Goal: Task Accomplishment & Management: Manage account settings

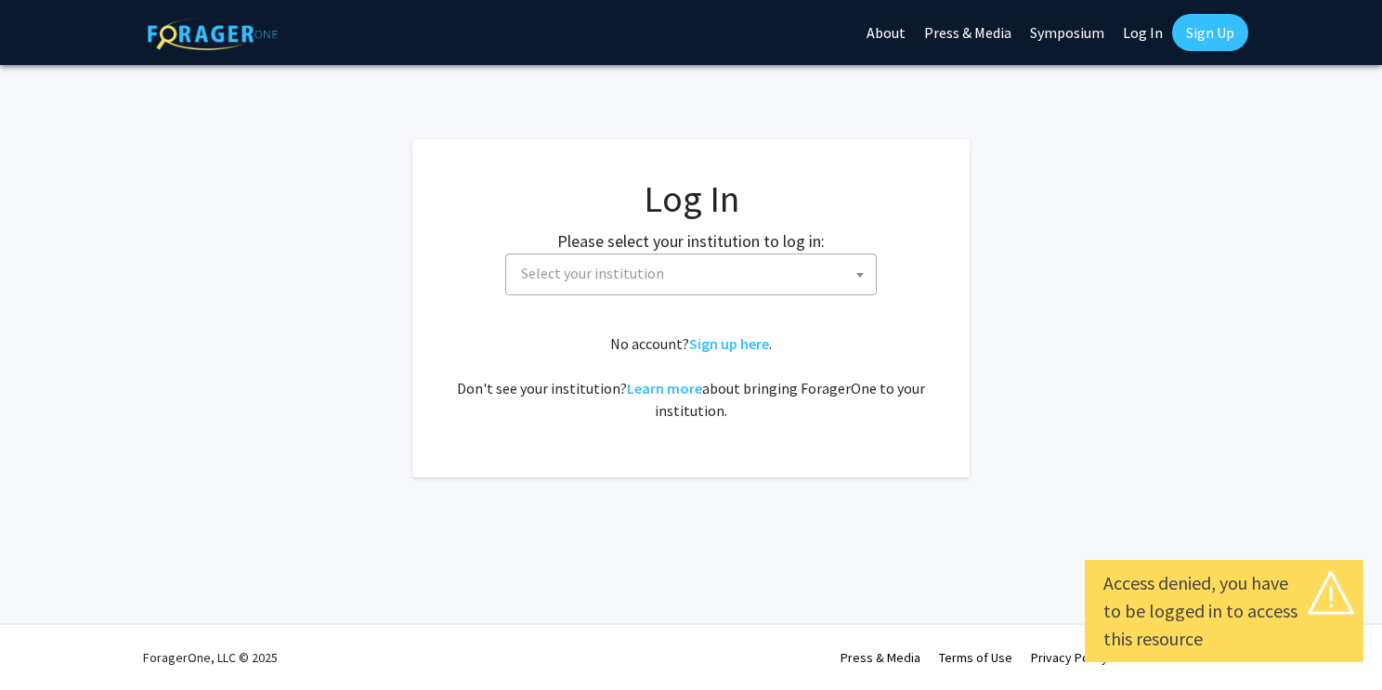
select select
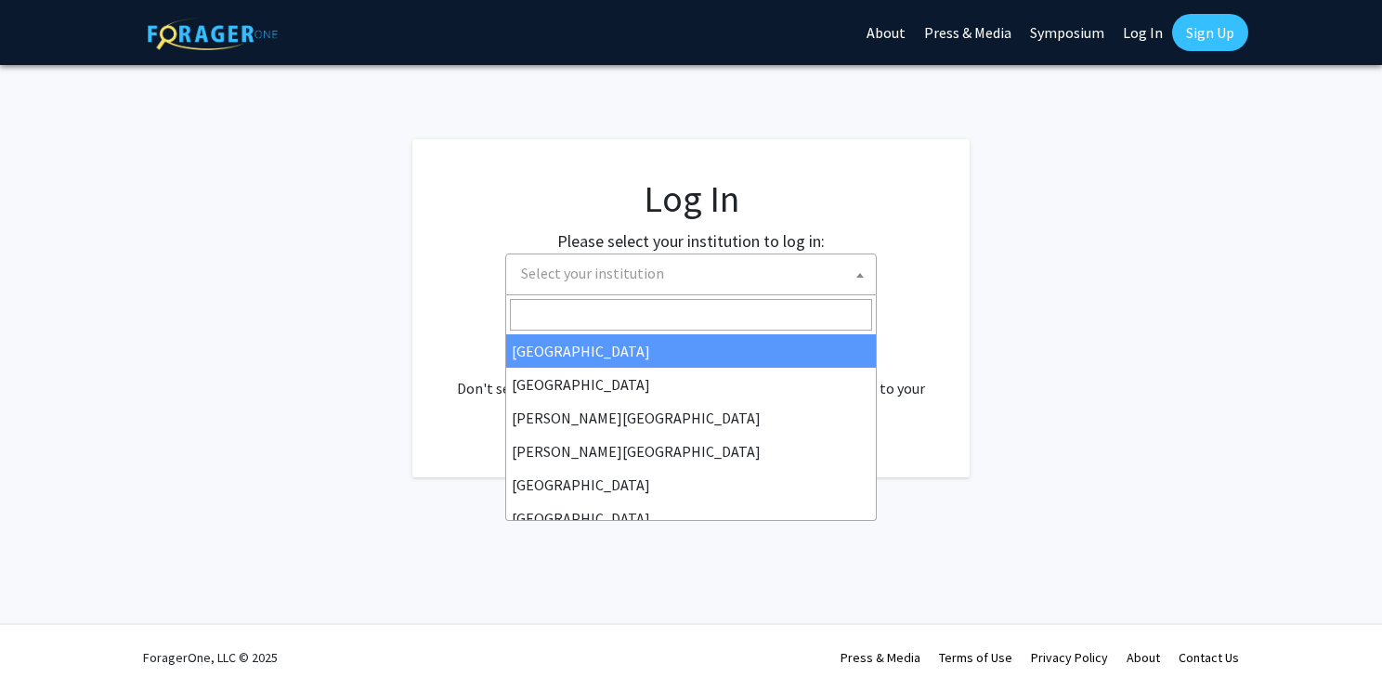
click at [858, 285] on span at bounding box center [860, 274] width 19 height 41
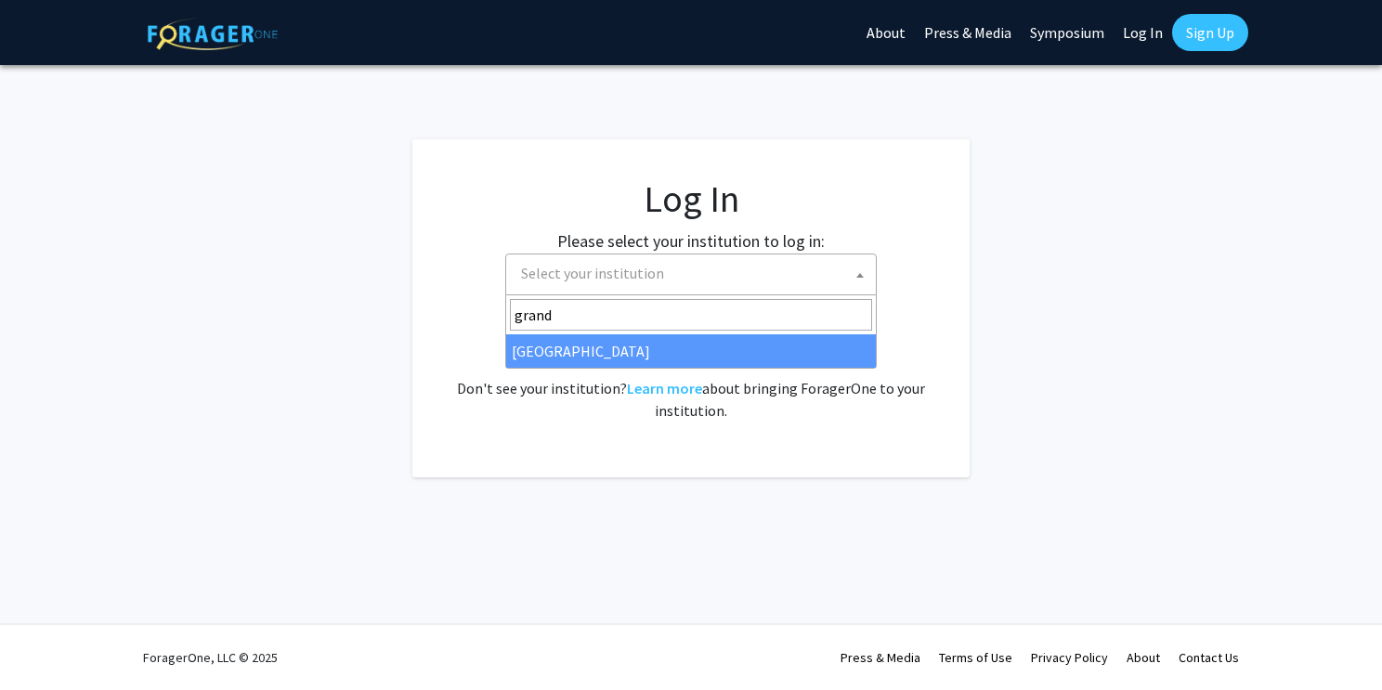
type input "grand"
select select "23"
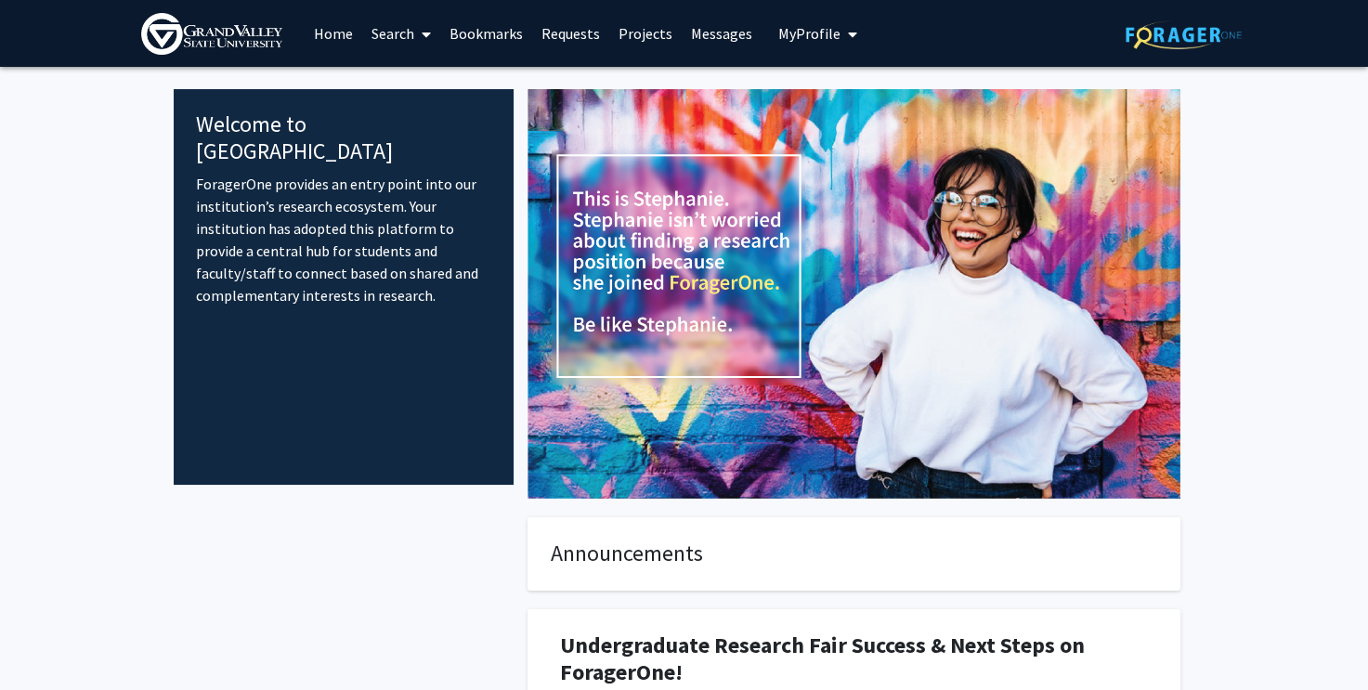
click at [840, 32] on span "My profile dropdown to access profile and logout" at bounding box center [848, 34] width 17 height 65
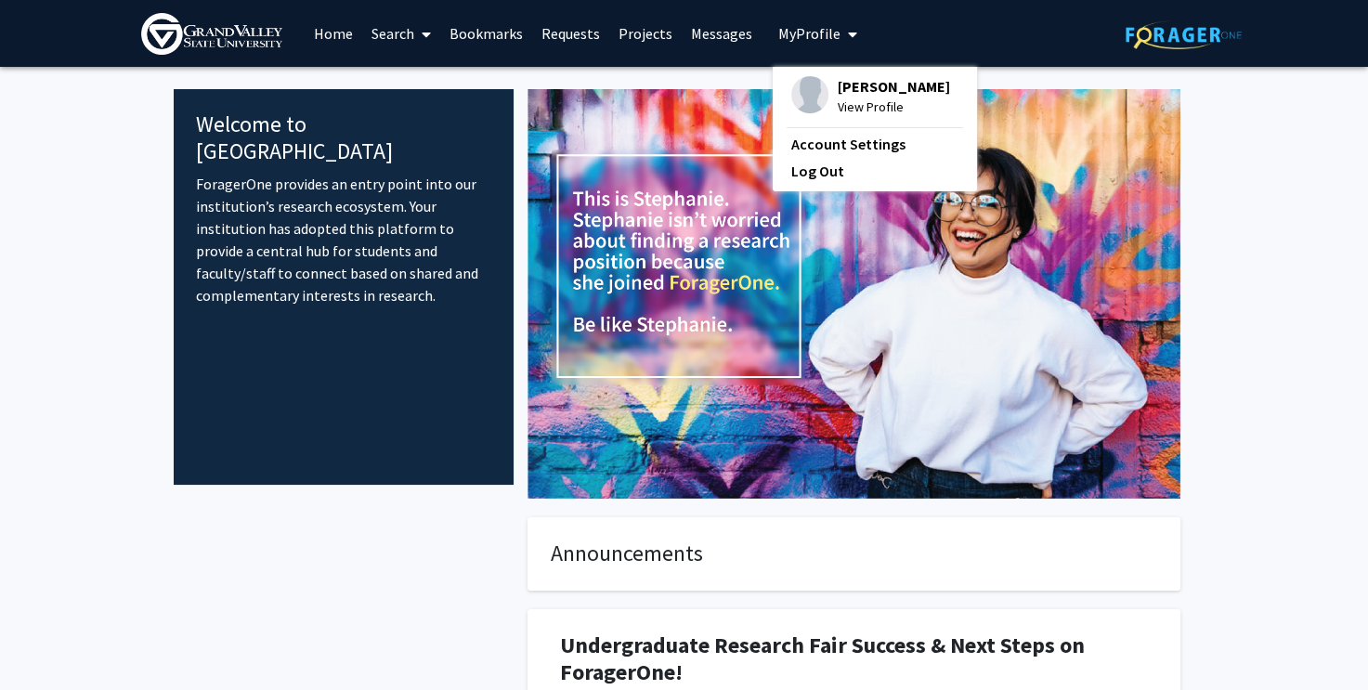
click at [855, 89] on span "[PERSON_NAME]" at bounding box center [894, 86] width 112 height 20
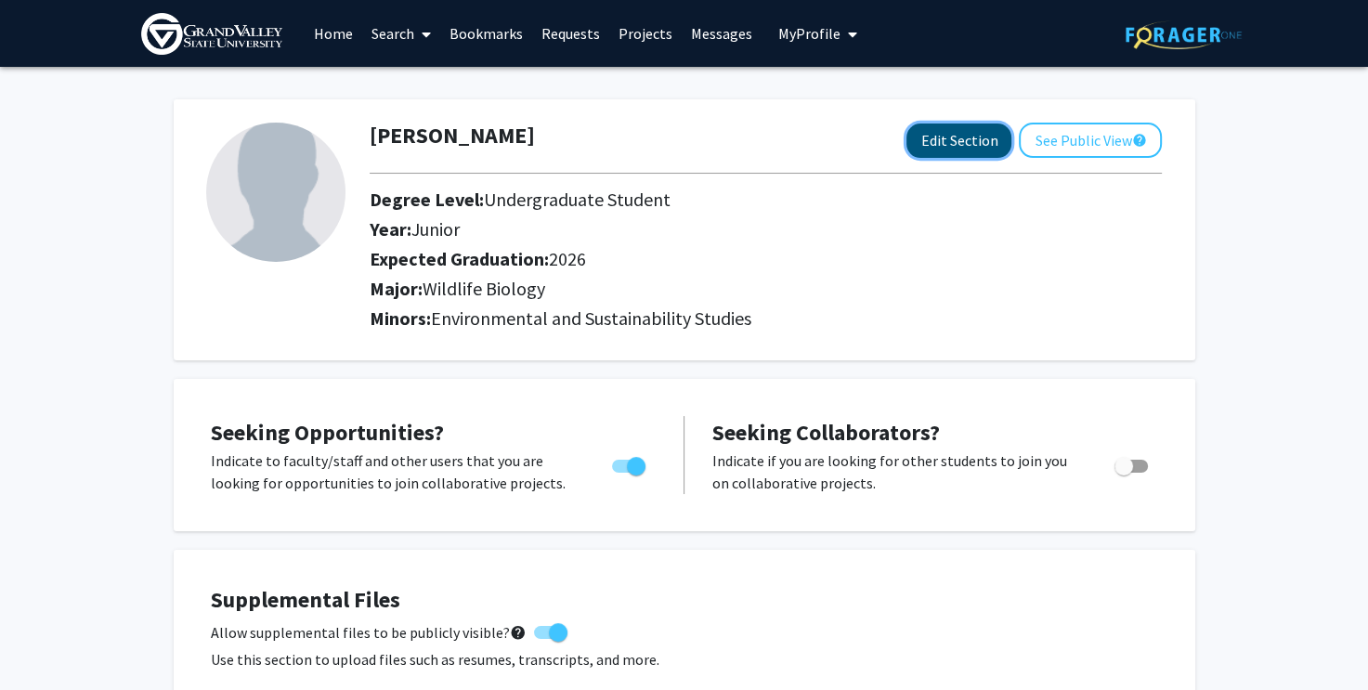
click at [983, 147] on button "Edit Section" at bounding box center [958, 140] width 105 height 34
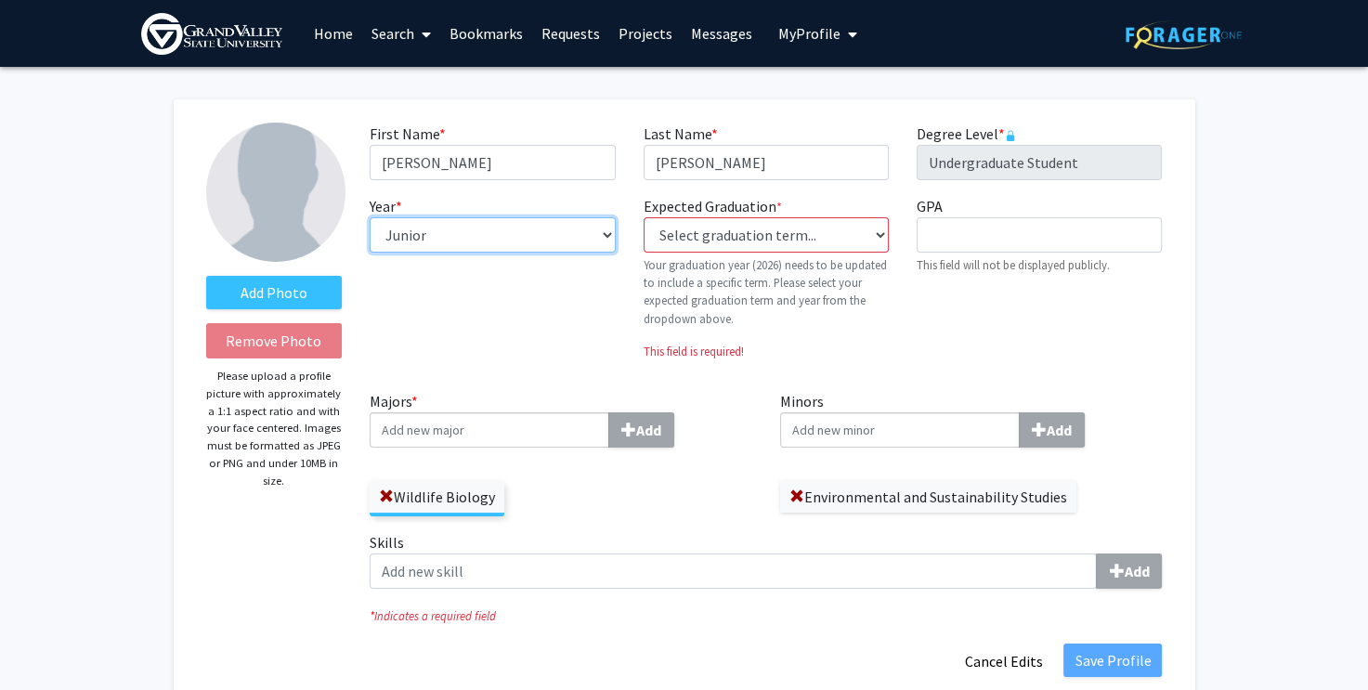
click at [605, 235] on select "--- First-year Sophomore Junior Senior Postbaccalaureate Certificate" at bounding box center [492, 234] width 245 height 35
select select "senior"
click at [370, 217] on select "--- First-year Sophomore Junior Senior Postbaccalaureate Certificate" at bounding box center [492, 234] width 245 height 35
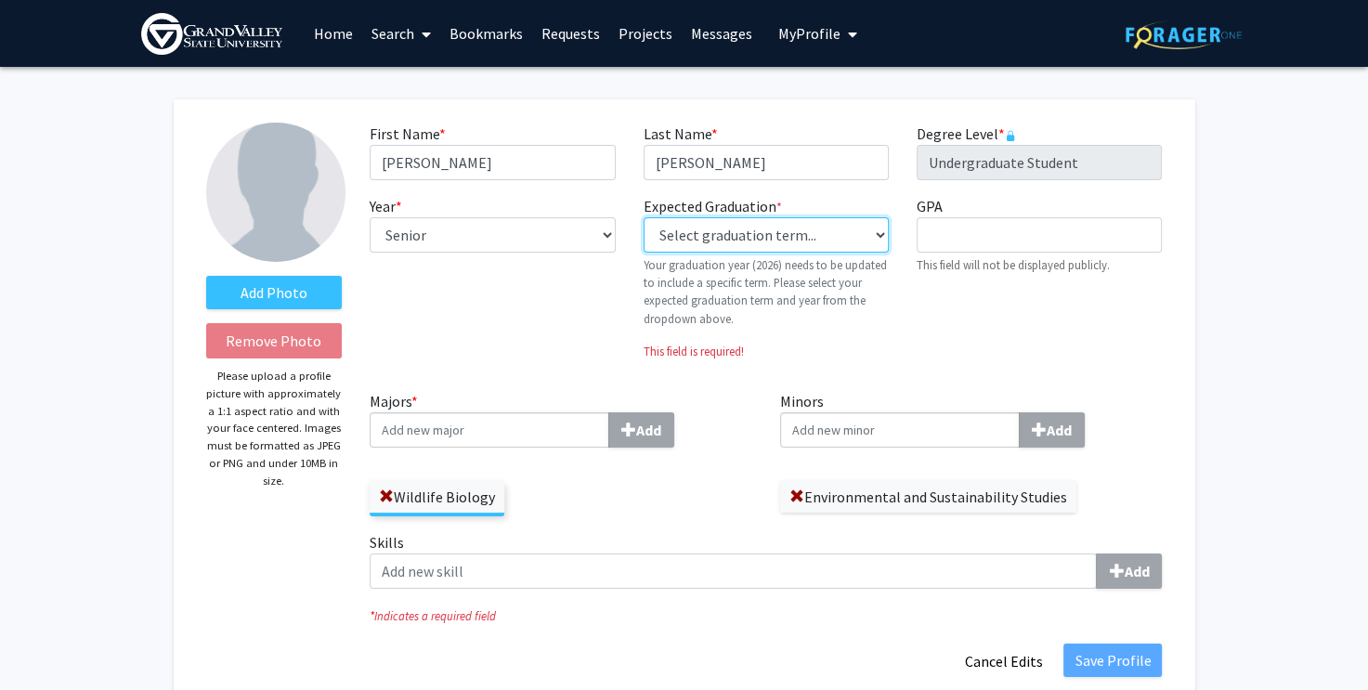
click at [873, 229] on select "Select graduation term... Previous: 2026 (Please select a specific term) Spring…" at bounding box center [765, 234] width 245 height 35
select select "34: spring_2026"
click at [643, 217] on select "Select graduation term... Previous: 2026 (Please select a specific term) Spring…" at bounding box center [765, 234] width 245 height 35
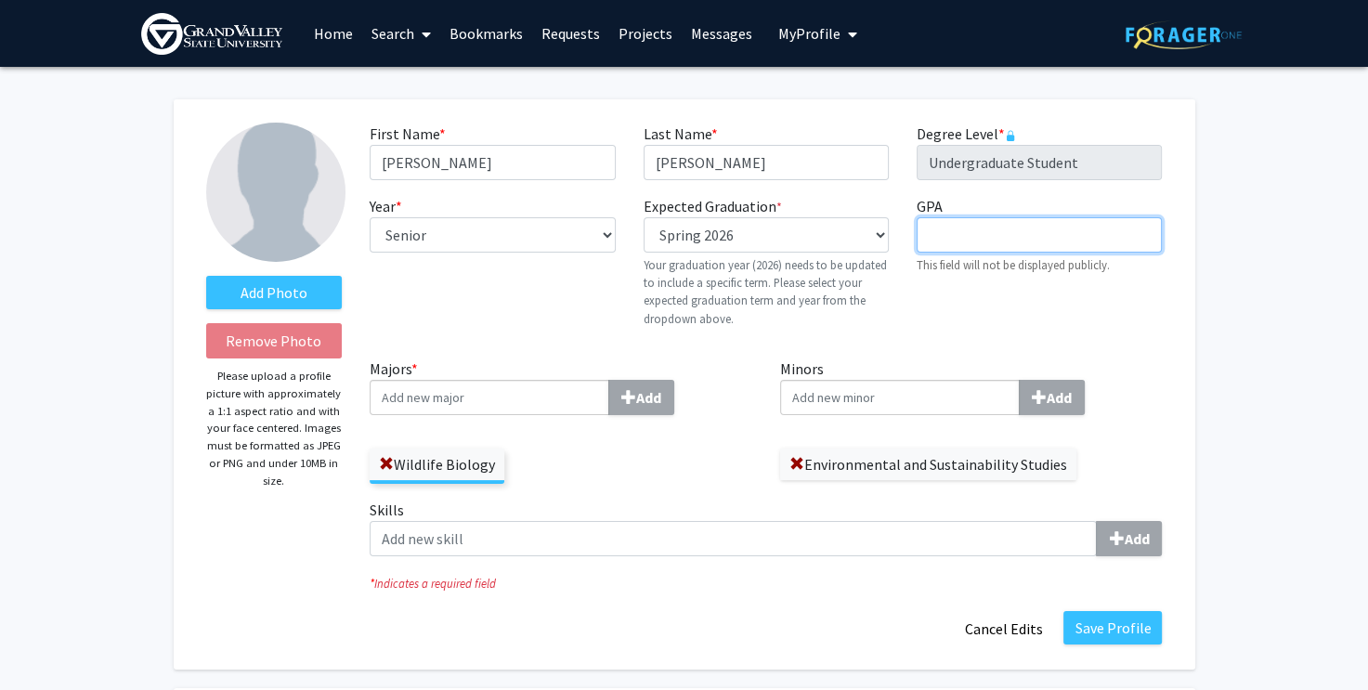
click at [958, 227] on input "GPA required" at bounding box center [1038, 234] width 245 height 35
type input "3.2"
click at [473, 398] on input "Majors * Add" at bounding box center [490, 397] width 240 height 35
click at [386, 460] on span at bounding box center [386, 464] width 15 height 15
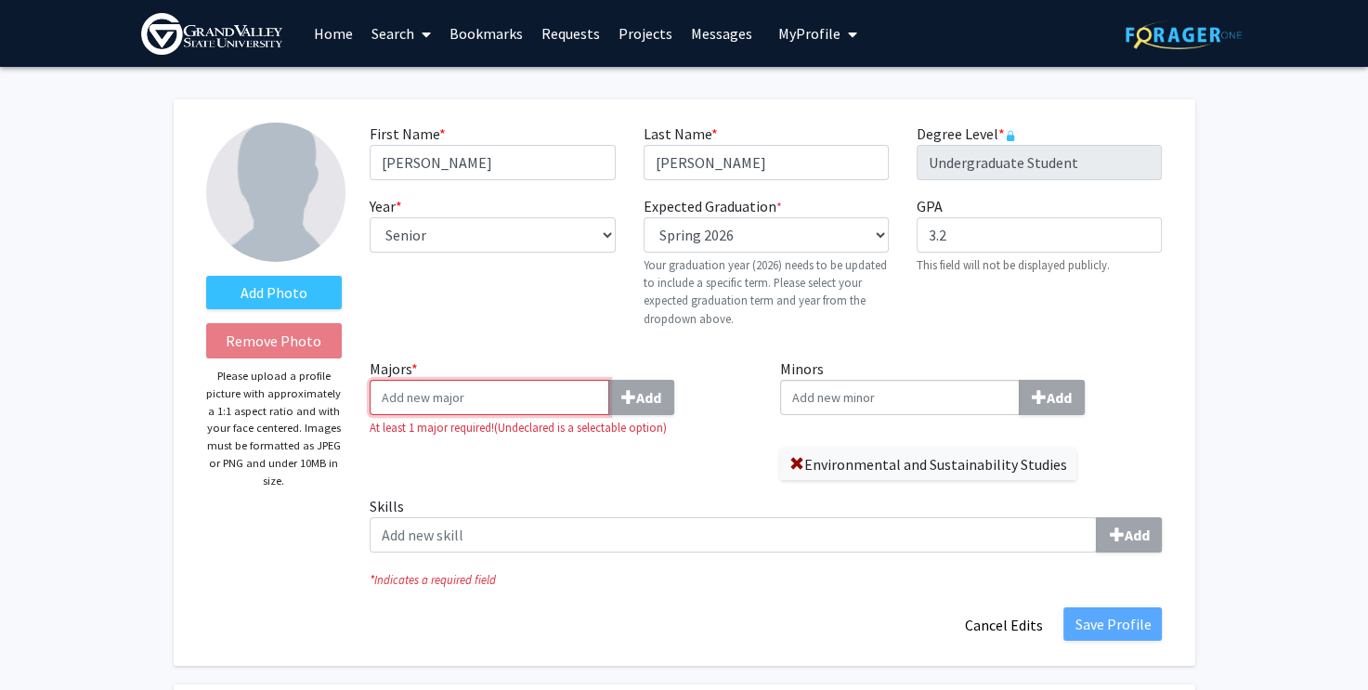
click at [416, 402] on input "Majors * Add" at bounding box center [490, 397] width 240 height 35
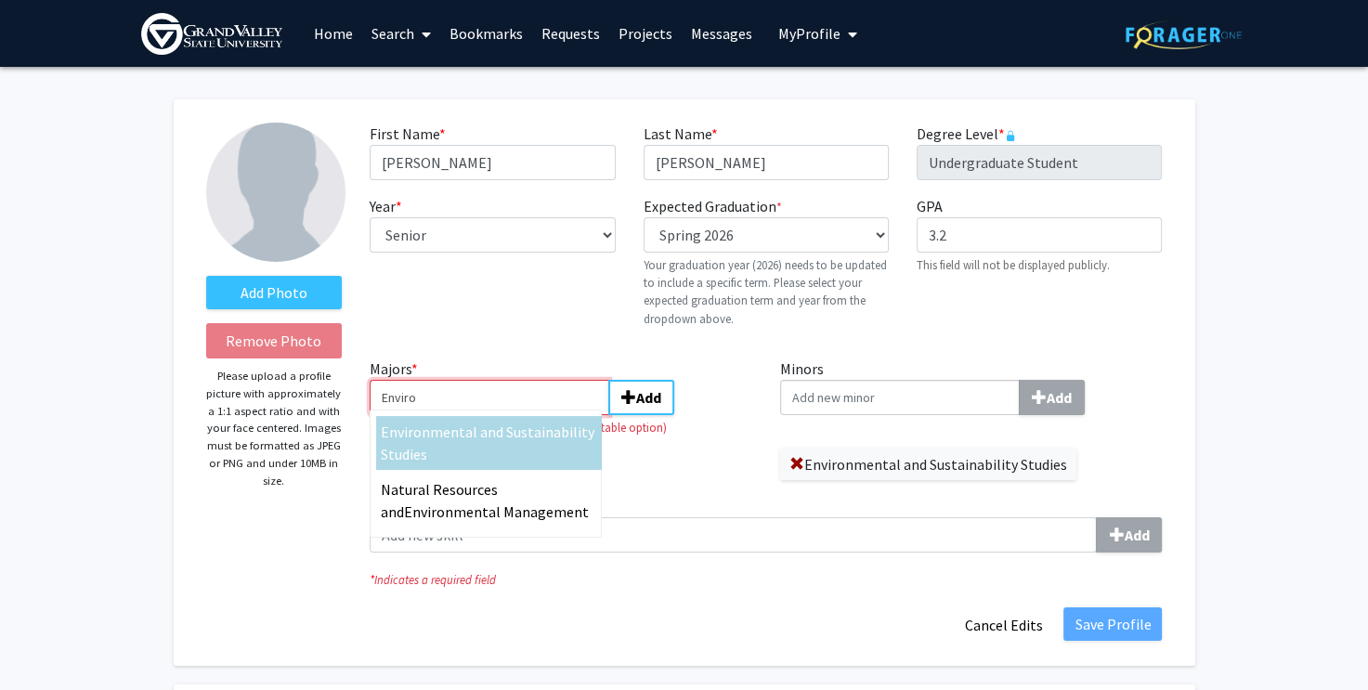
type input "Enviro"
click at [438, 435] on span "nmental and Sustainability Studies" at bounding box center [488, 442] width 214 height 41
click at [438, 415] on input "Enviro" at bounding box center [490, 397] width 240 height 35
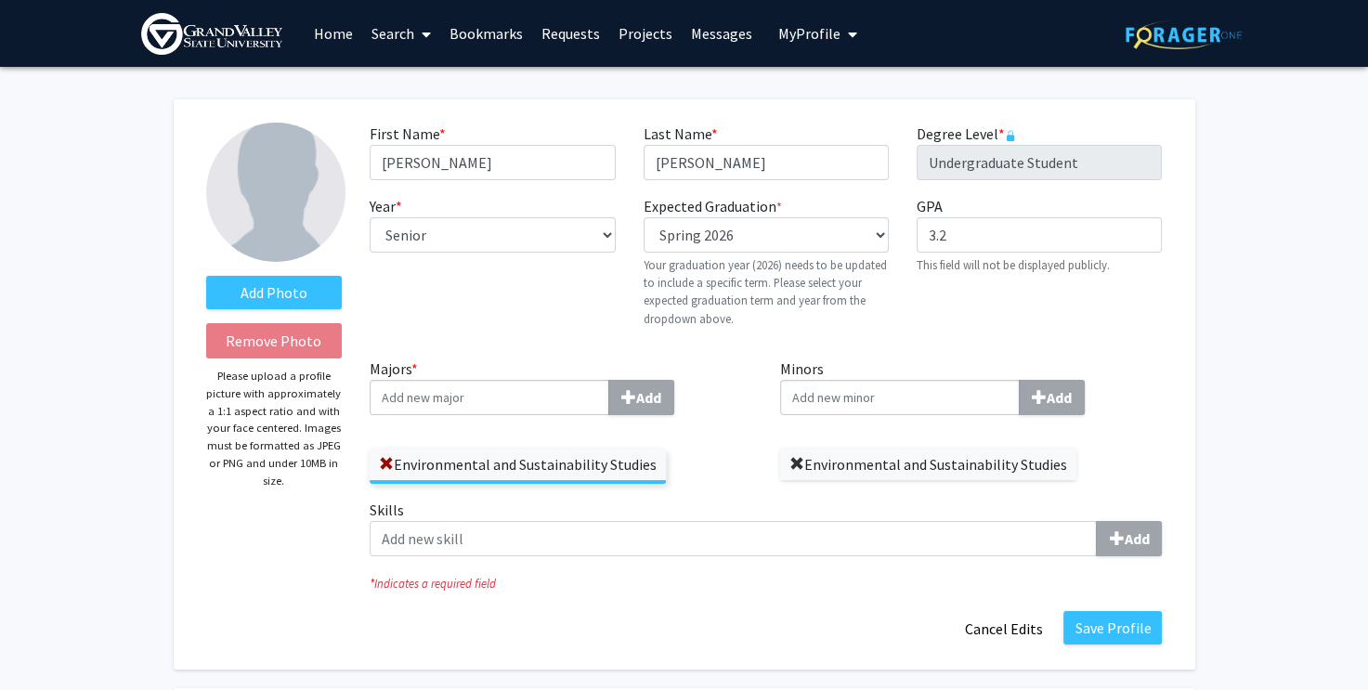
click at [796, 457] on span at bounding box center [796, 464] width 15 height 15
click at [809, 393] on input "Minors Add" at bounding box center [900, 397] width 240 height 35
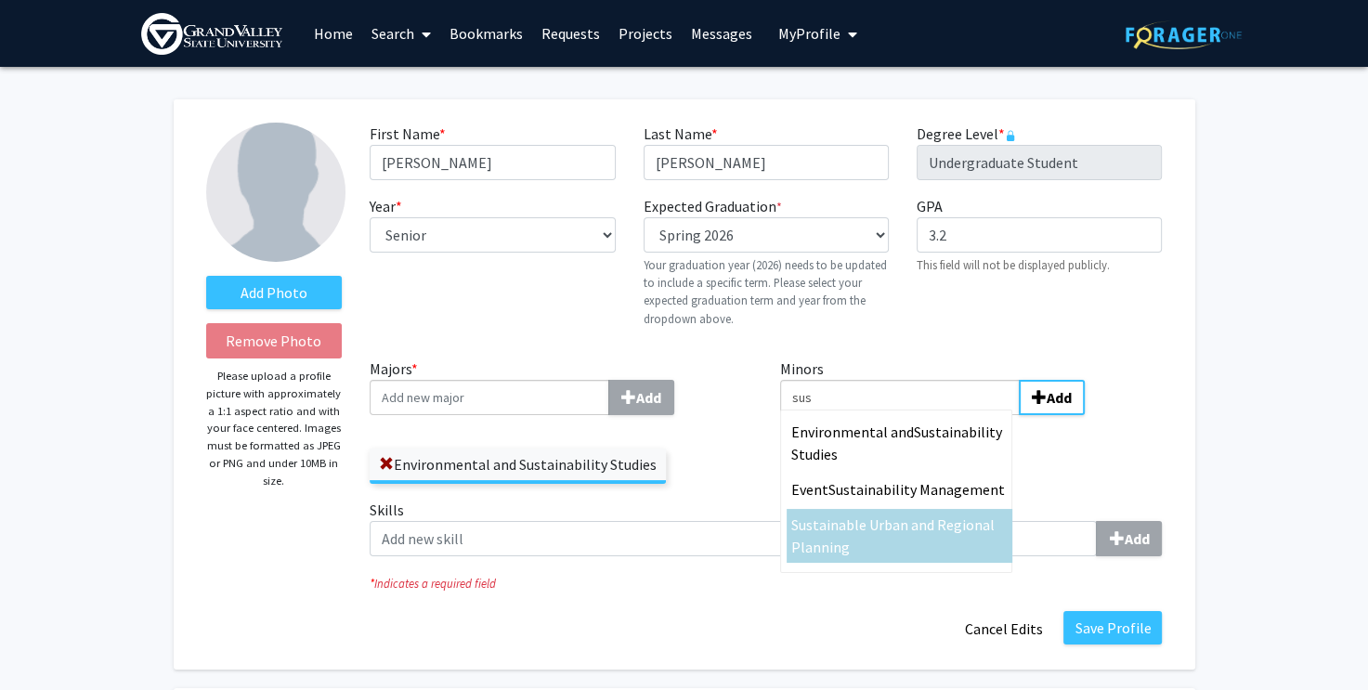
type input "sus"
click at [837, 537] on span "tainable Urban and Regional Planning" at bounding box center [892, 535] width 203 height 41
click at [837, 415] on input "sus" at bounding box center [900, 397] width 240 height 35
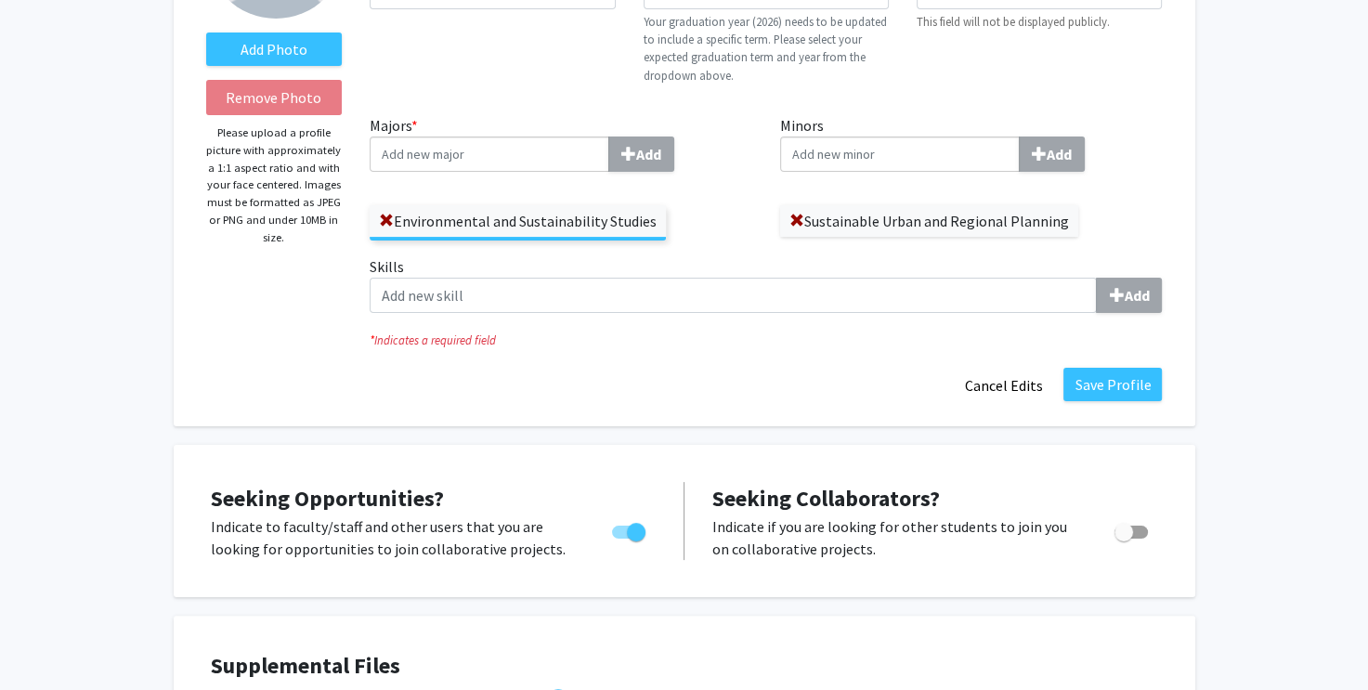
scroll to position [279, 0]
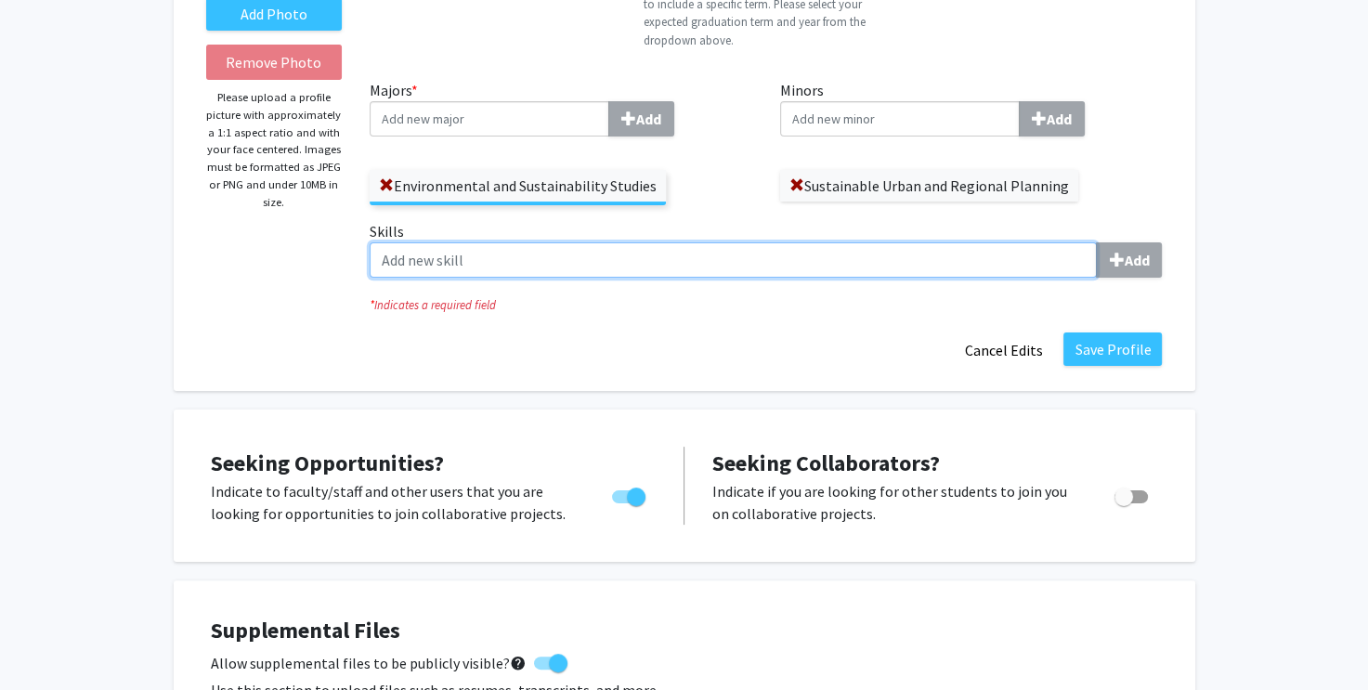
click at [416, 253] on input "Skills Add" at bounding box center [733, 259] width 727 height 35
type input "G"
type input "Project Management"
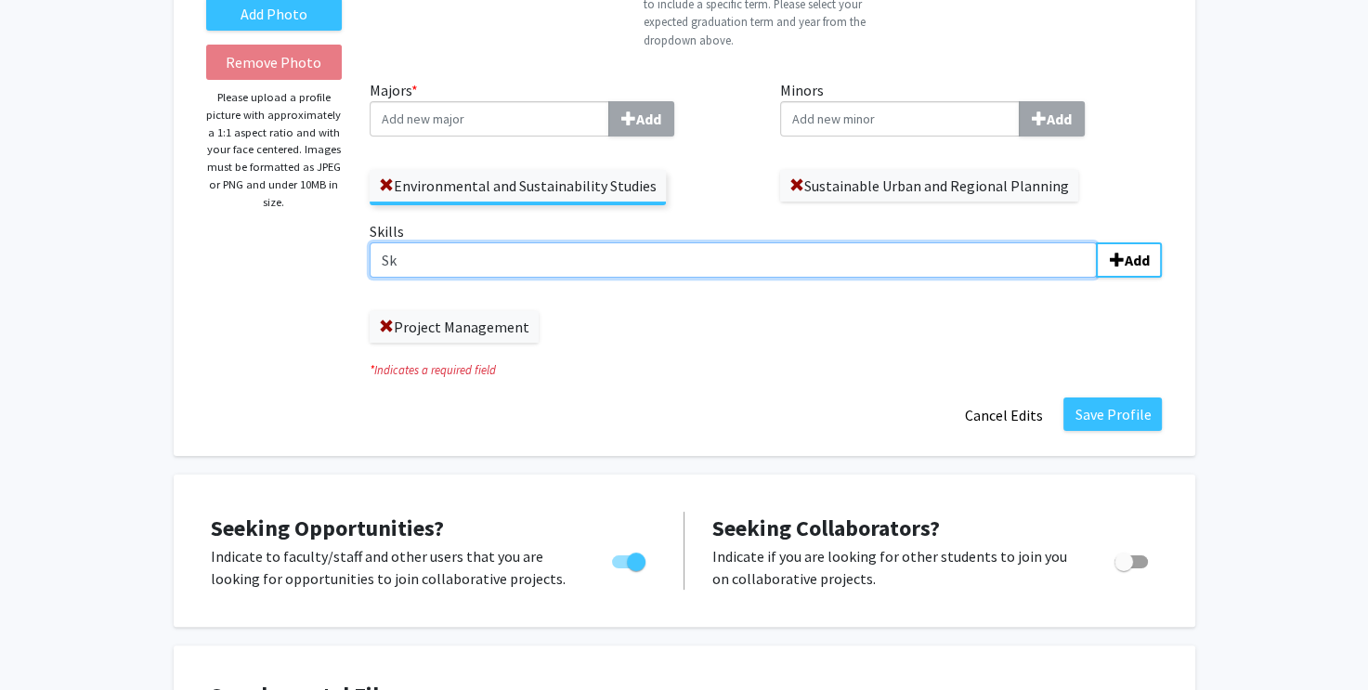
type input "S"
type input "Environmental Education"
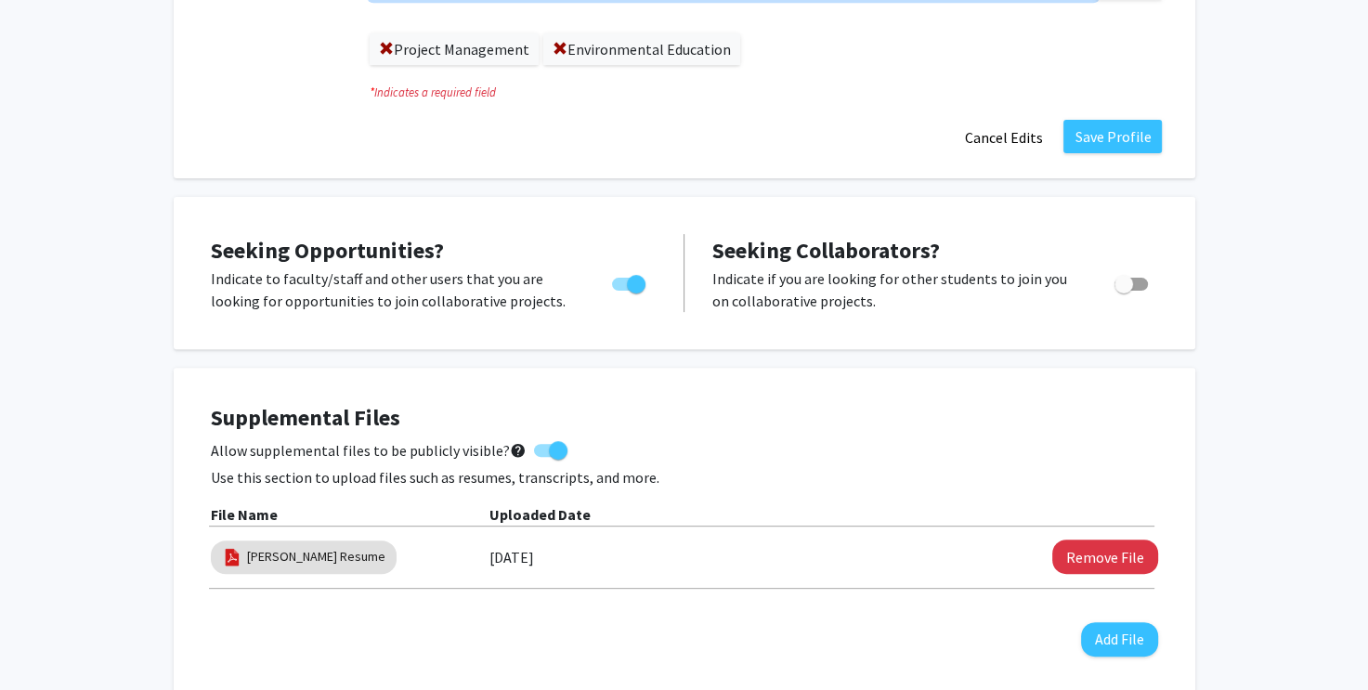
scroll to position [557, 0]
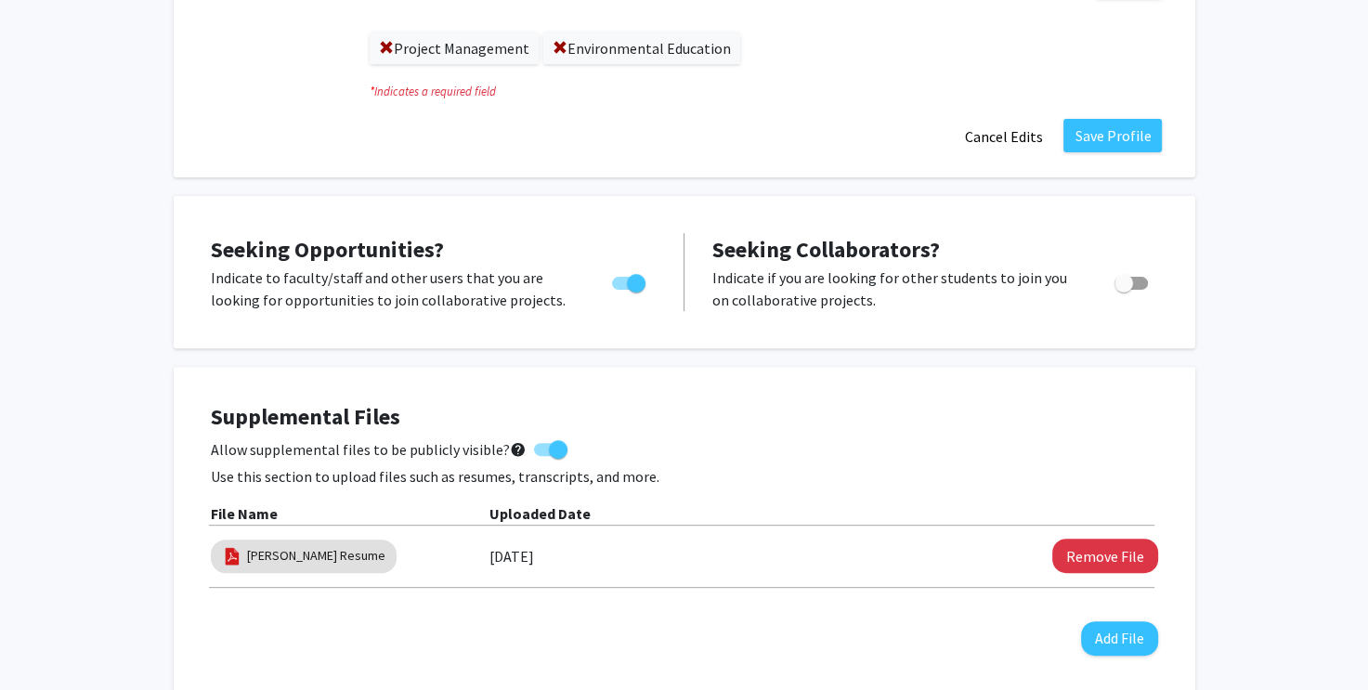
click at [1126, 285] on span "Toggle" at bounding box center [1123, 283] width 19 height 19
click at [1124, 290] on input "Would you like to receive other student requests to work with you?" at bounding box center [1123, 290] width 1 height 1
checkbox input "true"
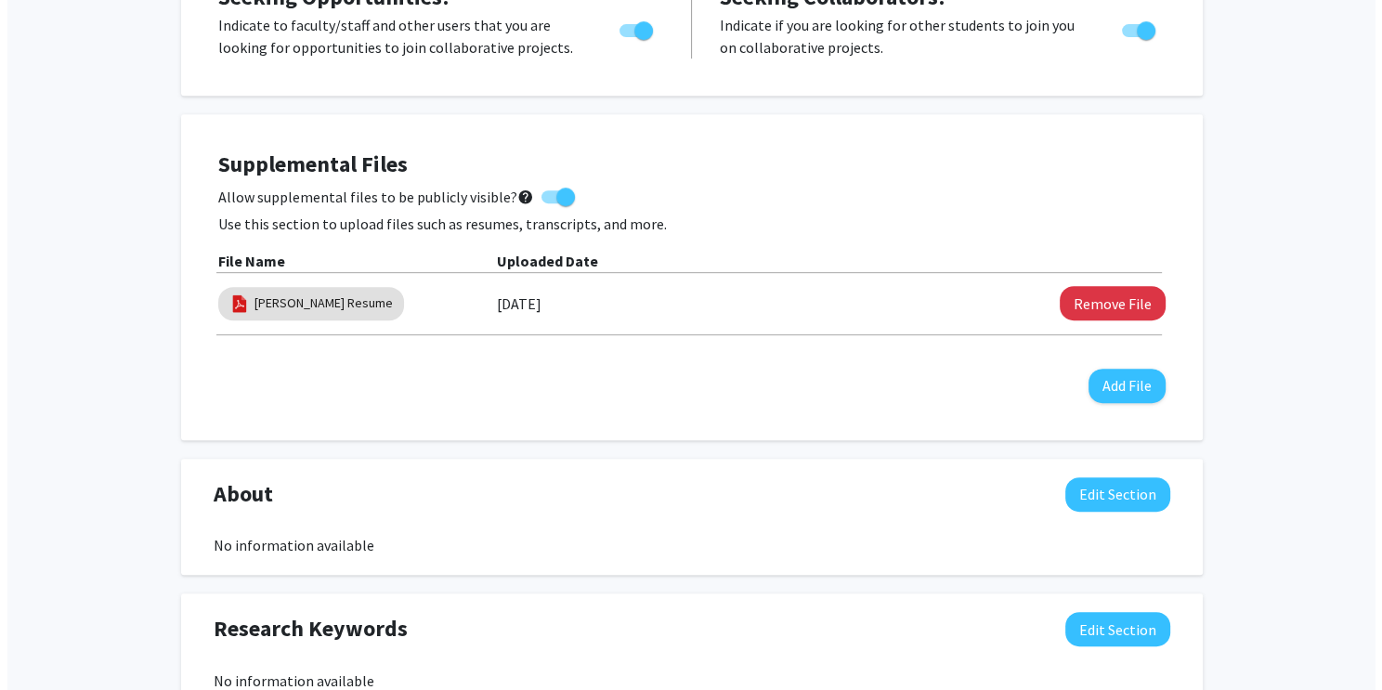
scroll to position [836, 0]
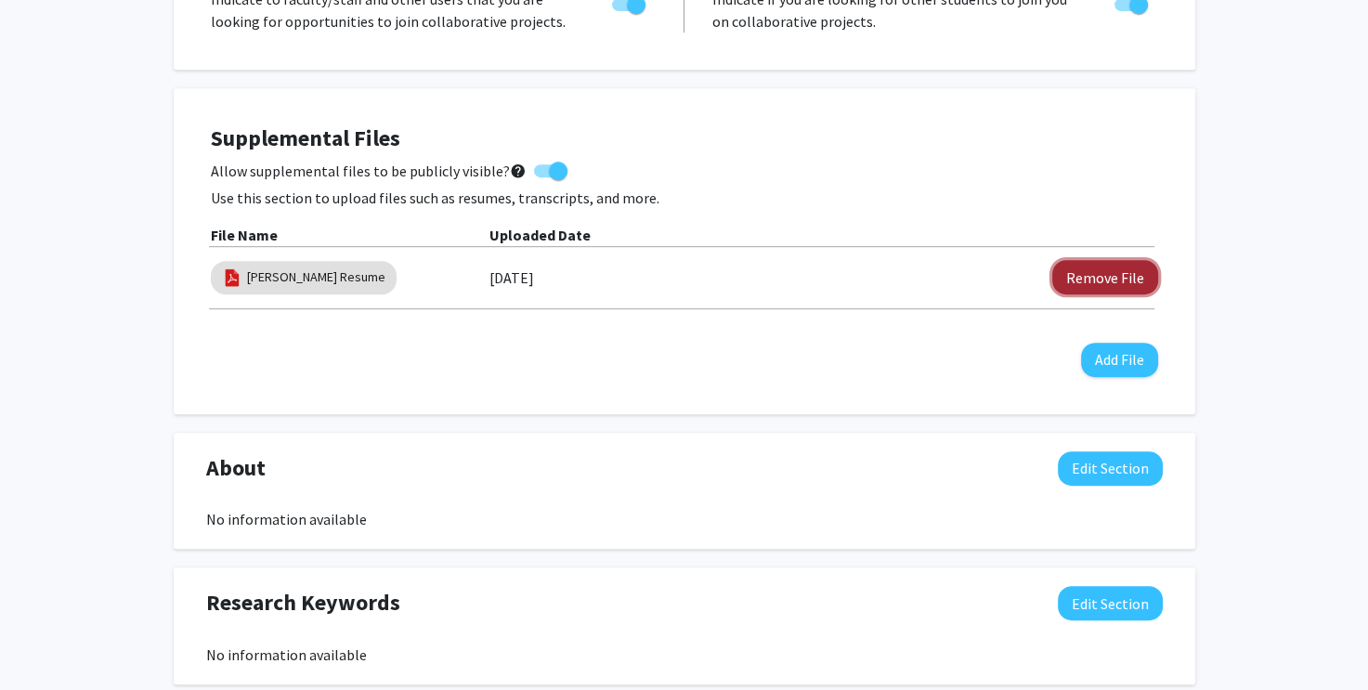
click at [1098, 272] on button "Remove File" at bounding box center [1105, 277] width 106 height 34
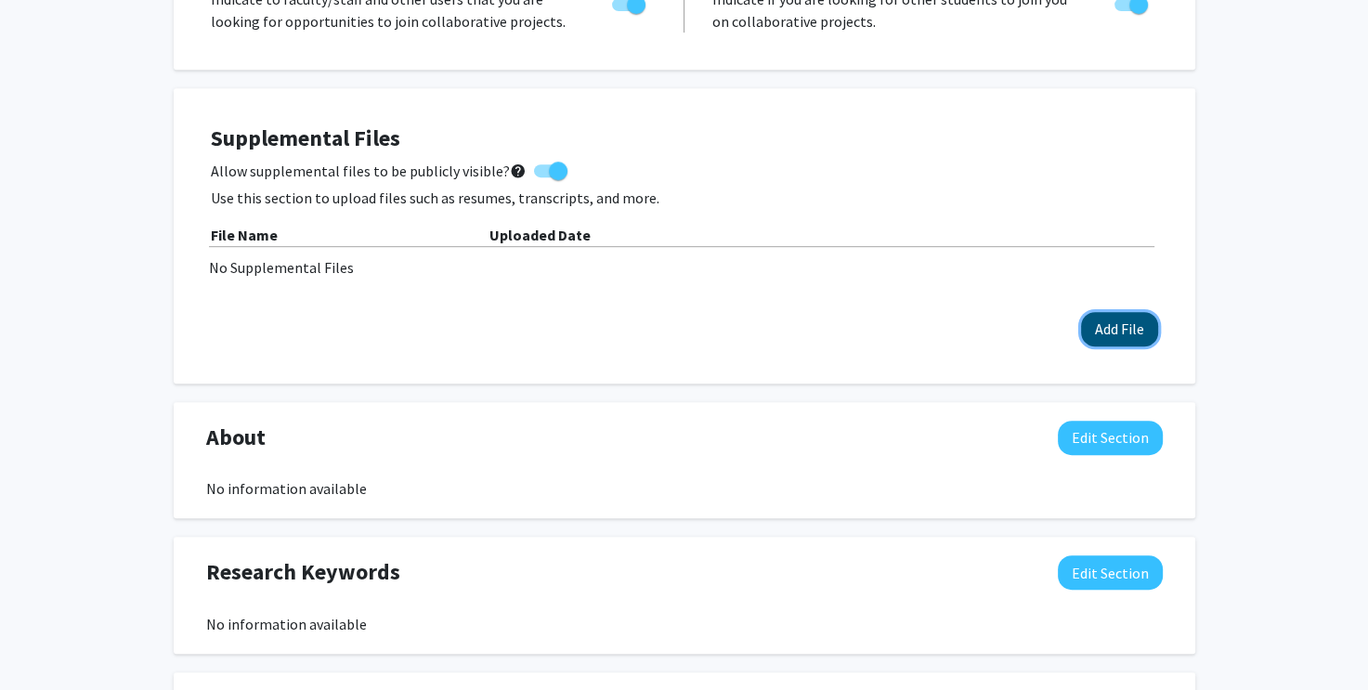
click at [1106, 333] on button "Add File" at bounding box center [1119, 329] width 77 height 34
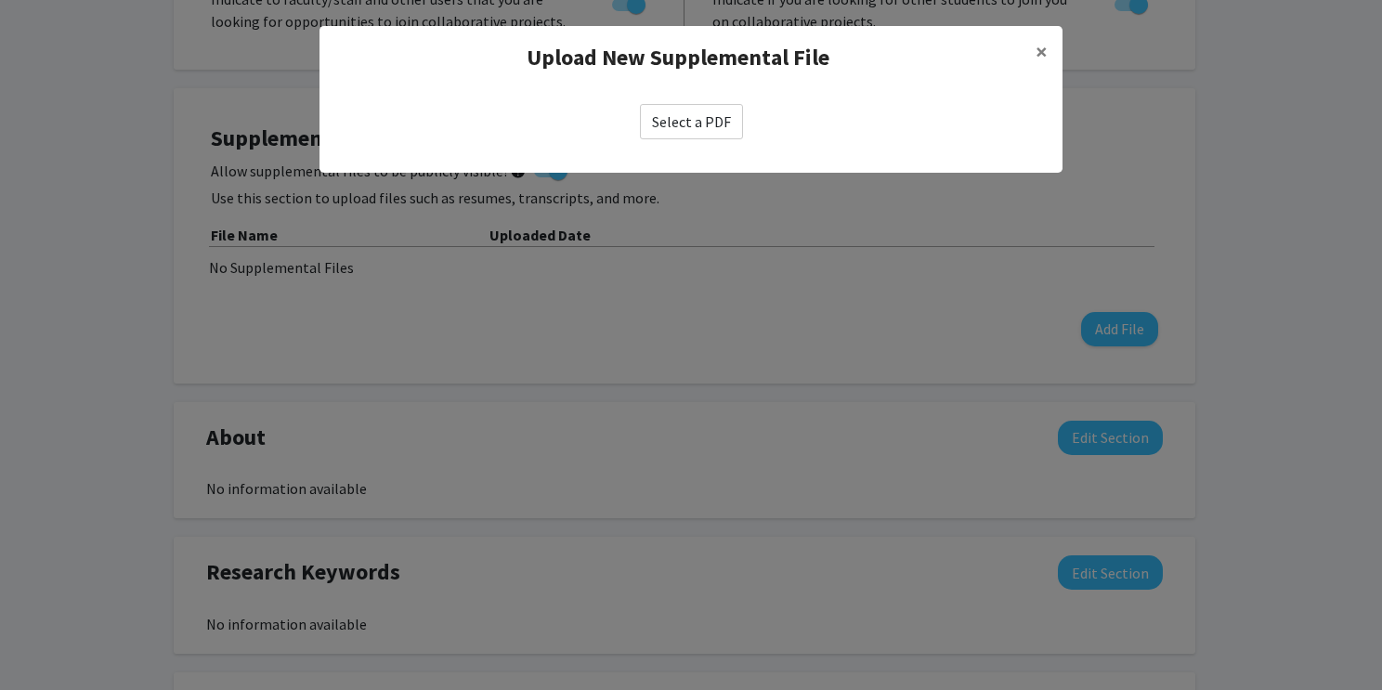
click at [695, 125] on label "Select a PDF" at bounding box center [691, 121] width 103 height 35
click at [0, 0] on input "Select a PDF" at bounding box center [0, 0] width 0 height 0
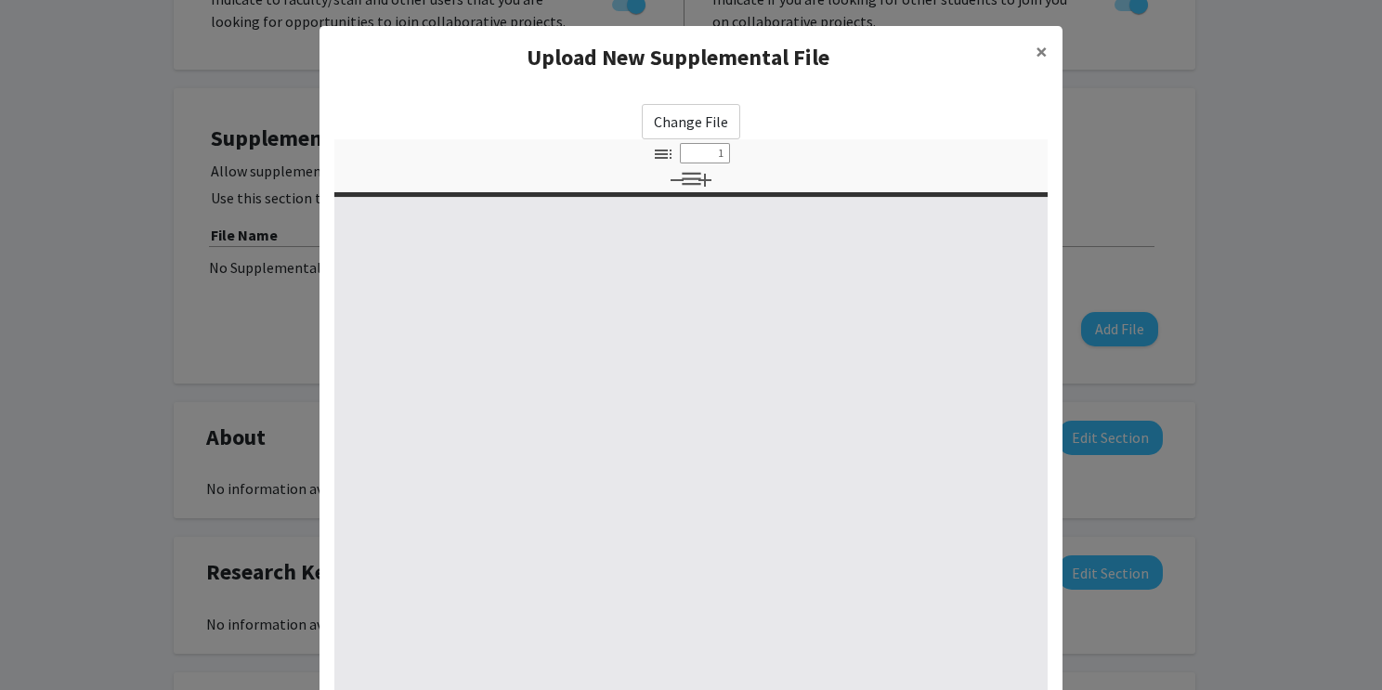
select select "custom"
type input "0"
select select "custom"
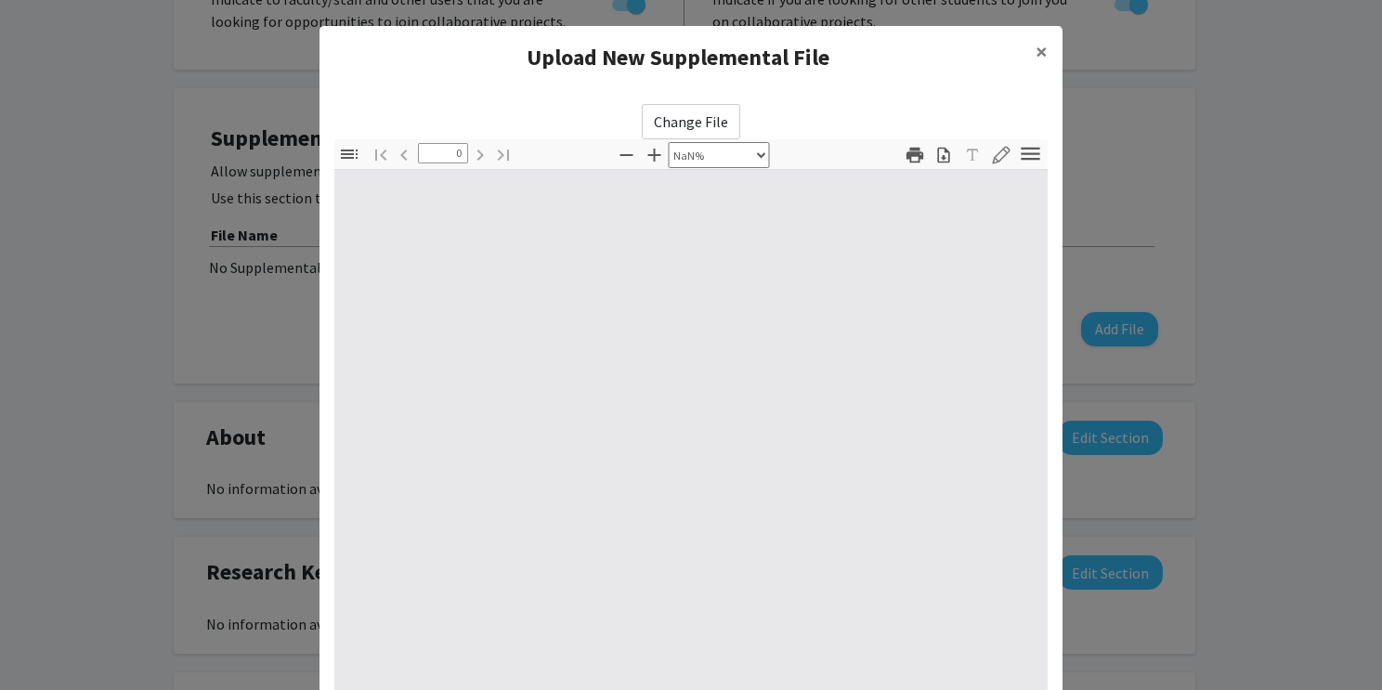
type input "1"
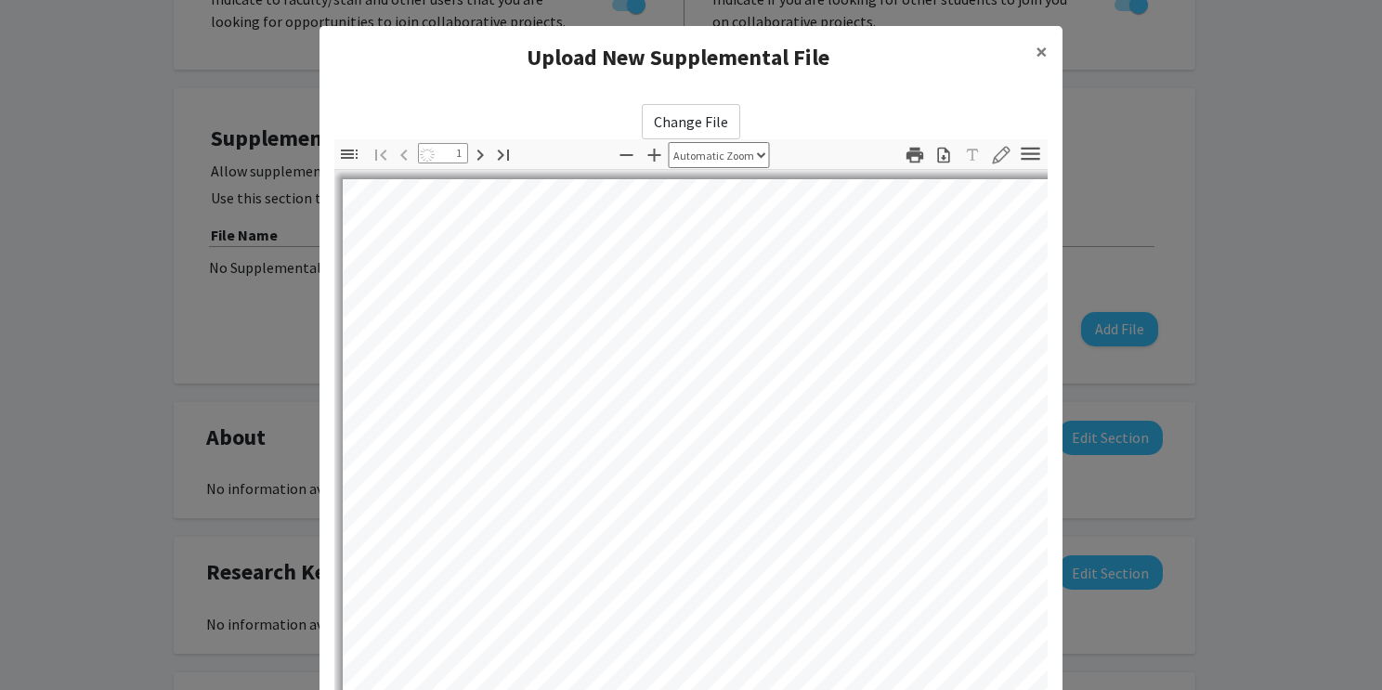
select select "auto"
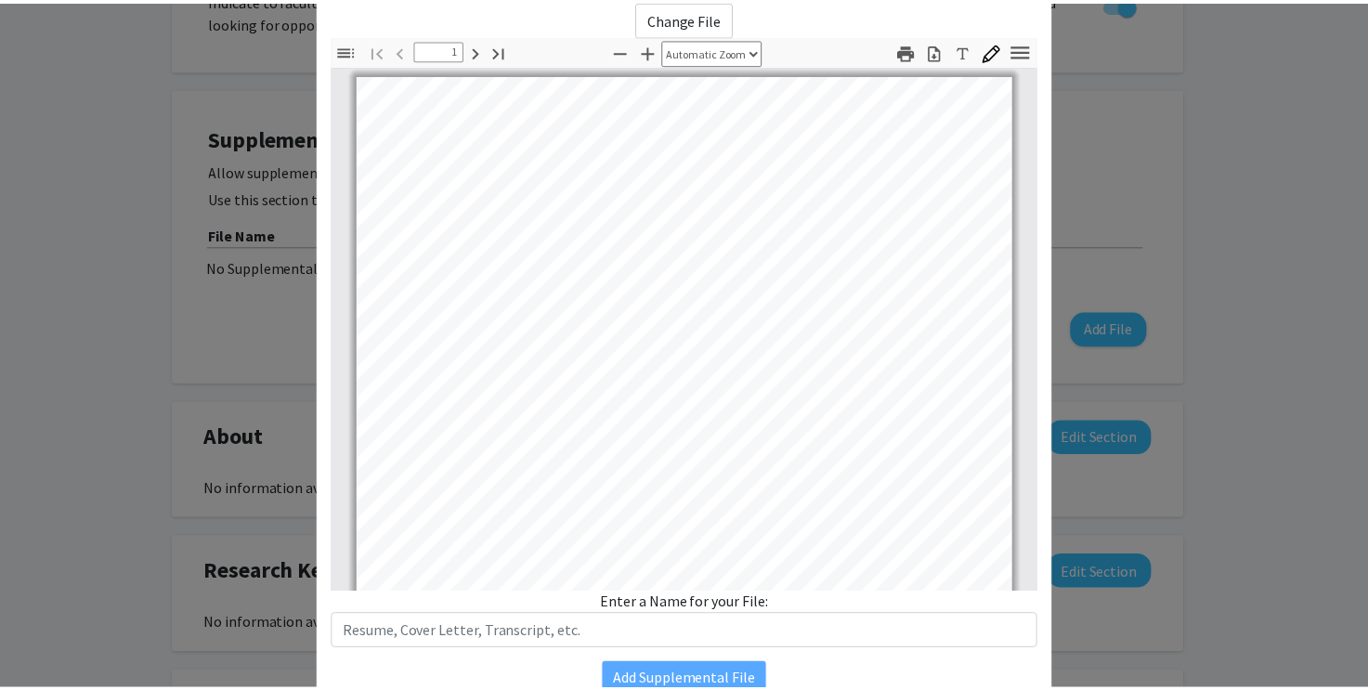
scroll to position [188, 0]
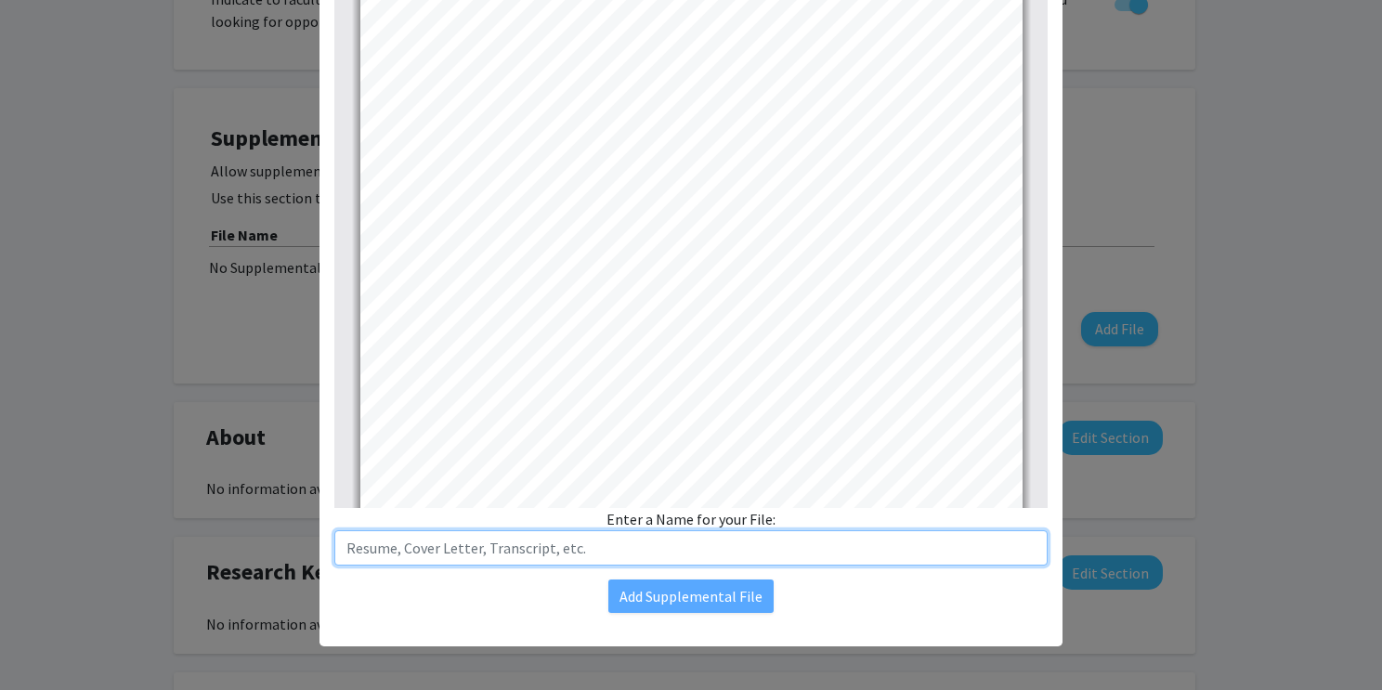
click at [583, 545] on input "text" at bounding box center [690, 547] width 713 height 35
drag, startPoint x: 340, startPoint y: 545, endPoint x: 410, endPoint y: 563, distance: 72.7
click at [339, 547] on input "Curriculum Vitae" at bounding box center [690, 547] width 713 height 35
type input "[PERSON_NAME] Curriculum Vitae"
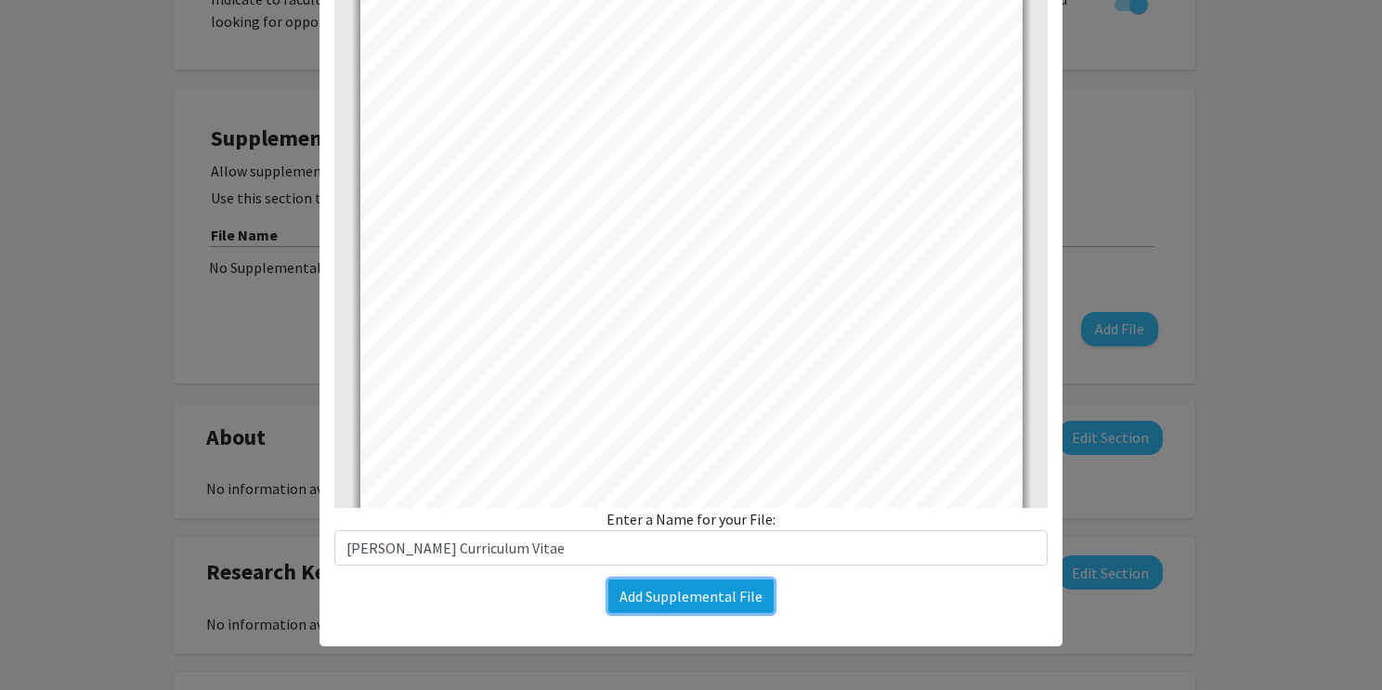
click at [629, 597] on button "Add Supplemental File" at bounding box center [690, 595] width 165 height 33
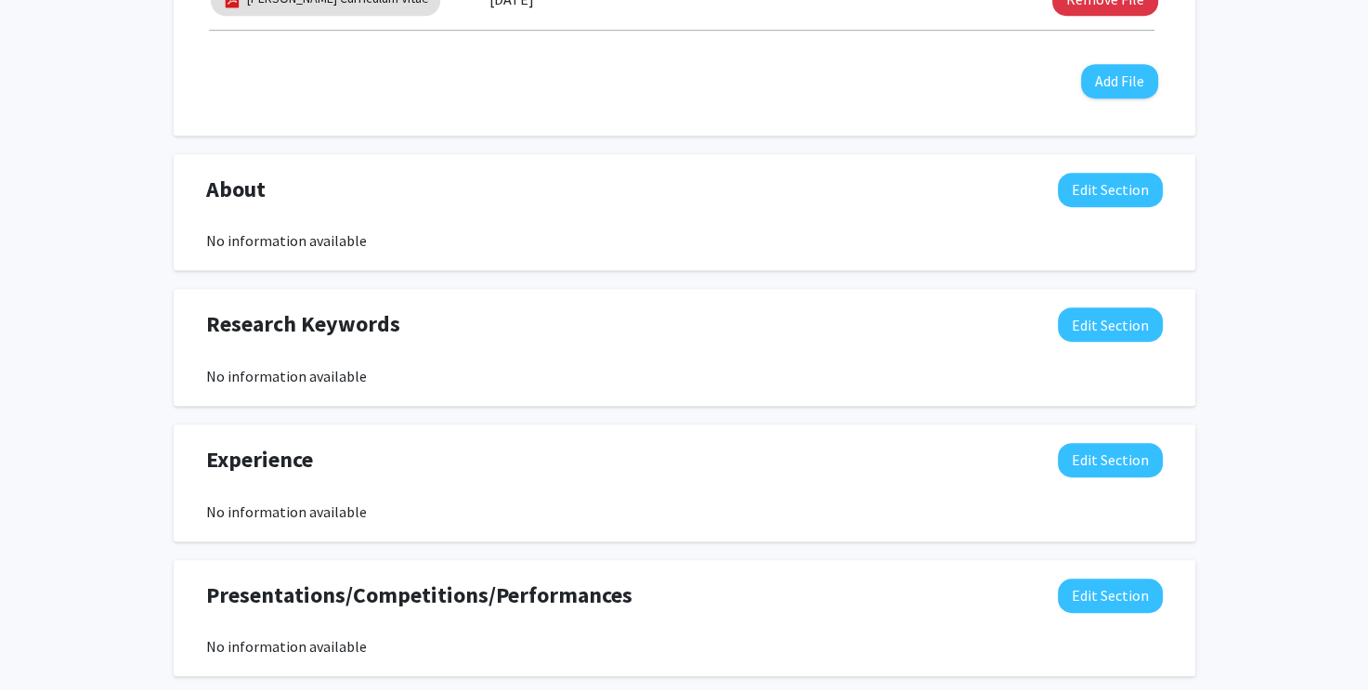
scroll to position [1021, 0]
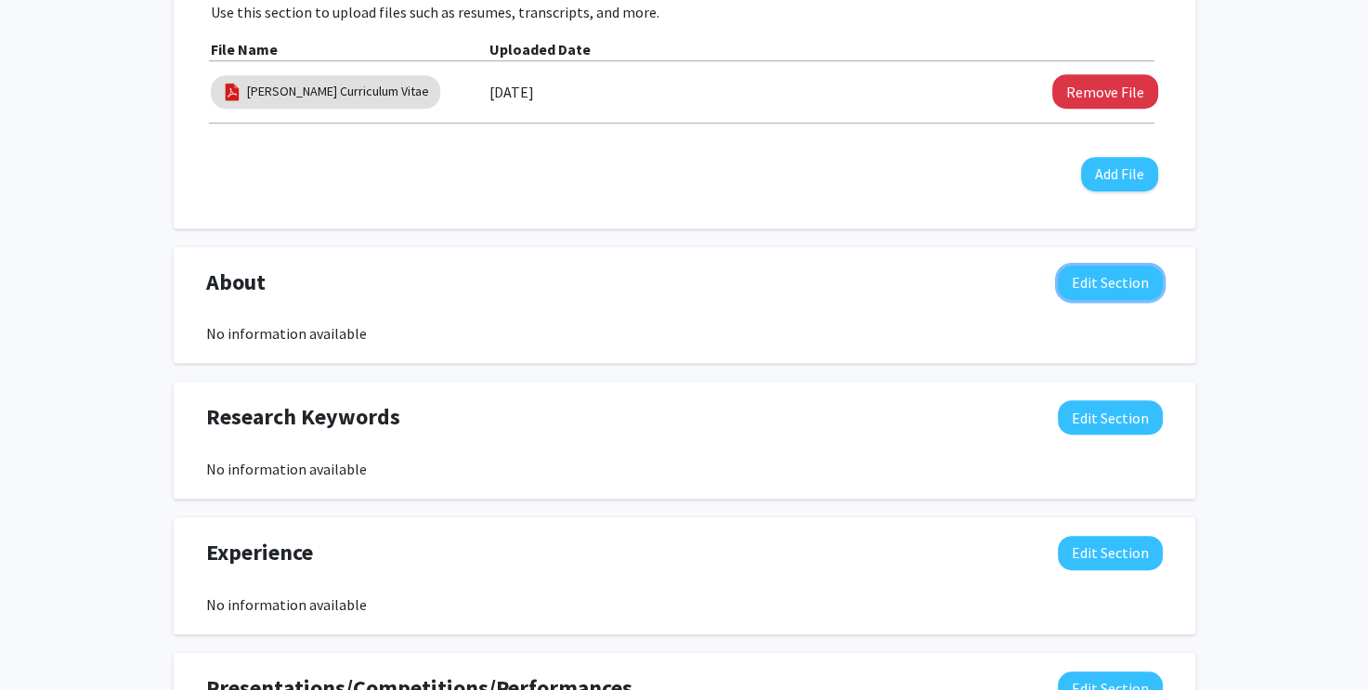
drag, startPoint x: 1133, startPoint y: 285, endPoint x: 1192, endPoint y: 307, distance: 63.5
click at [1133, 285] on button "Edit Section" at bounding box center [1110, 283] width 105 height 34
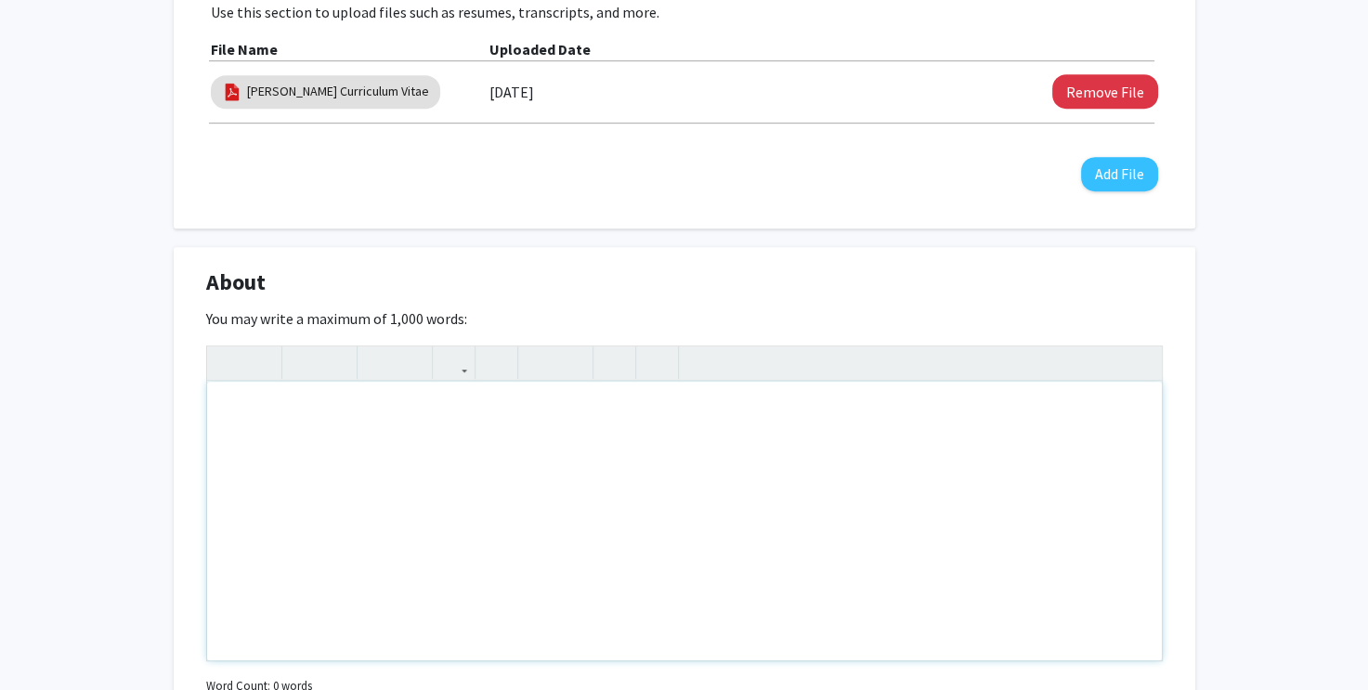
click at [549, 456] on div "Note to users with screen readers: Please deactivate our accessibility plugin f…" at bounding box center [684, 521] width 955 height 279
paste div "To enrich screen reader interactions, please activate Accessibility in Grammarl…"
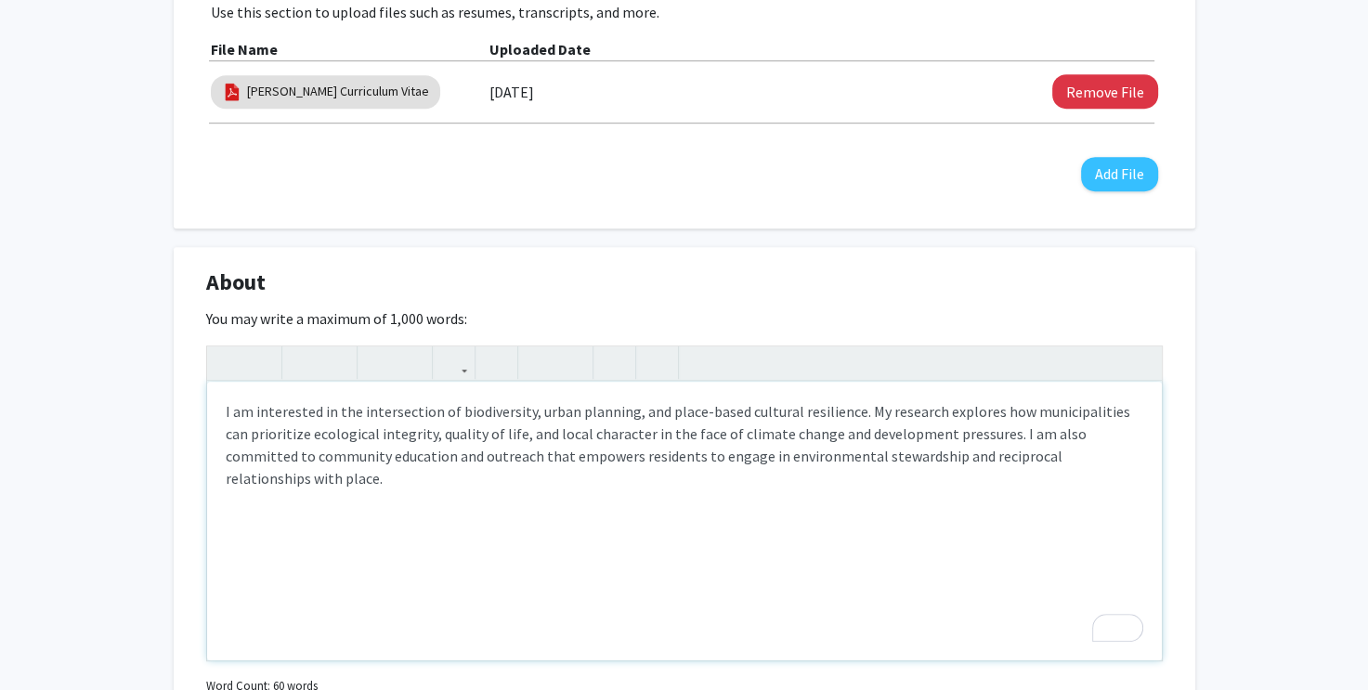
type textarea "<p>I am interested in the intersection of biodiversity, urban planning, and pla…"
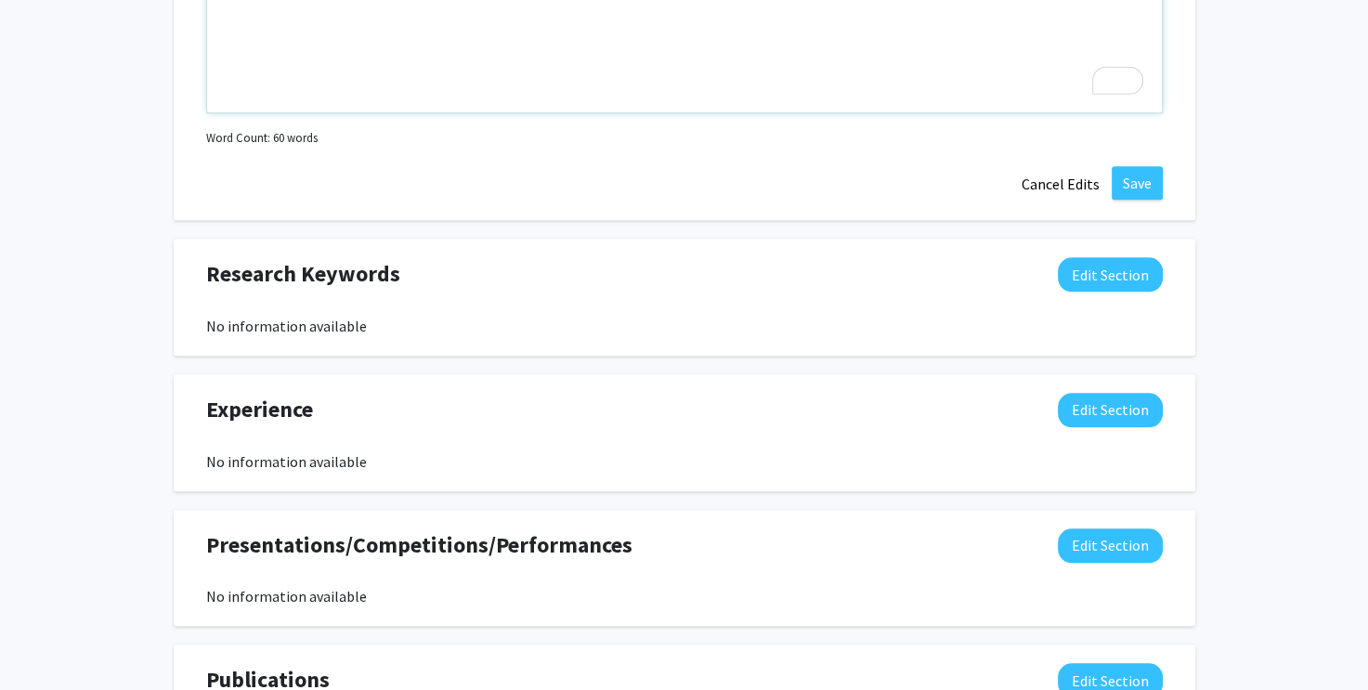
scroll to position [1579, 0]
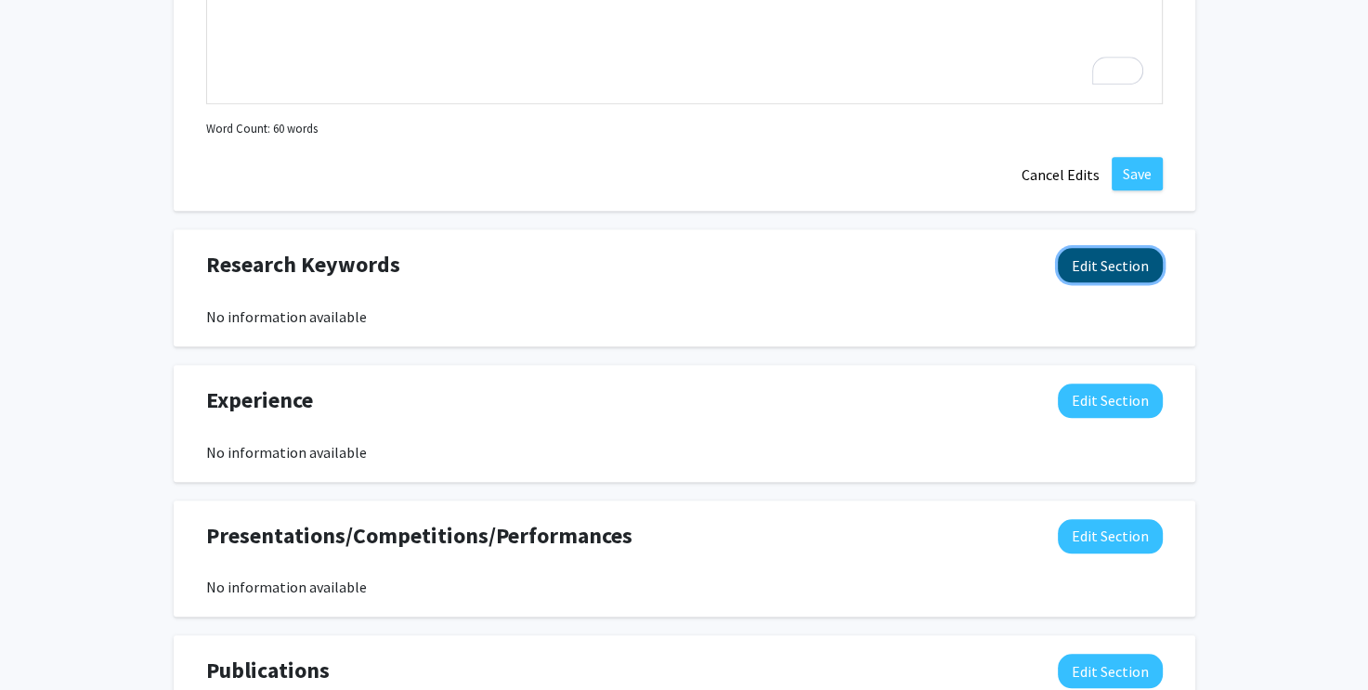
click at [1083, 260] on button "Edit Section" at bounding box center [1110, 265] width 105 height 34
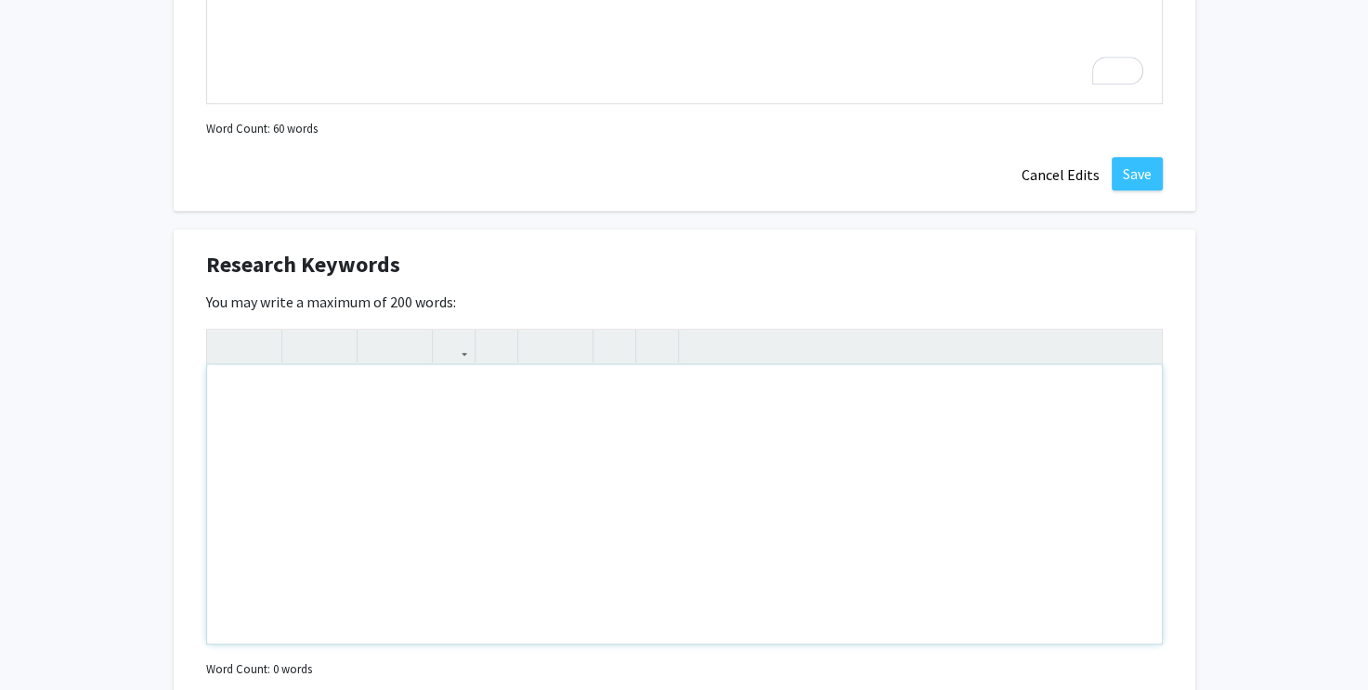
click at [292, 437] on div "Note to users with screen readers: Please deactivate our accessibility plugin f…" at bounding box center [684, 504] width 955 height 279
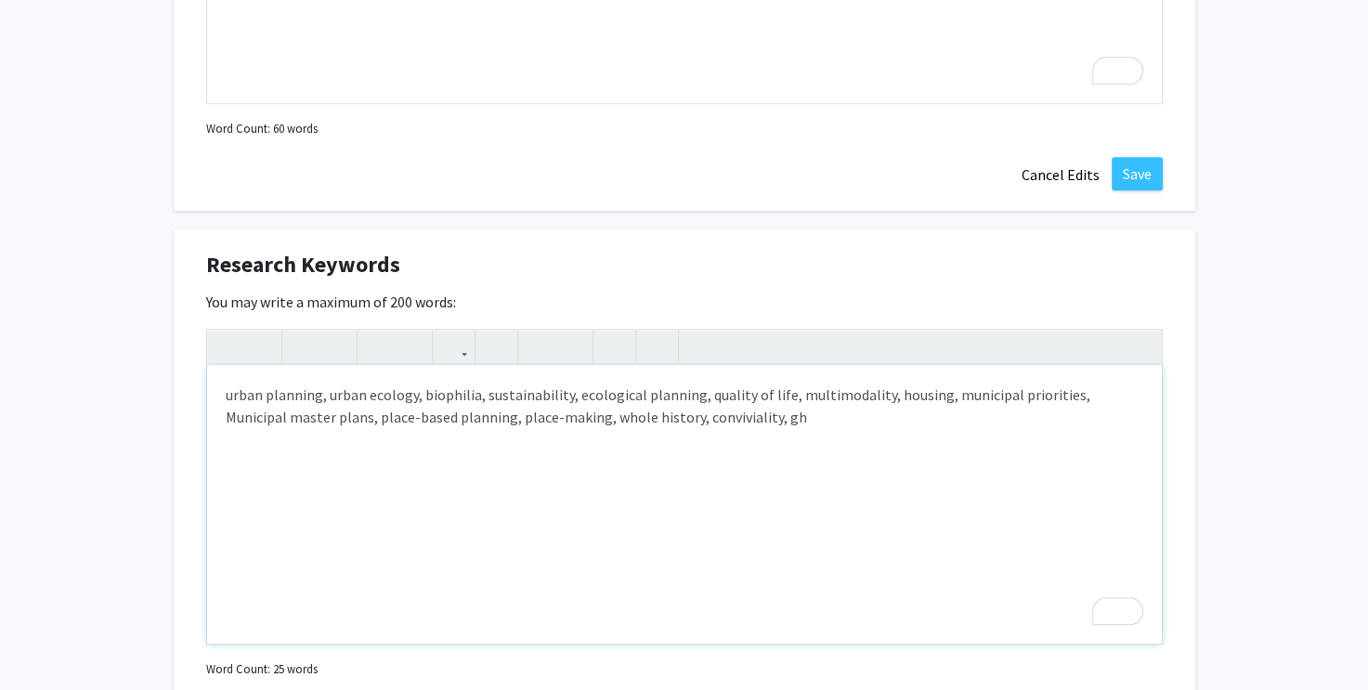
click at [747, 414] on div "urban planning, urban ecology, biophilia, sustainability, ecological planning, …" at bounding box center [684, 504] width 955 height 279
click at [828, 419] on div "urban planning, urban ecology, biophilia, sustainability, ecological planning, …" at bounding box center [684, 504] width 955 height 279
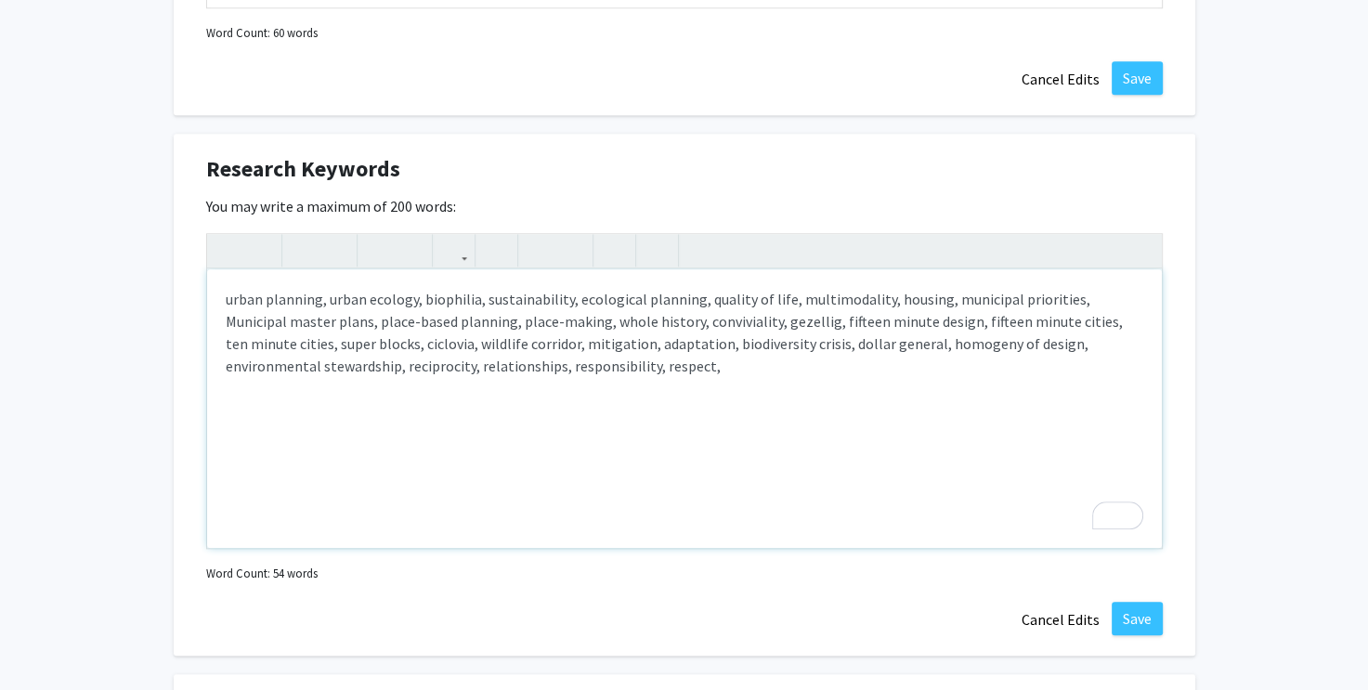
scroll to position [1671, 0]
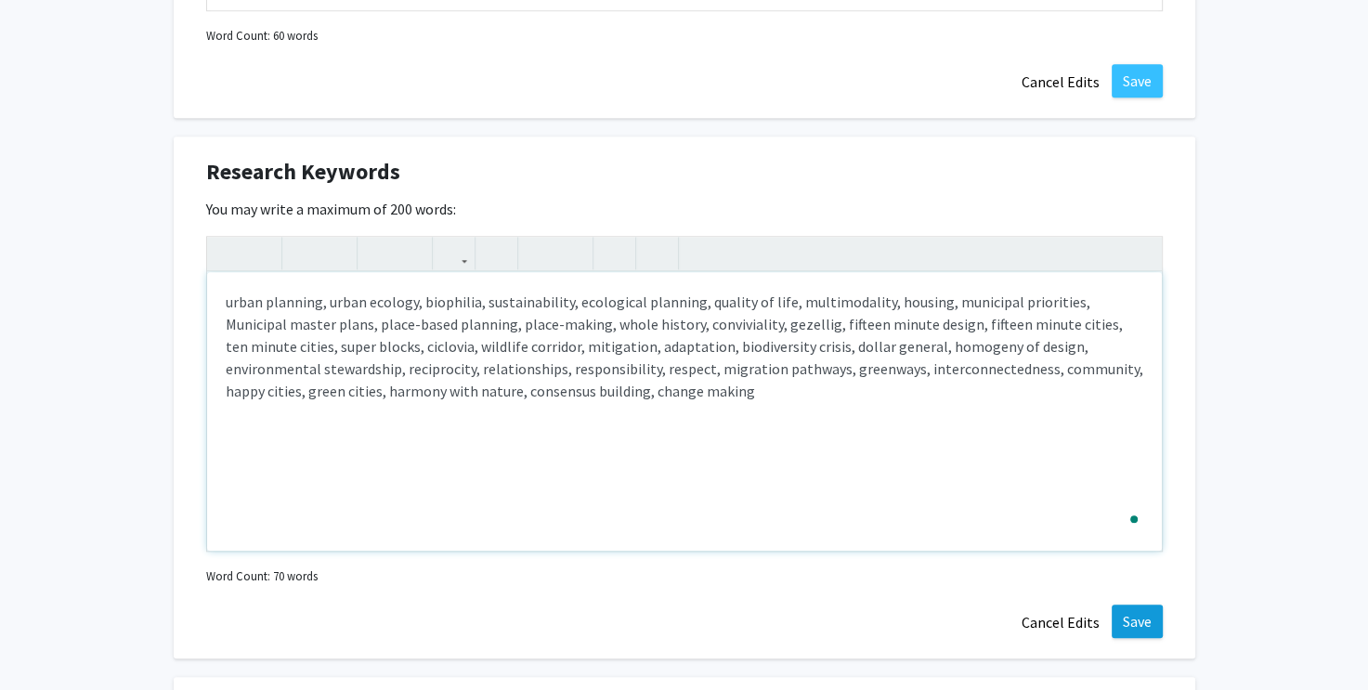
type textarea "urban planning, urban ecology, biophilia, sustainability, ecological planning, …"
click at [1145, 619] on button "Save" at bounding box center [1136, 620] width 51 height 33
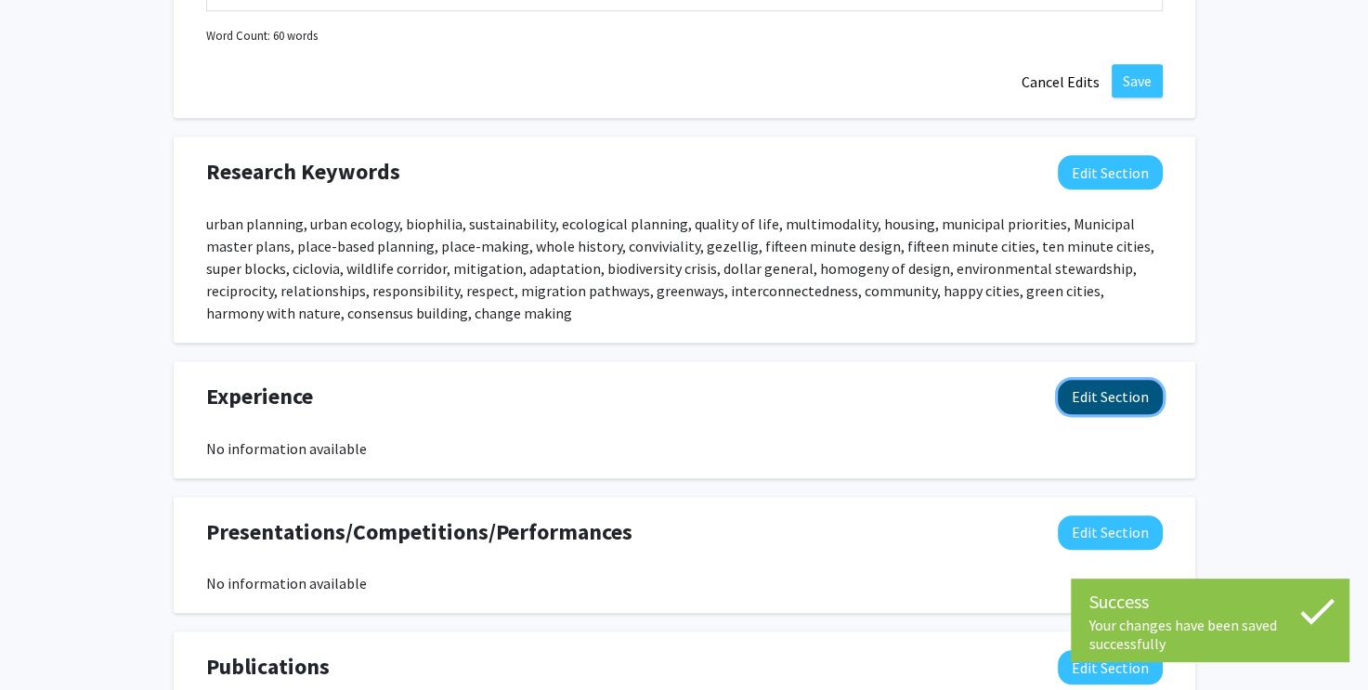
click at [1100, 393] on button "Edit Section" at bounding box center [1110, 397] width 105 height 34
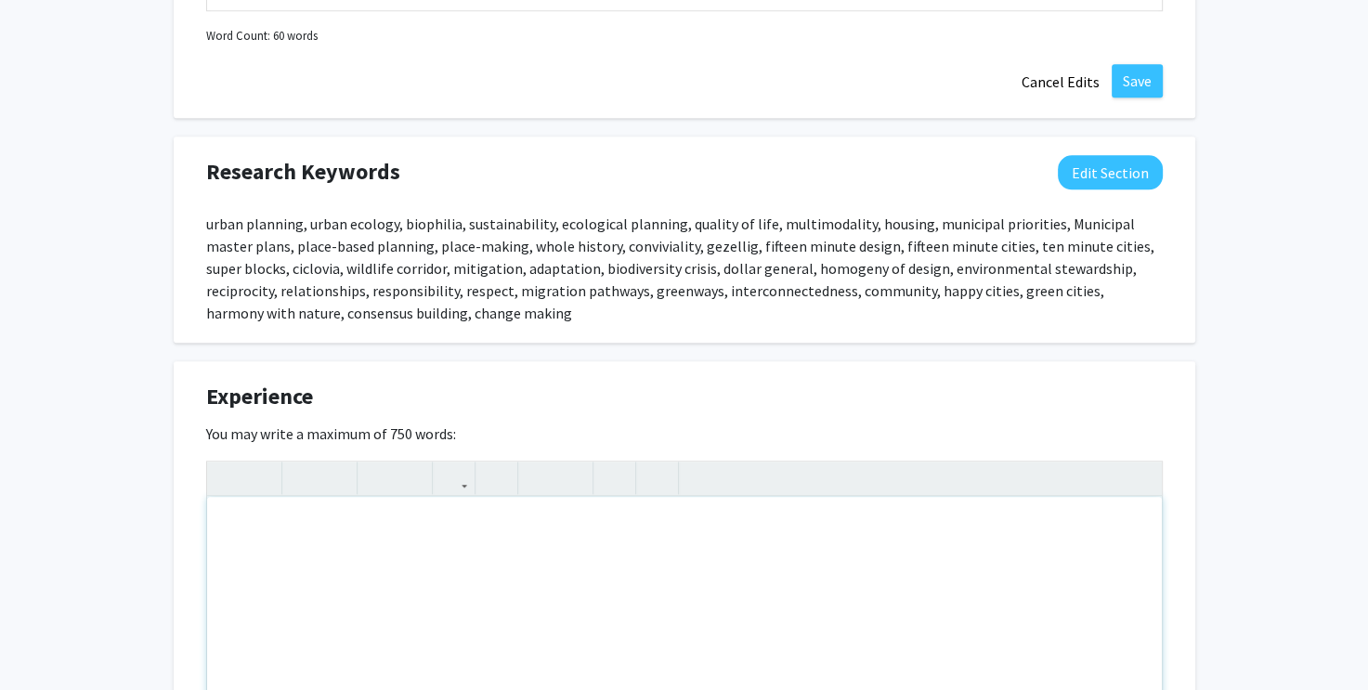
click at [344, 549] on div "Note to users with screen readers: Please deactivate our accessibility plugin f…" at bounding box center [684, 636] width 955 height 279
paste div "To enrich screen reader interactions, please activate Accessibility in Grammarl…"
type textarea "<p>GLISA/NOAA Youth Engagement through Climate Change Research Assistantship&nb…"
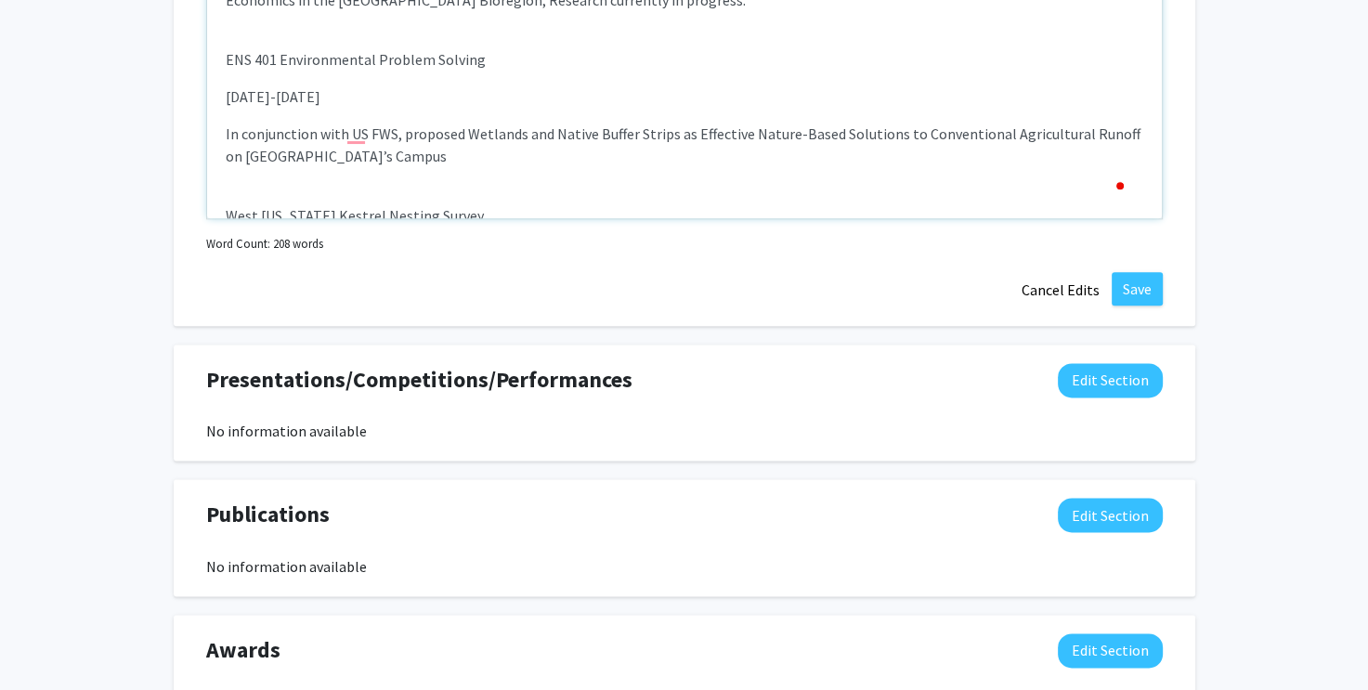
scroll to position [0, 0]
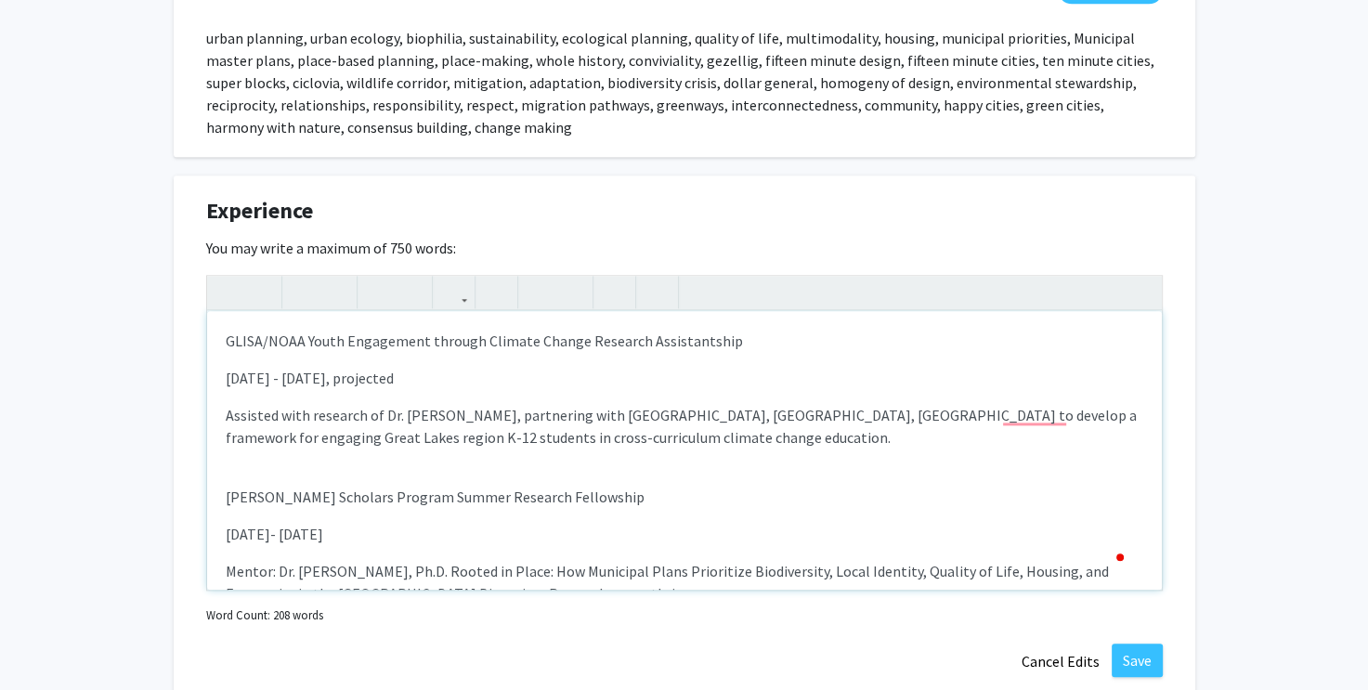
drag, startPoint x: 226, startPoint y: 372, endPoint x: 242, endPoint y: 378, distance: 17.6
click at [226, 371] on p "[DATE] - [DATE], projected" at bounding box center [684, 378] width 917 height 22
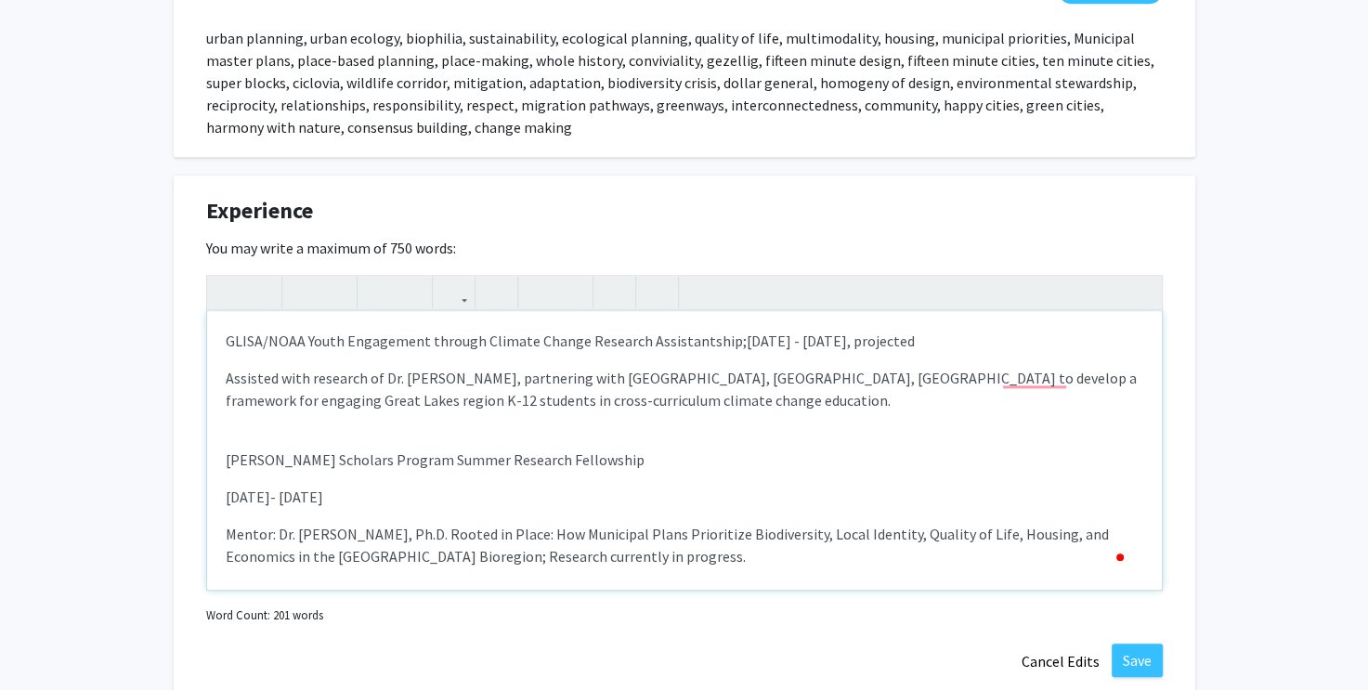
click at [226, 377] on p "Assisted with research of Dr. [PERSON_NAME], partnering with [GEOGRAPHIC_DATA],…" at bounding box center [684, 389] width 917 height 45
click at [539, 280] on icon "button" at bounding box center [539, 292] width 16 height 31
click at [226, 489] on p "[DATE]- [DATE]" at bounding box center [684, 497] width 917 height 22
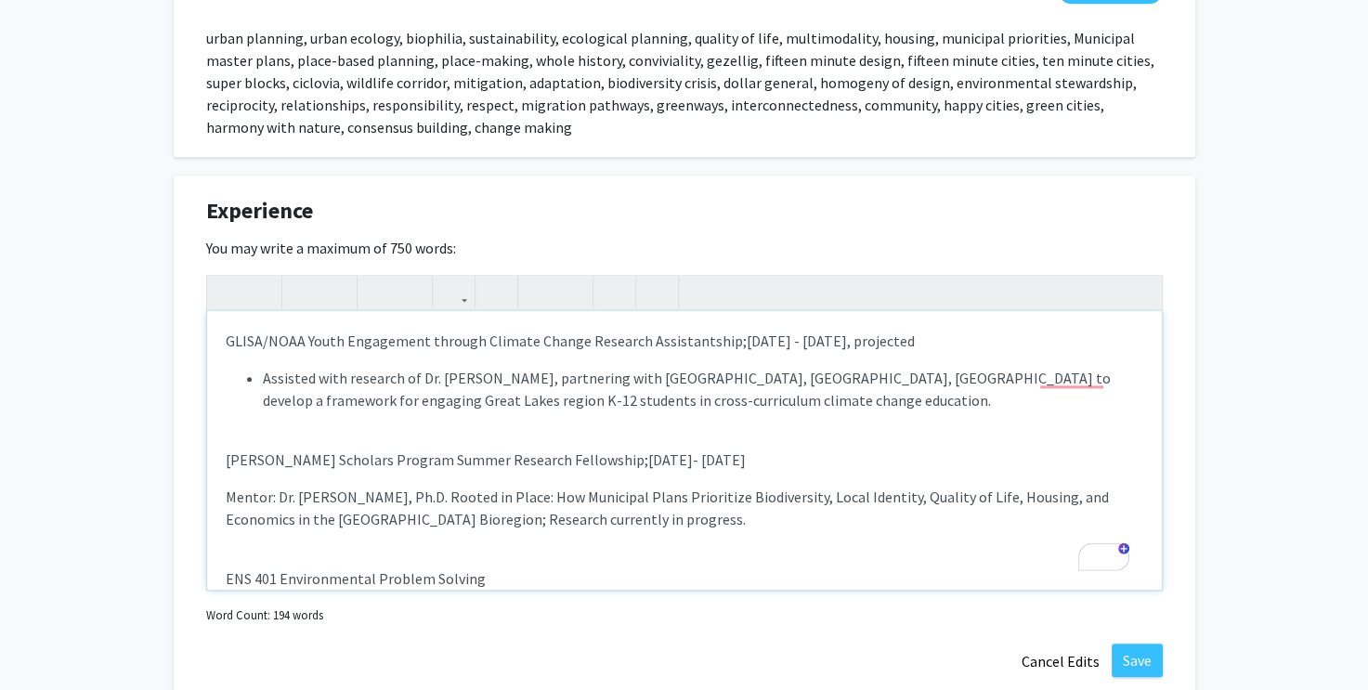
click at [227, 489] on p "Mentor: Dr. [PERSON_NAME], Ph.D. Rooted in Place: How Municipal Plans Prioritiz…" at bounding box center [684, 508] width 917 height 45
drag, startPoint x: 440, startPoint y: 492, endPoint x: 222, endPoint y: 491, distance: 218.2
click at [222, 491] on div "GLISA/NOAA Youth Engagement through Climate Change Research Assistantship; [DAT…" at bounding box center [684, 450] width 955 height 279
click at [545, 282] on icon "button" at bounding box center [539, 292] width 16 height 31
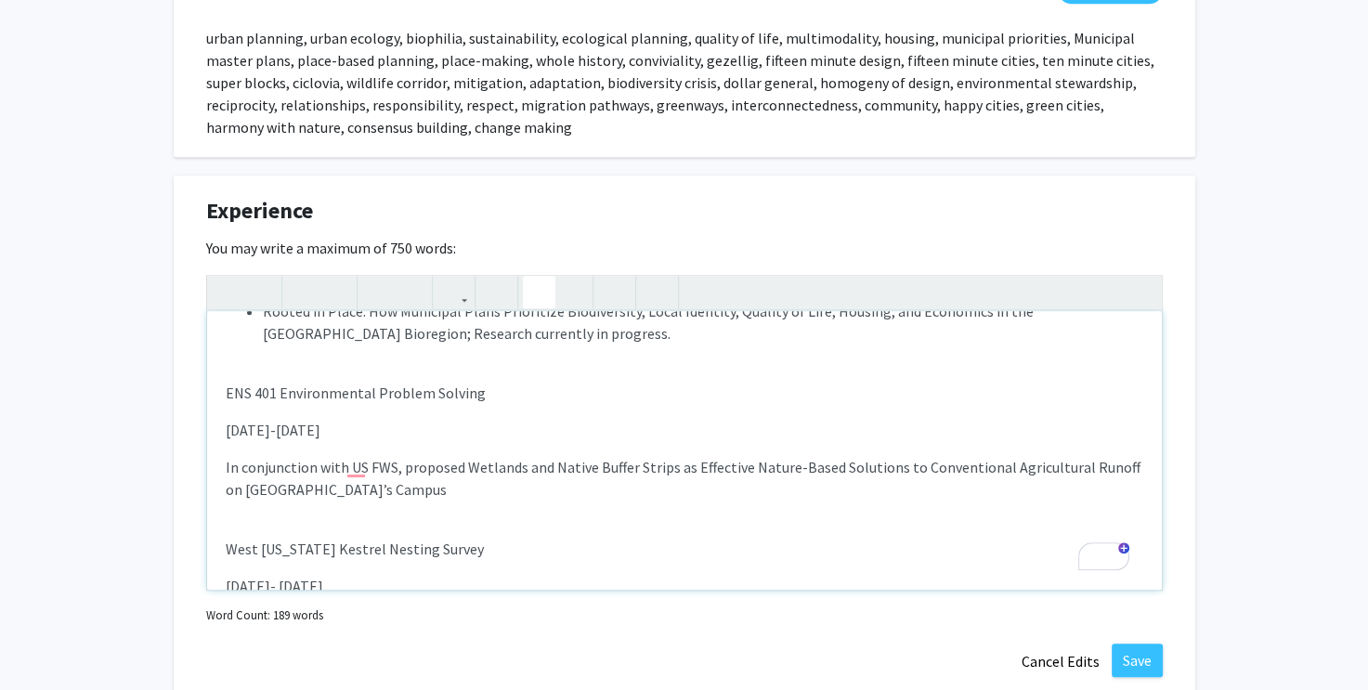
click at [226, 428] on p "[DATE]-[DATE]" at bounding box center [684, 430] width 917 height 22
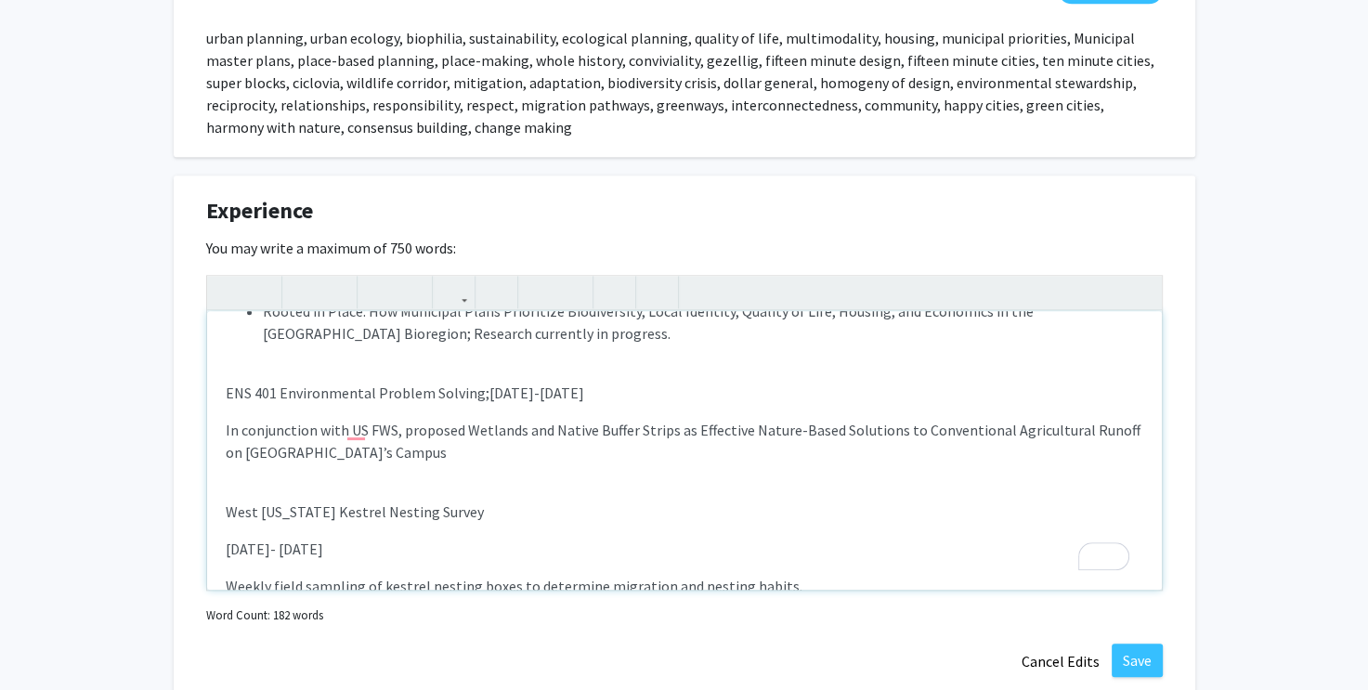
click at [397, 453] on p "In conjunction with US FWS, proposed Wetlands and Native Buffer Strips as Effec…" at bounding box center [684, 441] width 917 height 45
drag, startPoint x: 226, startPoint y: 423, endPoint x: 390, endPoint y: 463, distance: 169.1
click at [226, 423] on p "In conjunction with US FWS, proposed Wetlands and Native Buffer Strips as Effec…" at bounding box center [684, 441] width 917 height 45
click at [535, 289] on icon "button" at bounding box center [539, 292] width 16 height 31
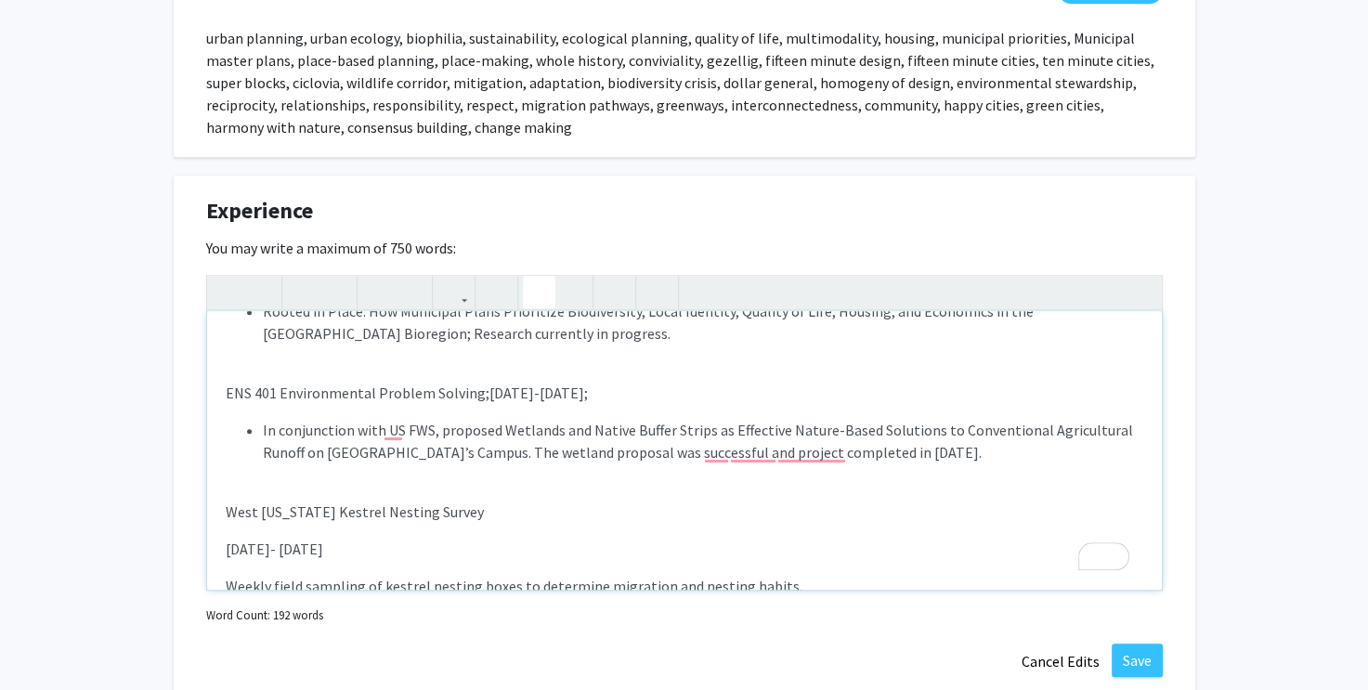
click at [226, 540] on p "[DATE]- [DATE]" at bounding box center [684, 549] width 917 height 22
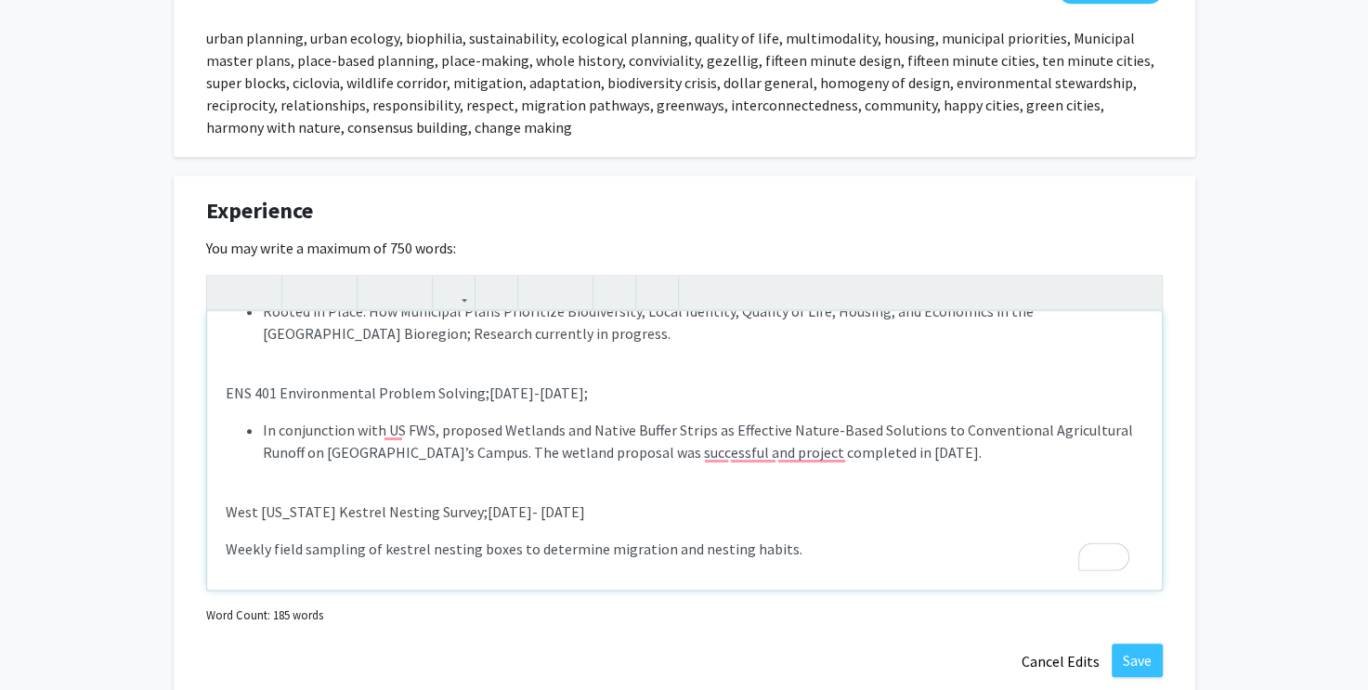
click at [226, 543] on p "Weekly field sampling of kestrel nesting boxes to determine migration and nesti…" at bounding box center [684, 549] width 917 height 22
click at [538, 291] on icon "button" at bounding box center [539, 292] width 16 height 31
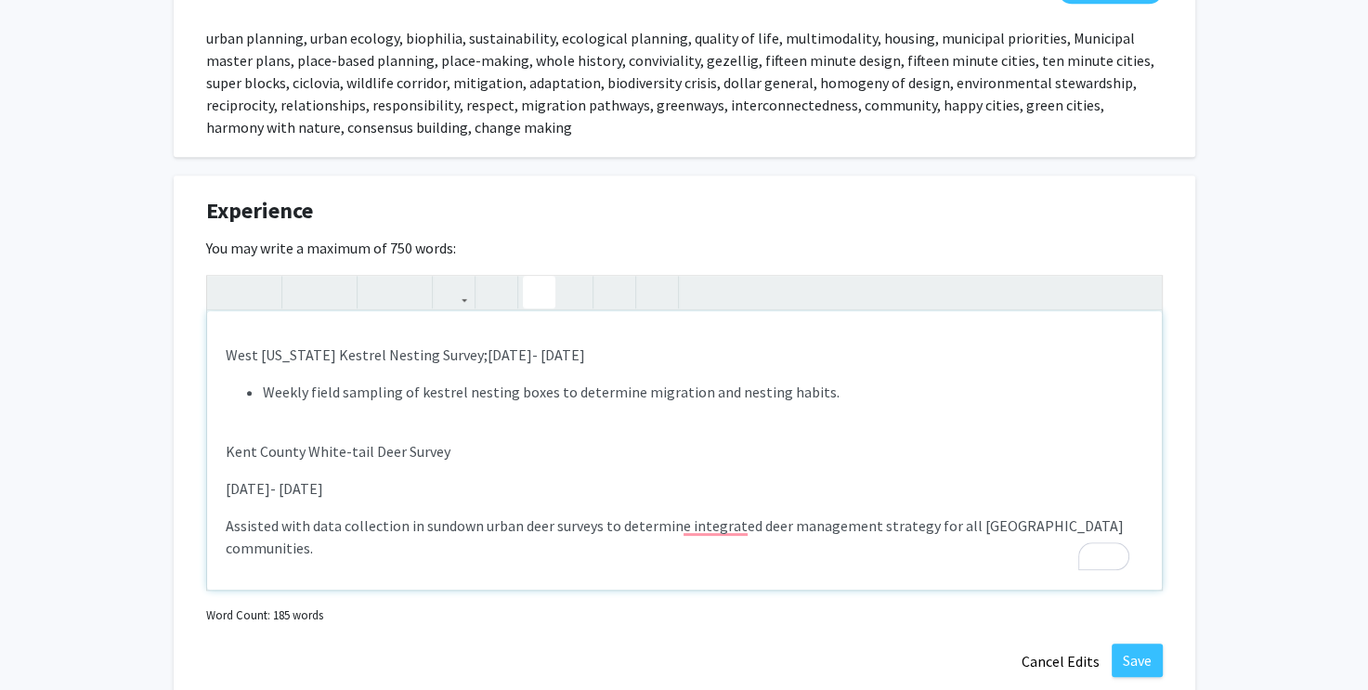
scroll to position [345, 0]
click at [223, 478] on div "GLISA/NOAA Youth Engagement through Climate Change Research Assistantship; [DAT…" at bounding box center [684, 450] width 955 height 279
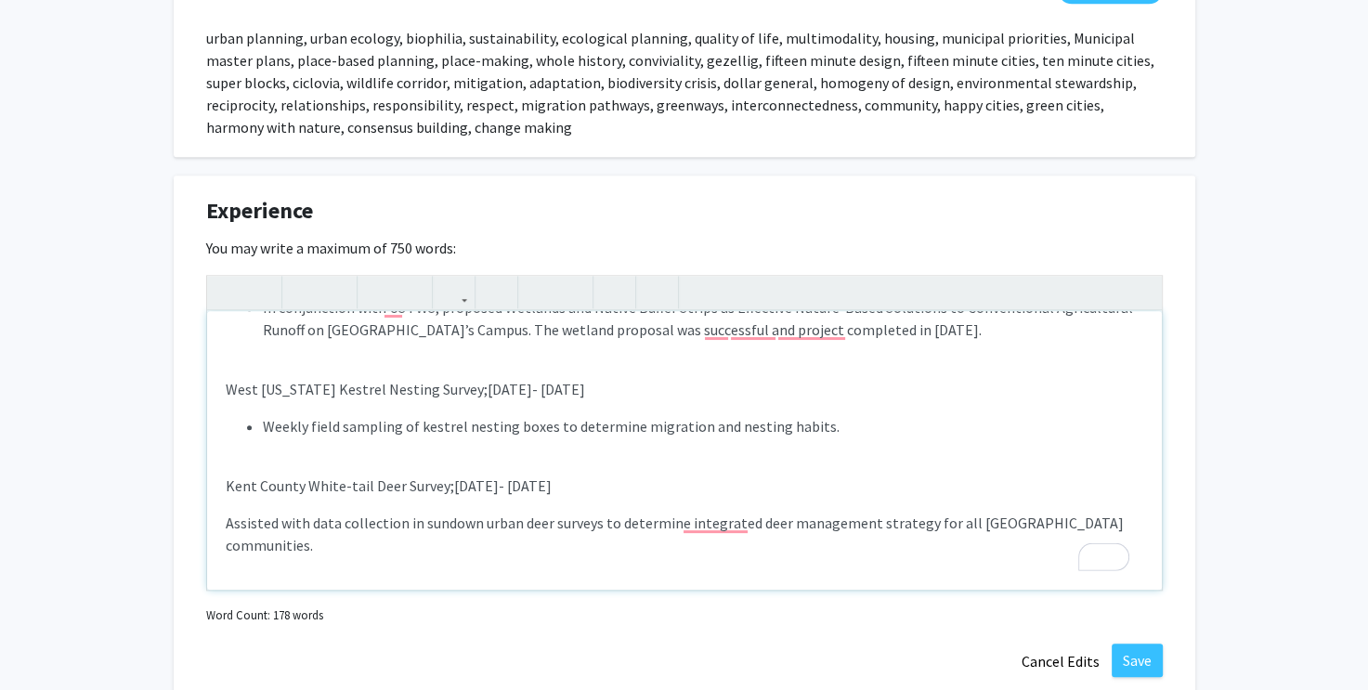
click at [227, 520] on p "Assisted with data collection in sundown urban deer surveys to determine integr…" at bounding box center [684, 534] width 917 height 45
click at [539, 284] on icon "button" at bounding box center [539, 292] width 16 height 31
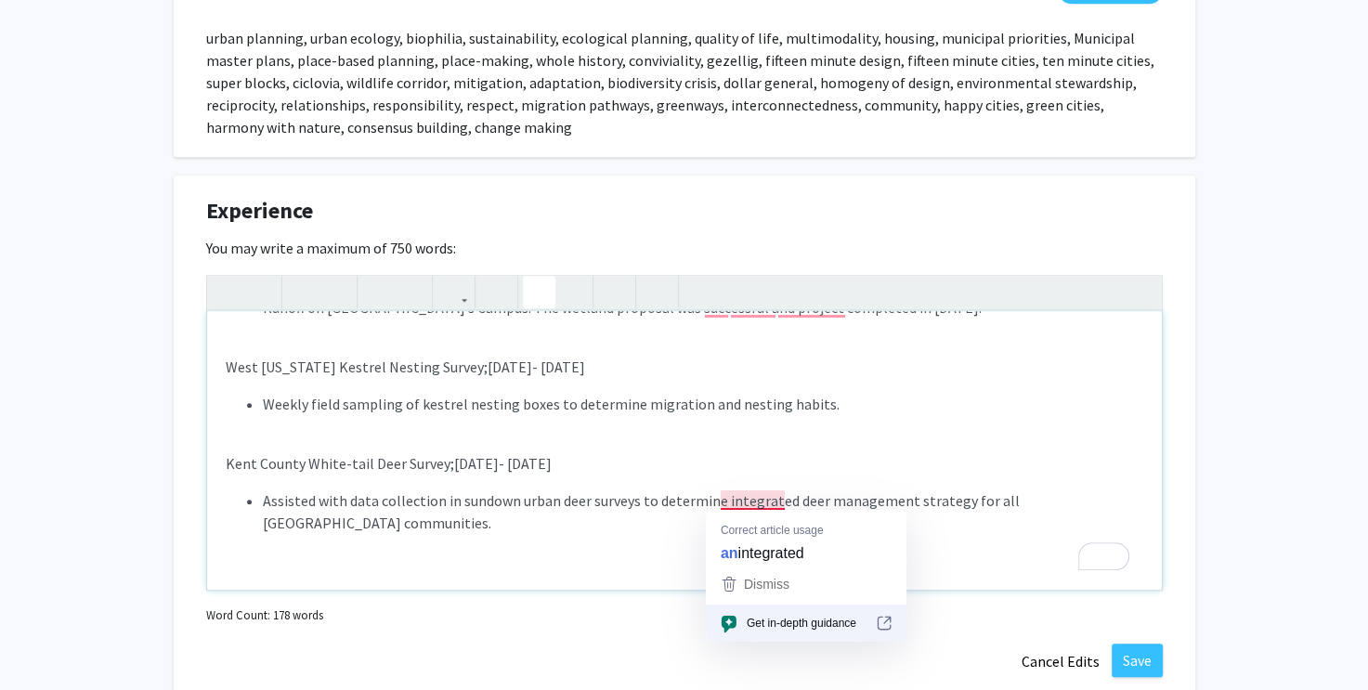
click at [745, 500] on li "Assisted with data collection in sundown urban deer surveys to determine integr…" at bounding box center [703, 511] width 880 height 45
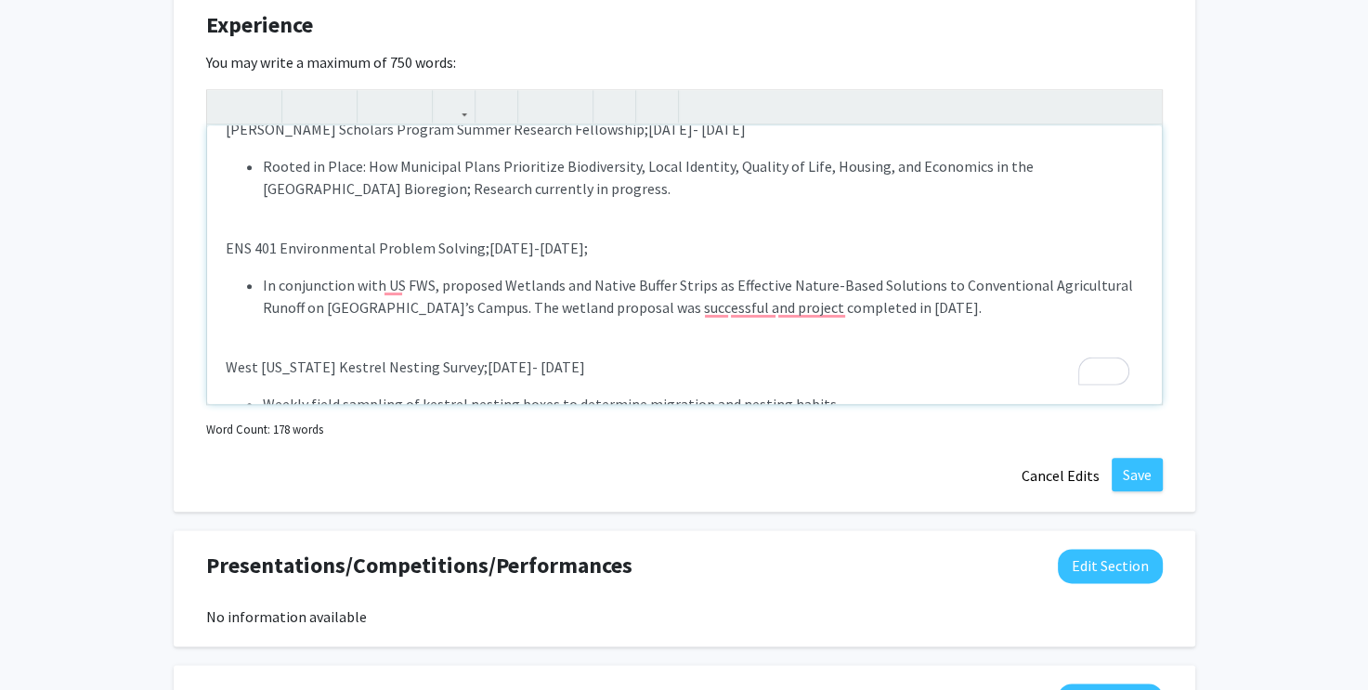
scroll to position [252, 0]
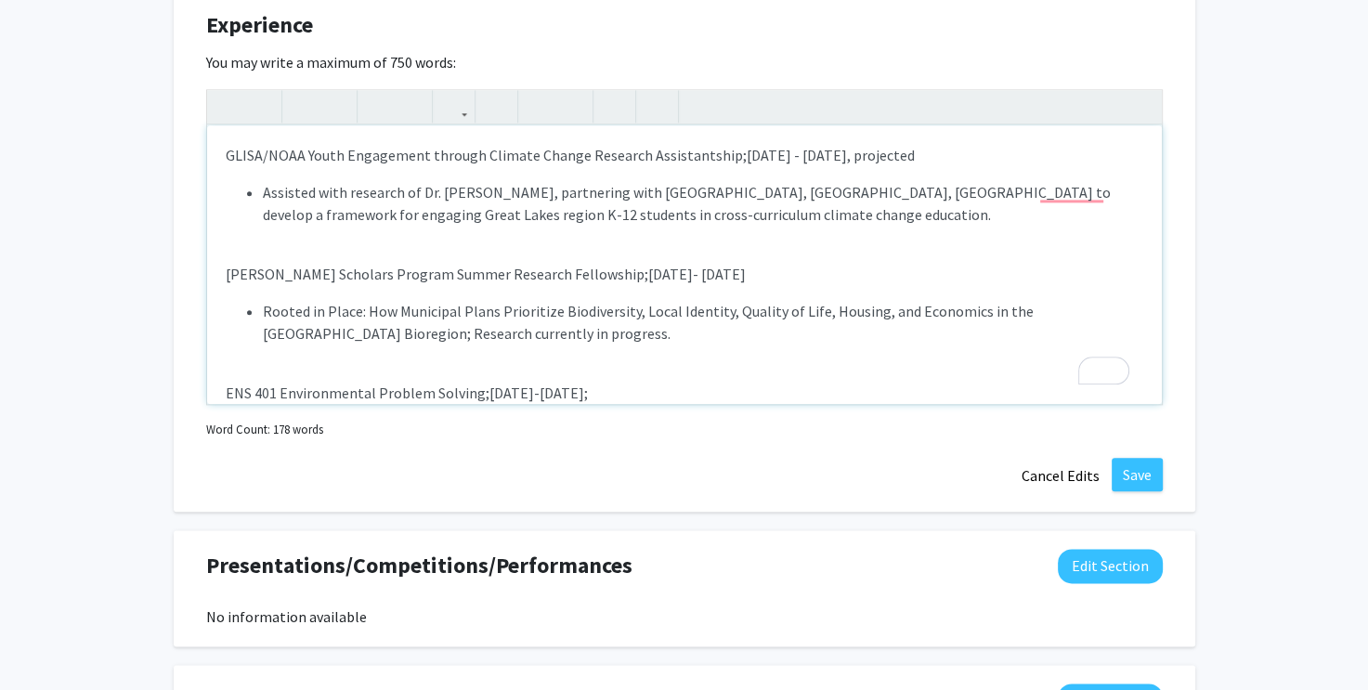
click at [226, 155] on p "GLISA/NOAA Youth Engagement through Climate Change Research Assistantship; [DAT…" at bounding box center [684, 155] width 917 height 22
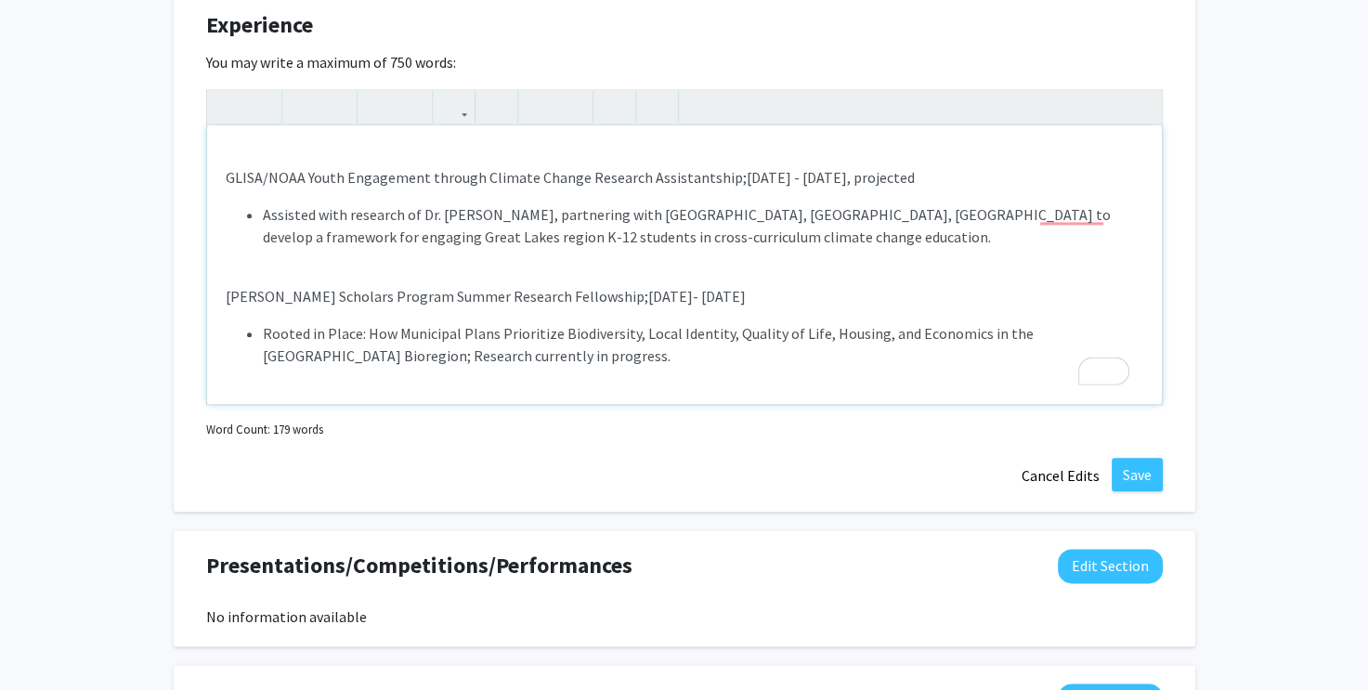
click at [247, 144] on div "GLISA/NOAA Youth Engagement through Climate Change Research Assistantship; [DAT…" at bounding box center [684, 264] width 955 height 279
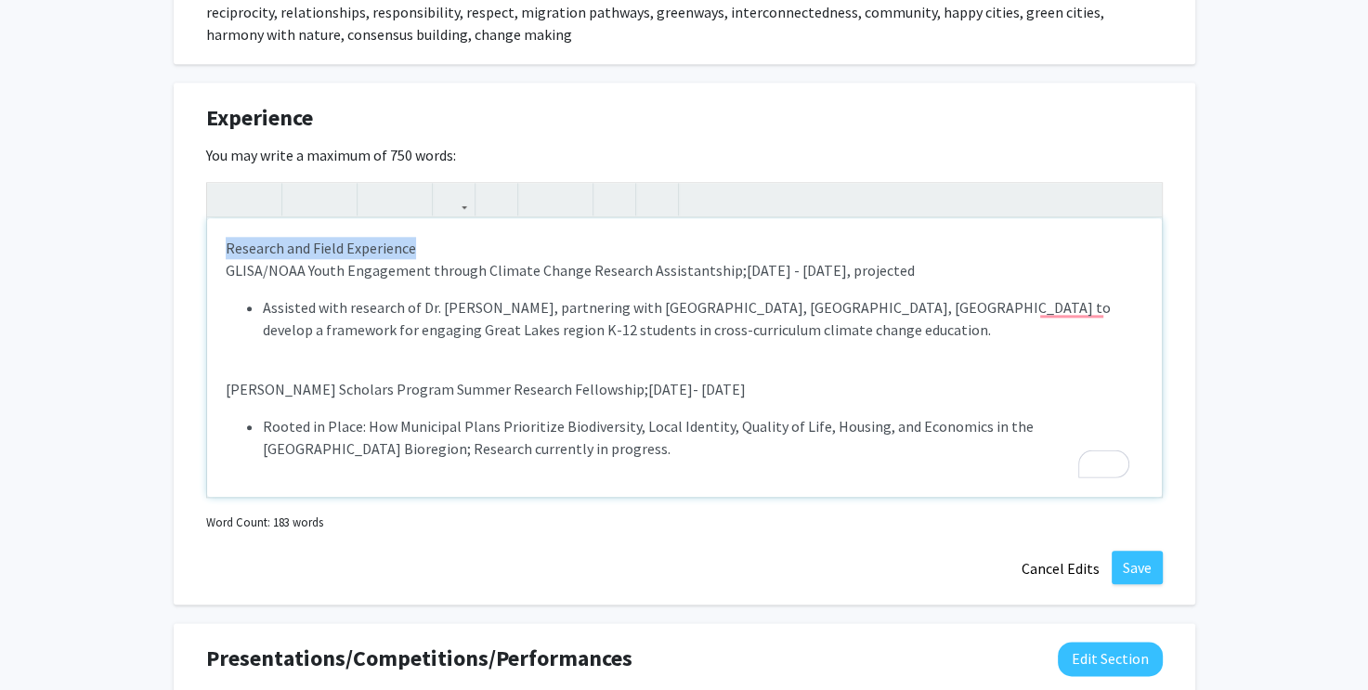
drag, startPoint x: 420, startPoint y: 243, endPoint x: 224, endPoint y: 240, distance: 195.9
click at [224, 240] on div "Research and Field Experience GLISA/NOAA Youth Engagement through Climate Chang…" at bounding box center [684, 357] width 955 height 279
click at [304, 203] on icon "button" at bounding box center [303, 199] width 16 height 31
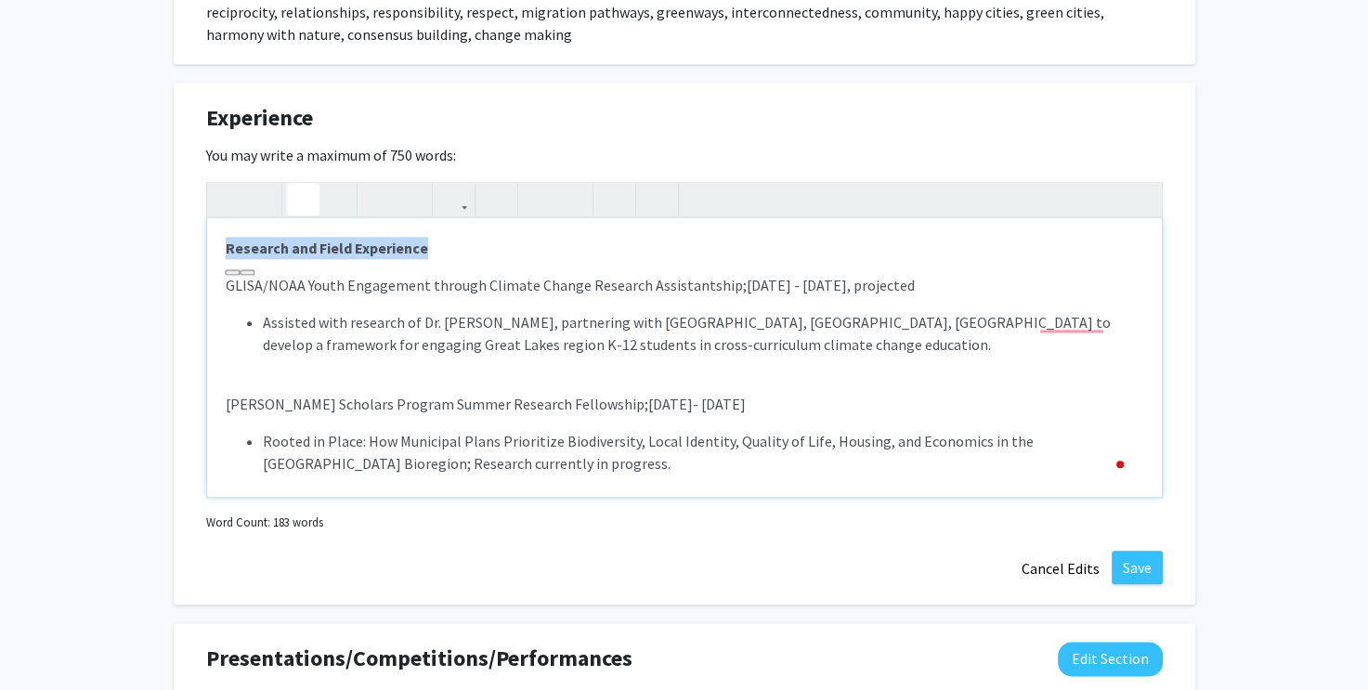
click at [448, 241] on p "Research and Field Experience" at bounding box center [684, 248] width 917 height 22
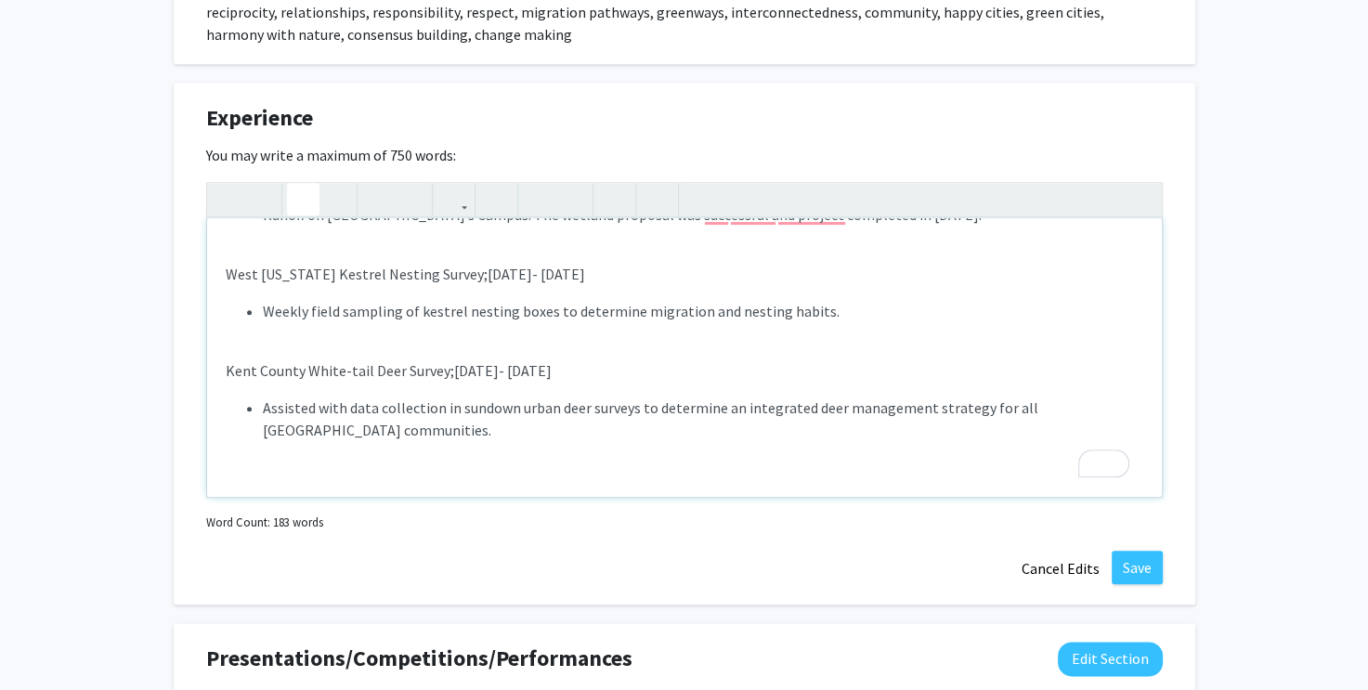
click at [249, 465] on div "Research and Field Experience GLISA/NOAA Youth Engagement through Climate Chang…" at bounding box center [684, 357] width 955 height 279
click at [219, 439] on div "Research and Field Experience GLISA/NOAA Youth Engagement through Climate Chang…" at bounding box center [684, 357] width 955 height 279
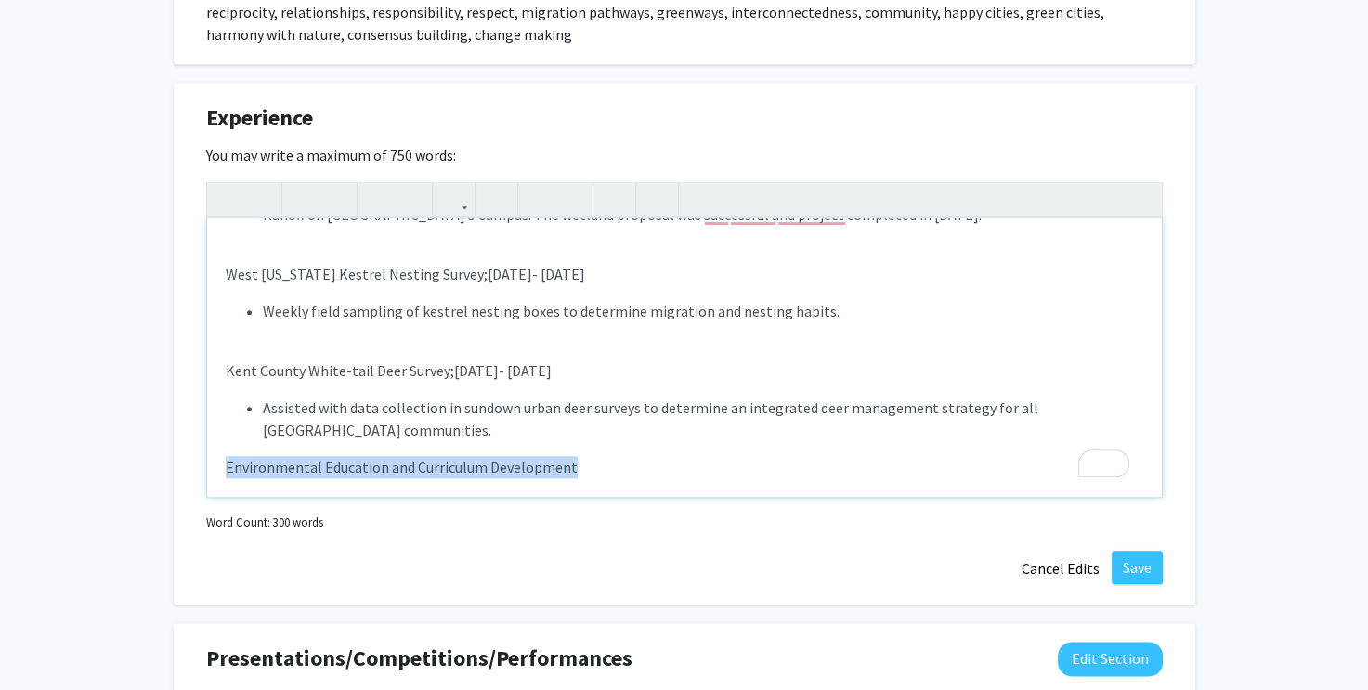
drag, startPoint x: 600, startPoint y: 461, endPoint x: 218, endPoint y: 461, distance: 381.6
click at [218, 461] on div "Research and Field Experience GLISA/NOAA Youth Engagement through Climate Chang…" at bounding box center [684, 357] width 955 height 279
click at [306, 194] on icon "button" at bounding box center [303, 199] width 16 height 31
click at [630, 448] on div "Research and Field Experience GLISA/NOAA Youth Engagement through Climate Chang…" at bounding box center [684, 357] width 955 height 279
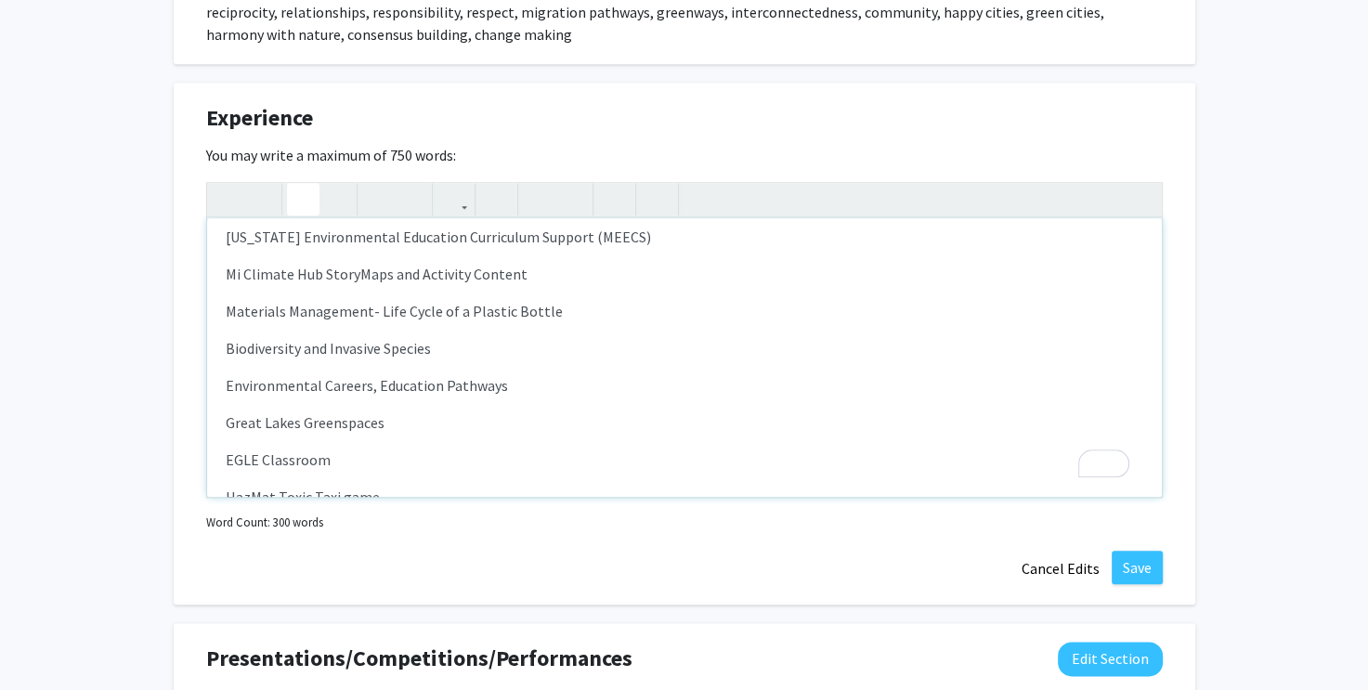
scroll to position [739, 0]
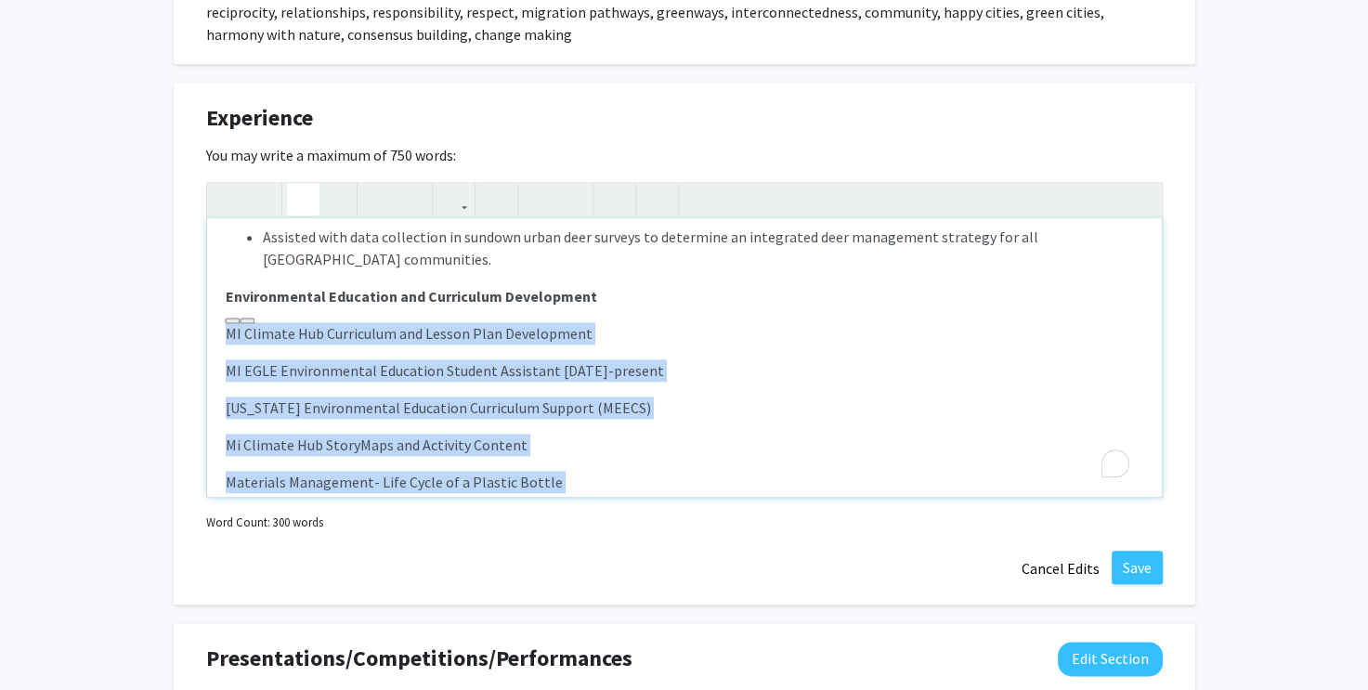
drag, startPoint x: 377, startPoint y: 388, endPoint x: 224, endPoint y: 330, distance: 164.0
click at [224, 330] on div "Research and Field Experience GLISA/NOAA Youth Engagement through Climate Chang…" at bounding box center [684, 357] width 955 height 279
click at [535, 200] on icon "button" at bounding box center [539, 199] width 16 height 31
type textarea "<p><strong>Research and Field Experience</strong></p><p>GLISA/NOAA Youth Engage…"
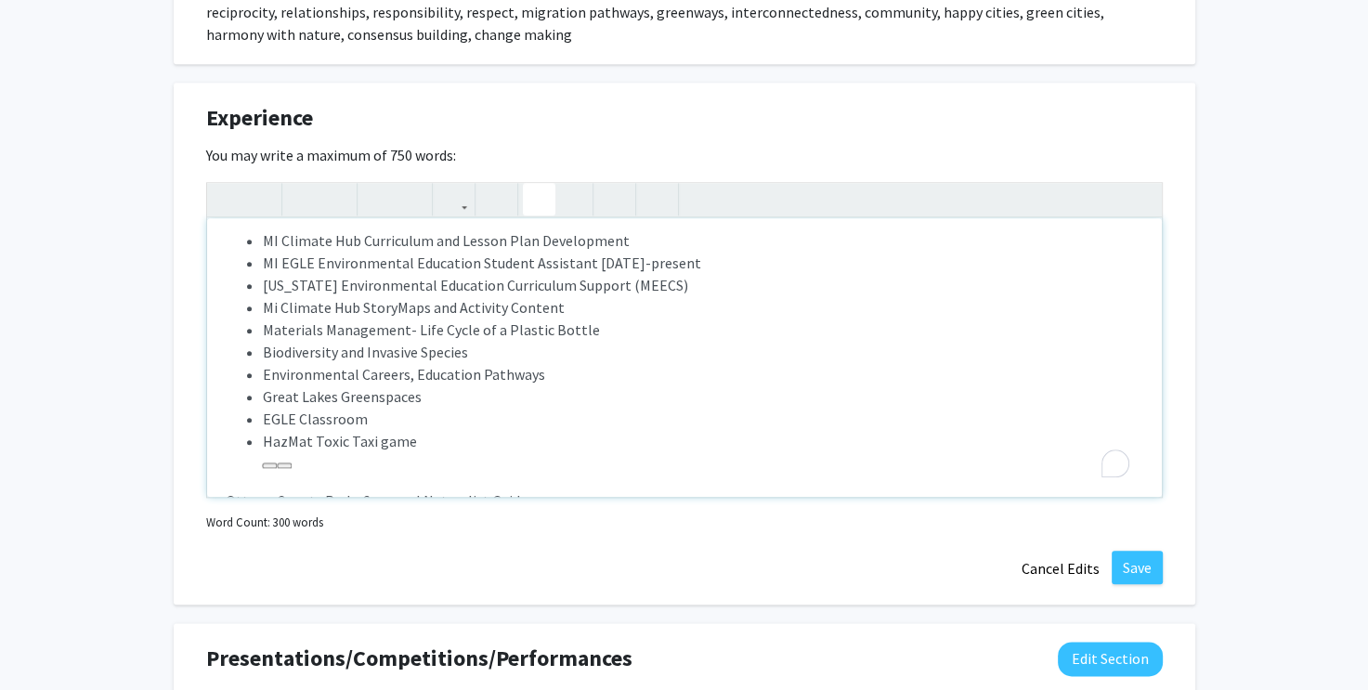
click at [676, 333] on li "Materials Management- Life Cycle of a Plastic Bottle" at bounding box center [703, 329] width 880 height 22
click at [260, 255] on ul "MI Climate Hub Curriculum and Lesson Plan Development MI EGLE Environmental Edu…" at bounding box center [684, 340] width 917 height 223
click at [264, 256] on li "MI EGLE Environmental Education Student Assistant [DATE]-present" at bounding box center [703, 263] width 880 height 22
click at [264, 261] on li "MI EGLE Environmental Education Student Assistant [DATE]-present" at bounding box center [703, 263] width 880 height 22
click at [260, 230] on ul "MI Climate Hub Curriculum and Lesson Plan Development MI EGLE Environmental Edu…" at bounding box center [684, 340] width 917 height 223
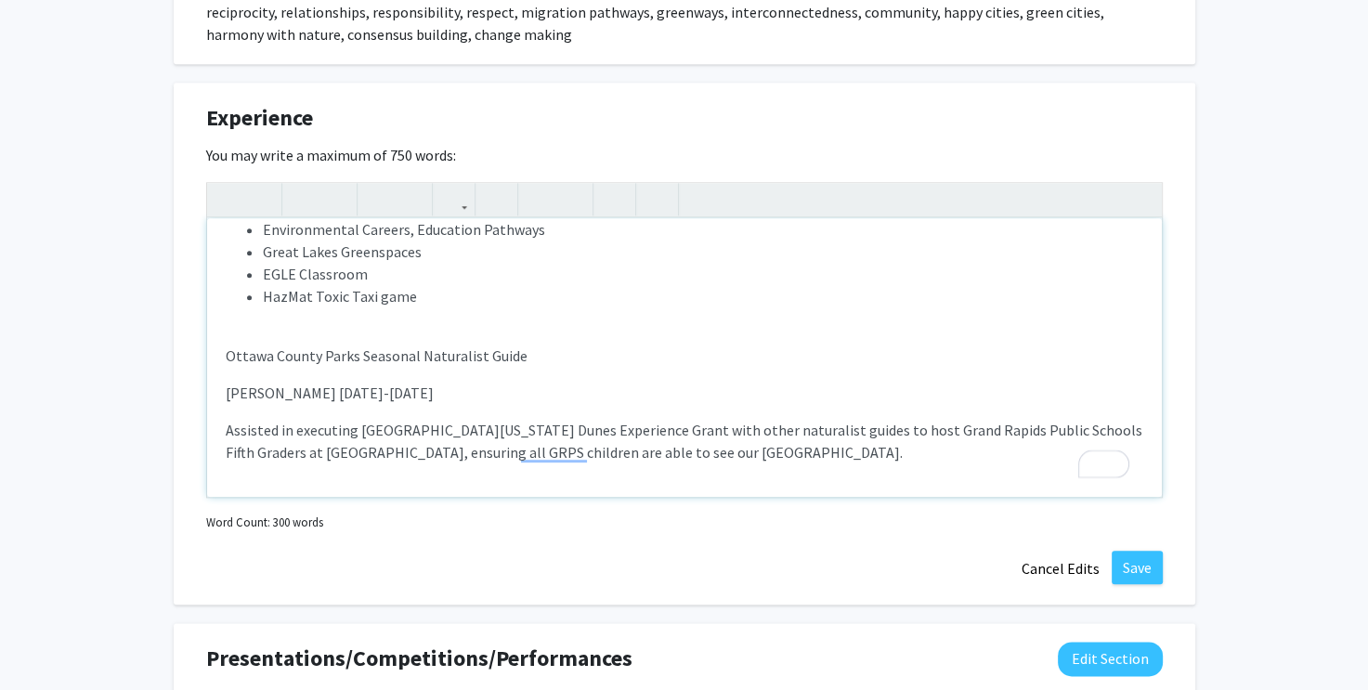
click at [230, 325] on div "Research and Field Experience GLISA/NOAA Youth Engagement through Climate Chang…" at bounding box center [684, 357] width 955 height 279
click at [223, 382] on div "Research and Field Experience GLISA/NOAA Youth Engagement through Climate Chang…" at bounding box center [684, 357] width 955 height 279
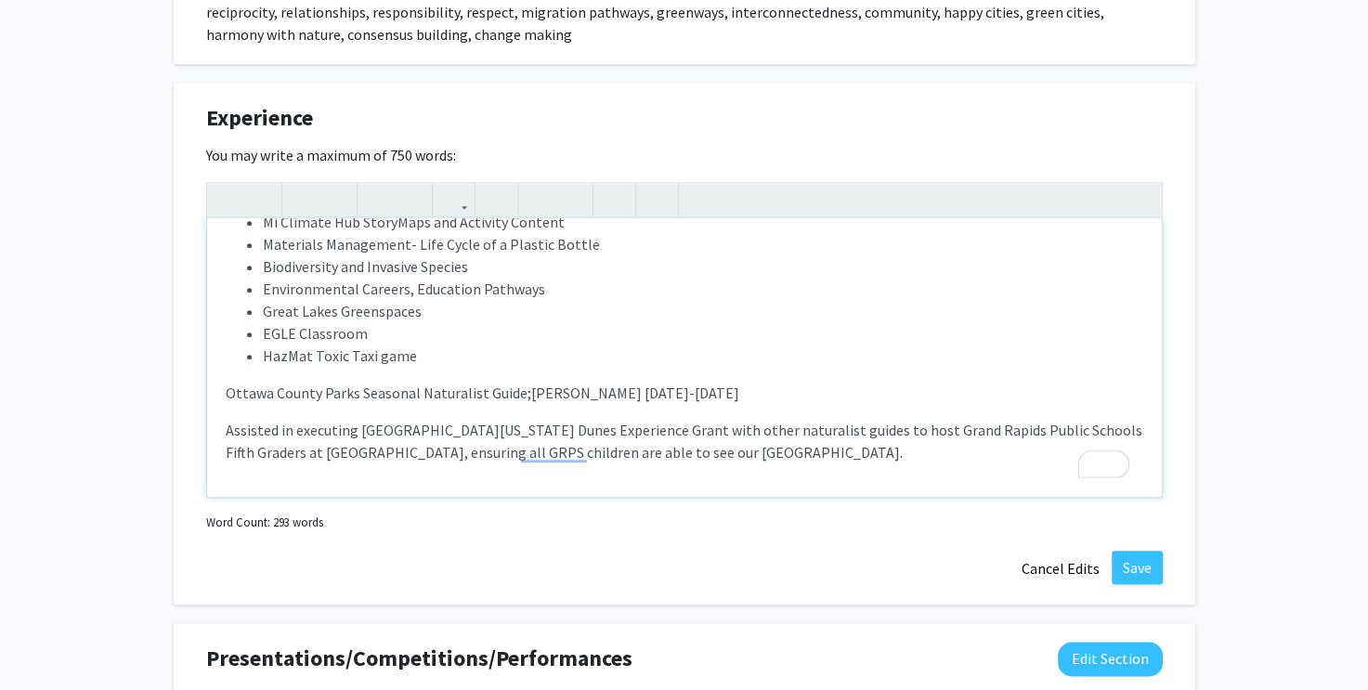
click at [223, 422] on div "Research and Field Experience GLISA/NOAA Youth Engagement through Climate Chang…" at bounding box center [684, 357] width 955 height 279
click at [535, 195] on icon "button" at bounding box center [539, 199] width 16 height 31
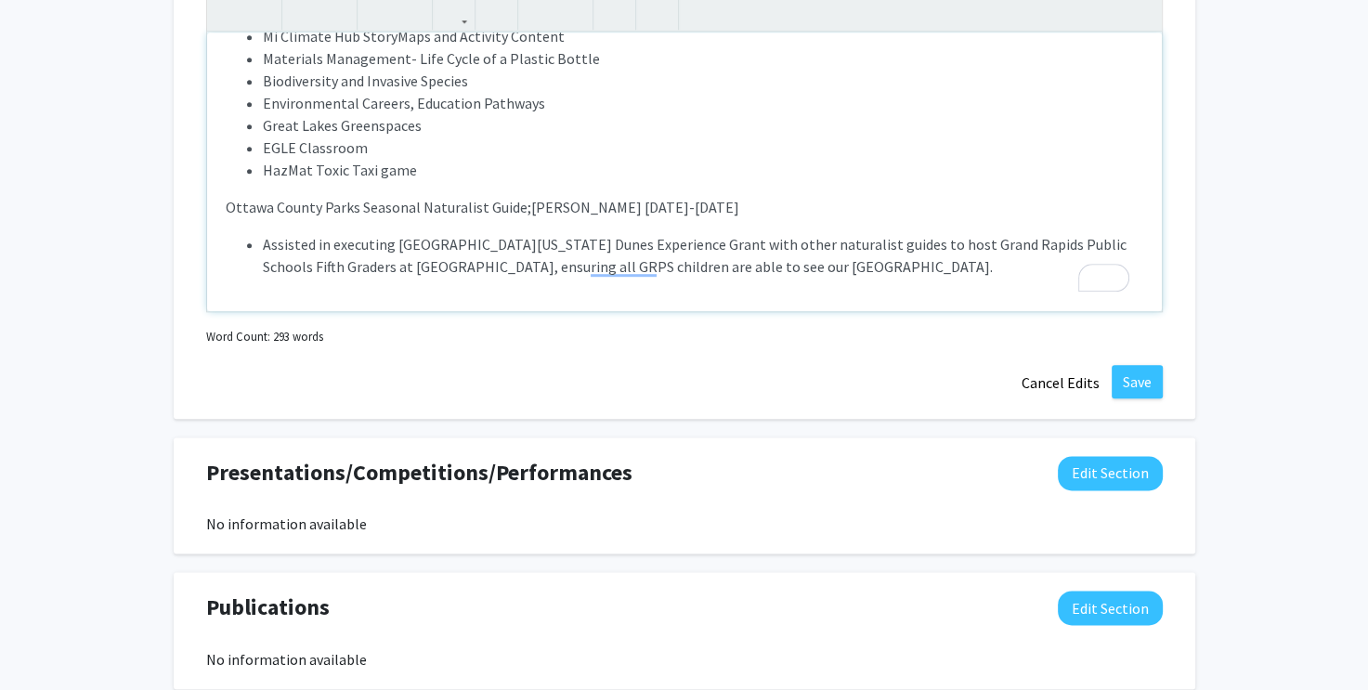
click at [825, 265] on li "Assisted in executing [GEOGRAPHIC_DATA][US_STATE] Dunes Experience Grant with o…" at bounding box center [703, 255] width 880 height 45
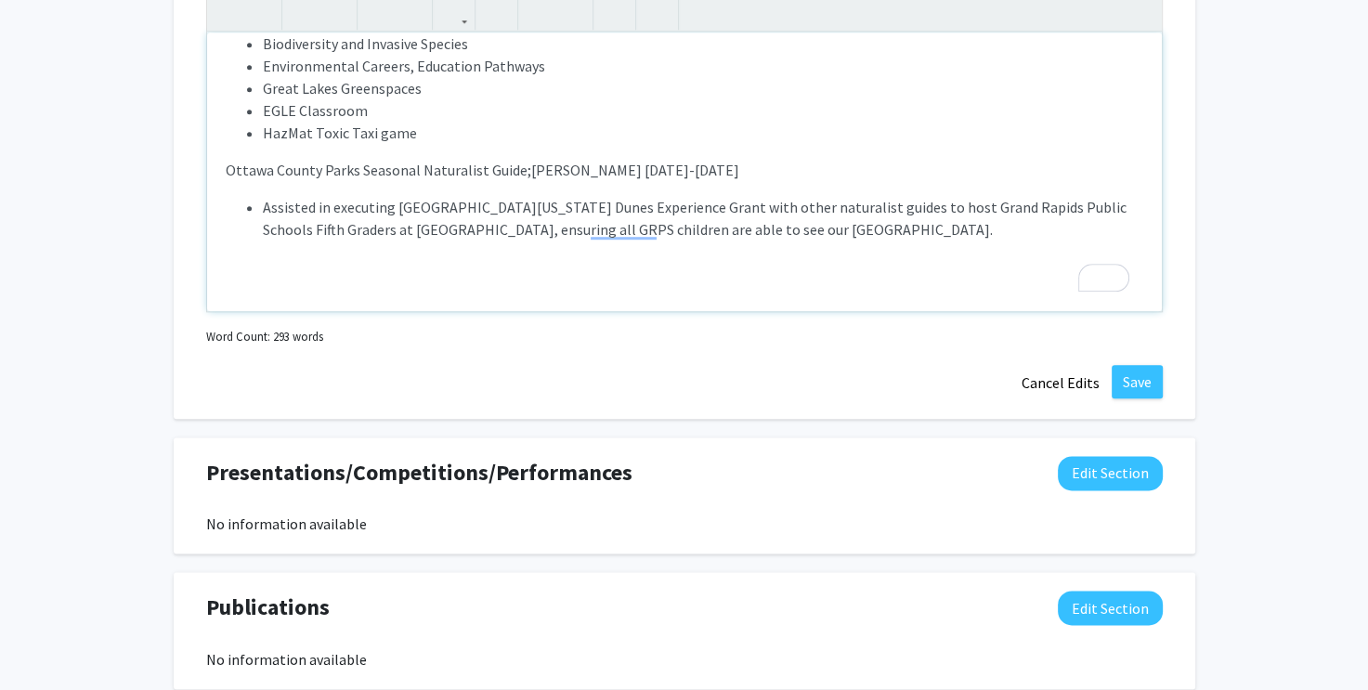
click at [234, 251] on p "Assisted in executing [GEOGRAPHIC_DATA][US_STATE] Dunes Experience Grant with o…" at bounding box center [684, 237] width 917 height 82
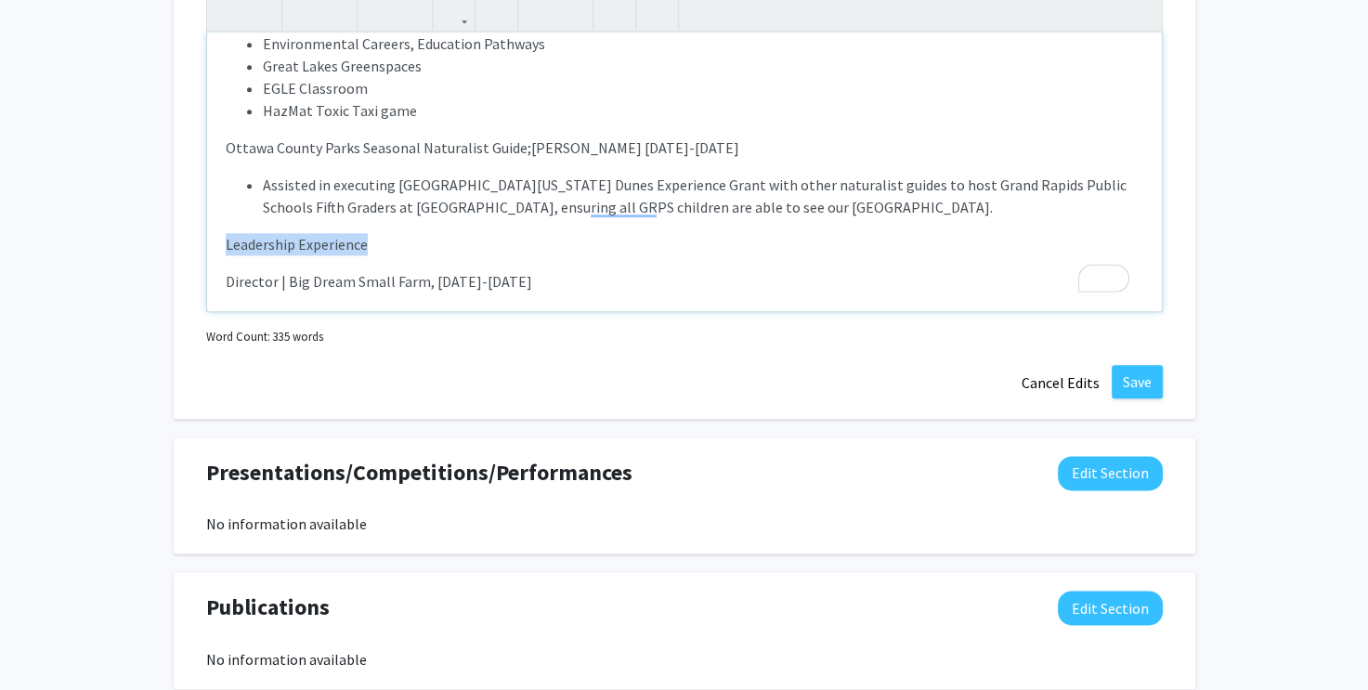
drag, startPoint x: 382, startPoint y: 240, endPoint x: 225, endPoint y: 244, distance: 157.0
click at [226, 244] on p "Leadership Experience" at bounding box center [684, 244] width 917 height 22
click at [536, 270] on p "Director | Big Dream Small Farm, [DATE]-[DATE]" at bounding box center [684, 281] width 917 height 22
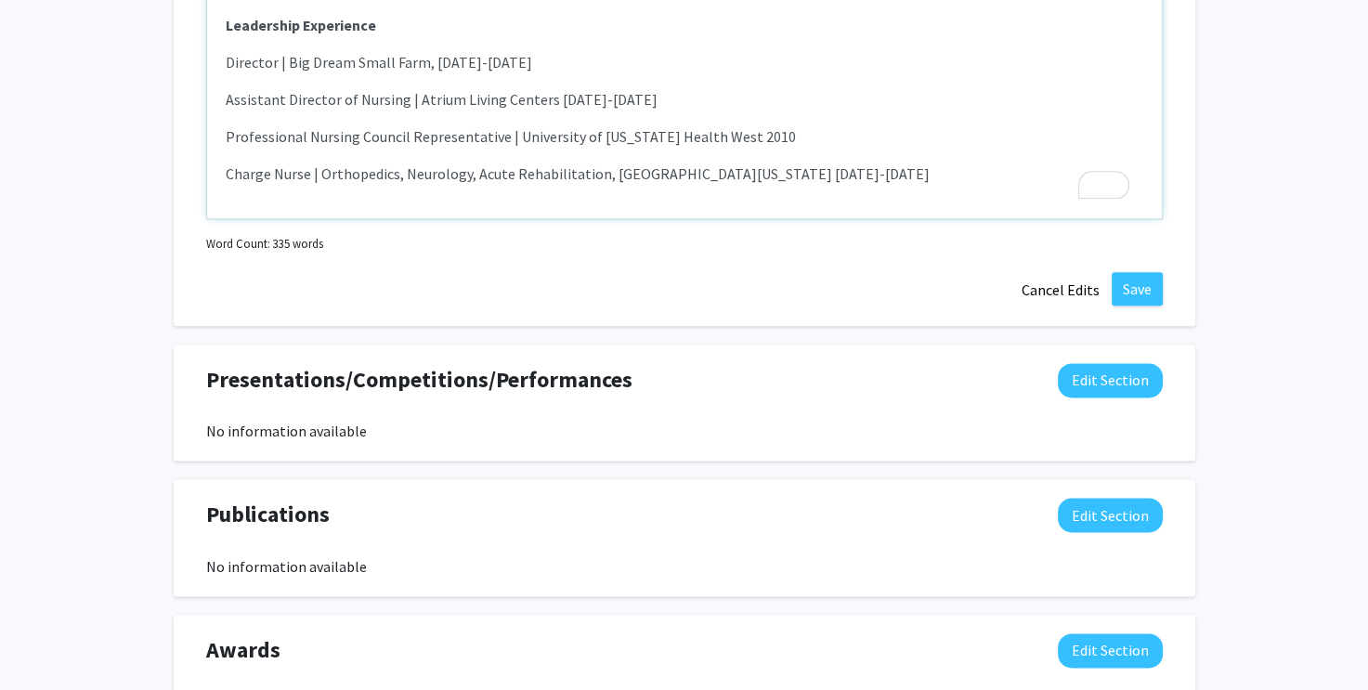
click at [900, 166] on p "Charge Nurse | Orthopedics, Neurology, Acute Rehabilitation, [GEOGRAPHIC_DATA][…" at bounding box center [684, 173] width 917 height 22
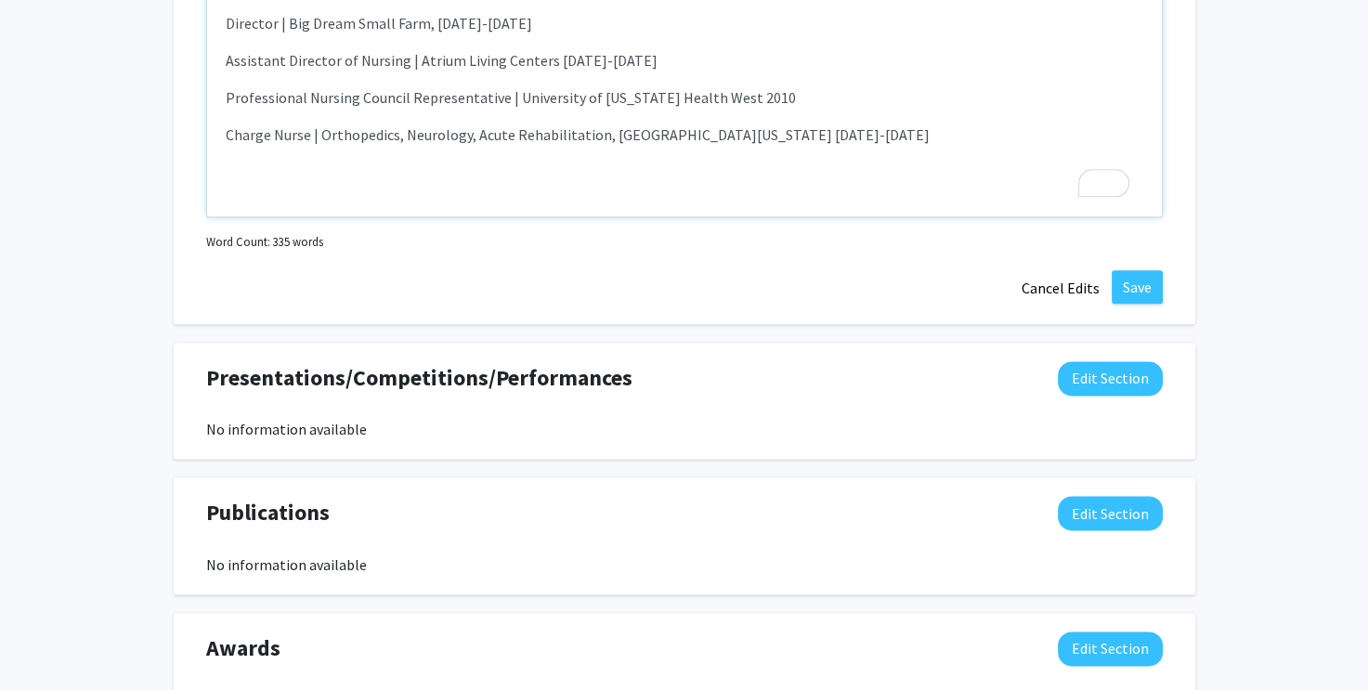
click at [226, 168] on p "To enrich screen reader interactions, please activate Accessibility in Grammarl…" at bounding box center [684, 172] width 917 height 22
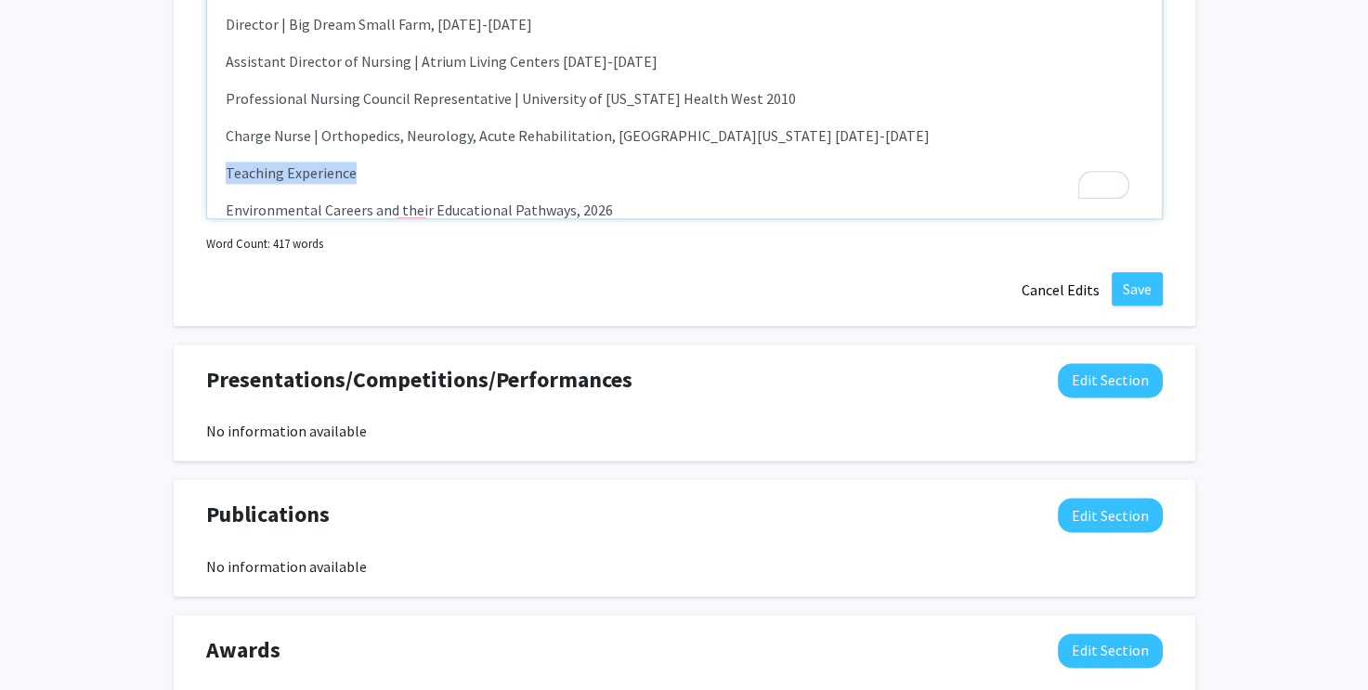
drag, startPoint x: 386, startPoint y: 163, endPoint x: 207, endPoint y: 166, distance: 179.2
click at [207, 166] on div "Research and Field Experience GLISA/NOAA Youth Engagement through Climate Chang…" at bounding box center [684, 79] width 955 height 279
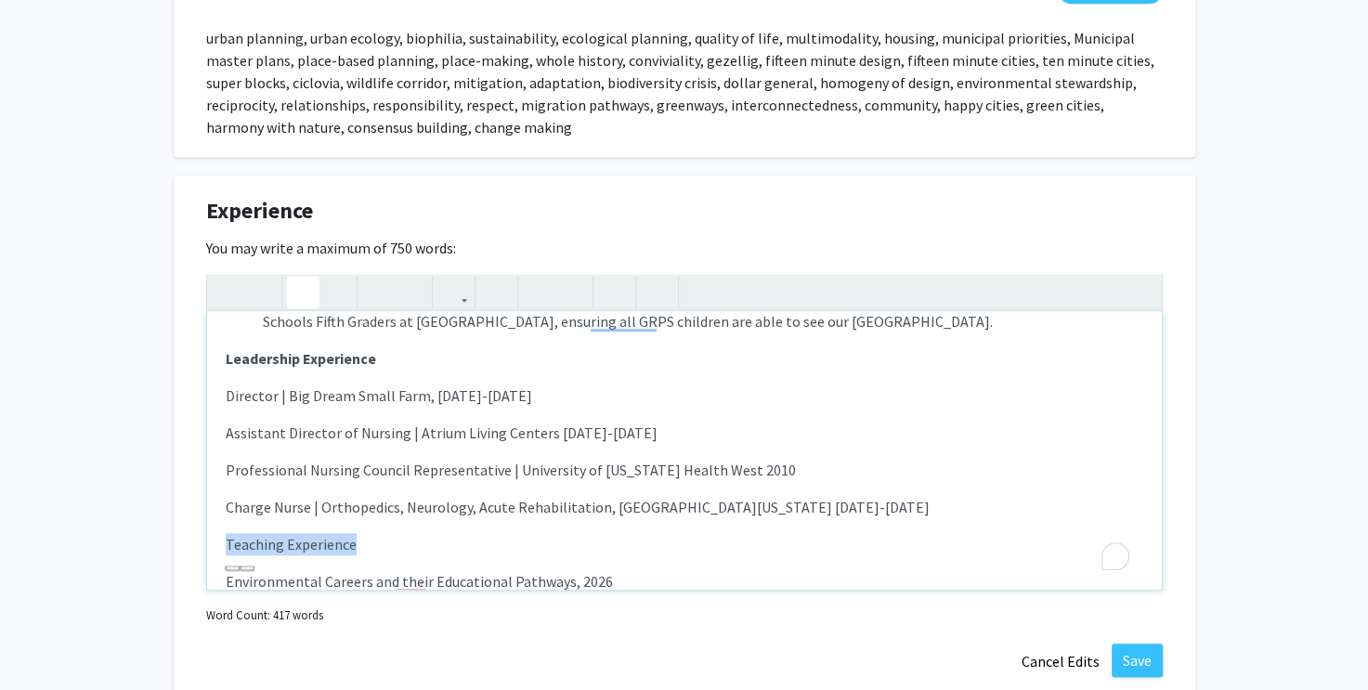
click at [295, 277] on use "button" at bounding box center [295, 277] width 0 height 0
type textarea "<p><strong>Research and Field Experience</strong></p><p>GLISA/NOAA Youth Engage…"
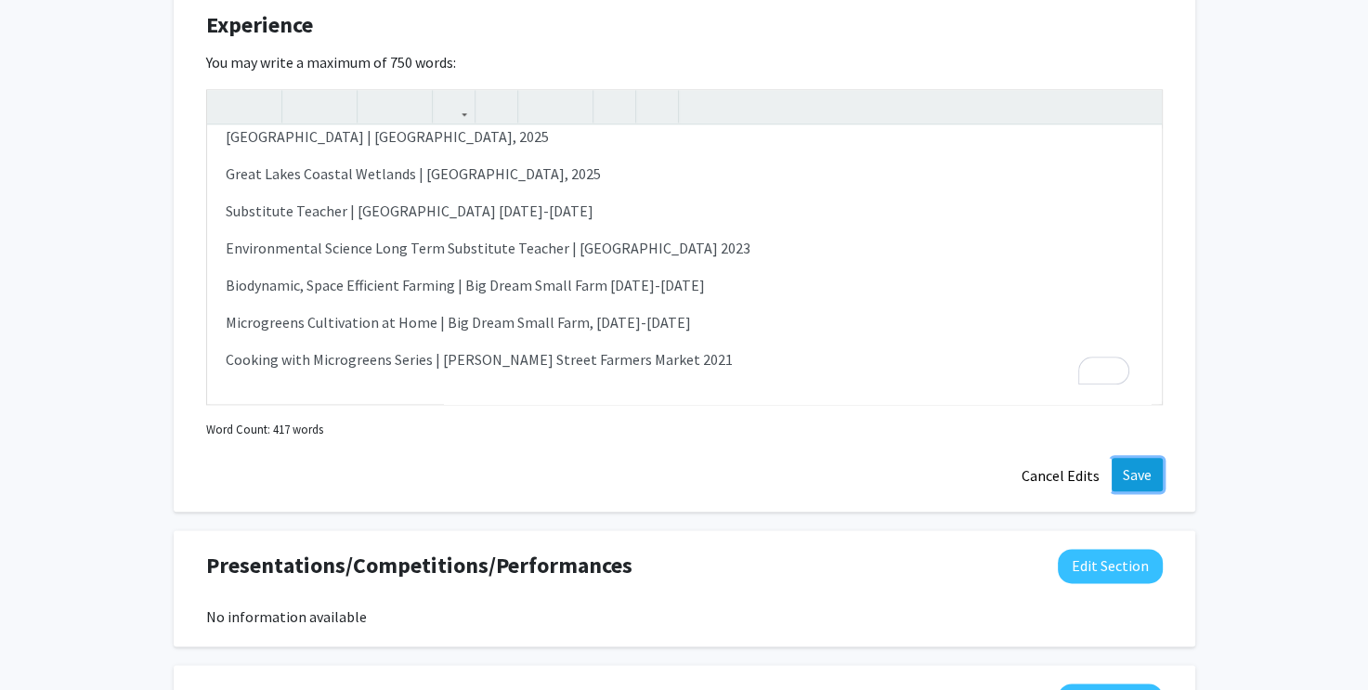
click at [1144, 474] on button "Save" at bounding box center [1136, 474] width 51 height 33
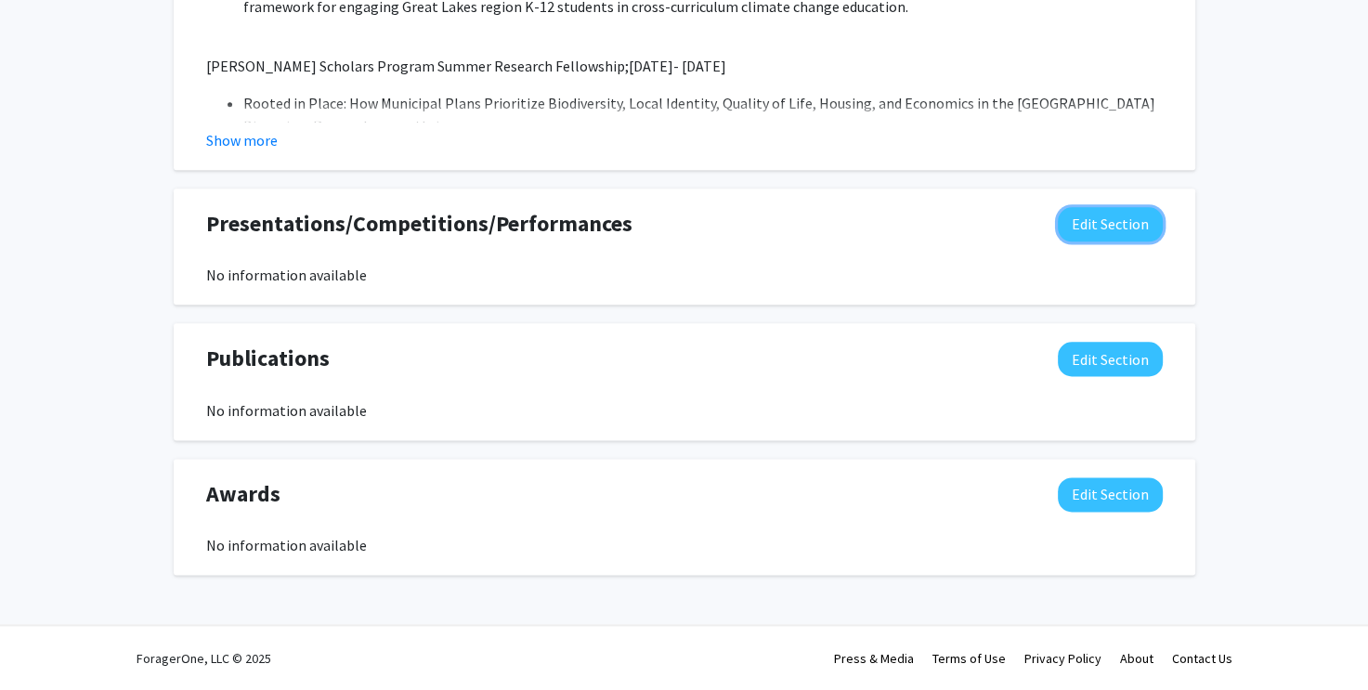
click at [1112, 221] on button "Edit Section" at bounding box center [1110, 224] width 105 height 34
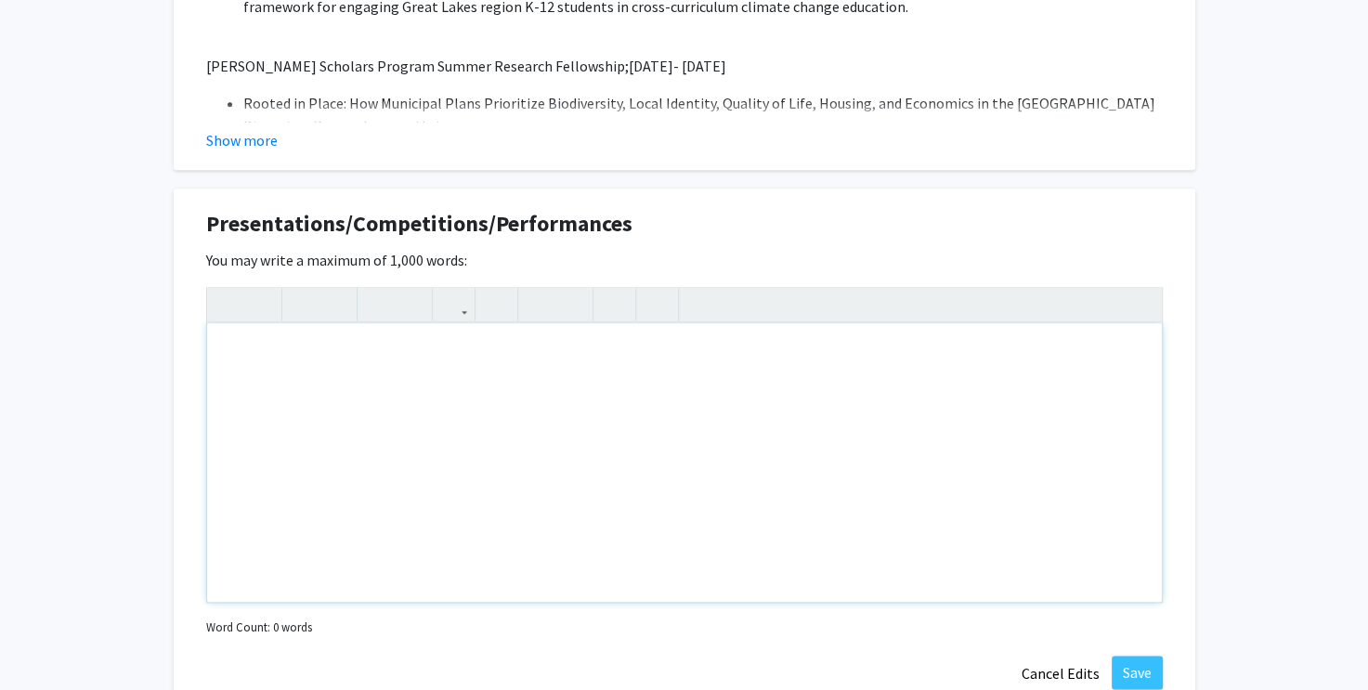
click at [256, 379] on div "Note to users with screen readers: Please deactivate our accessibility plugin f…" at bounding box center [684, 462] width 955 height 279
paste div "To enrich screen reader interactions, please activate Accessibility in Grammarl…"
type textarea "<p>[PERSON_NAME] 2025. Rooted in Place: How Municipal Plans Prioritize Biodiver…"
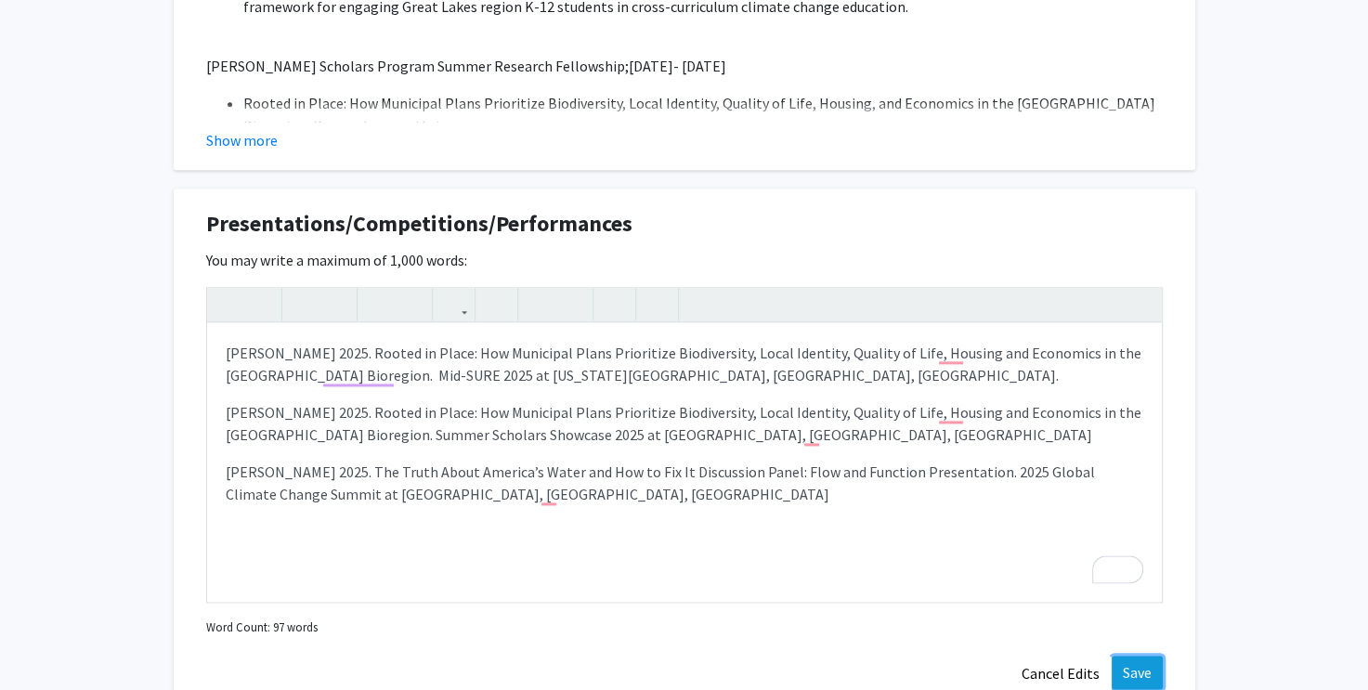
click at [1136, 671] on button "Save" at bounding box center [1136, 672] width 51 height 33
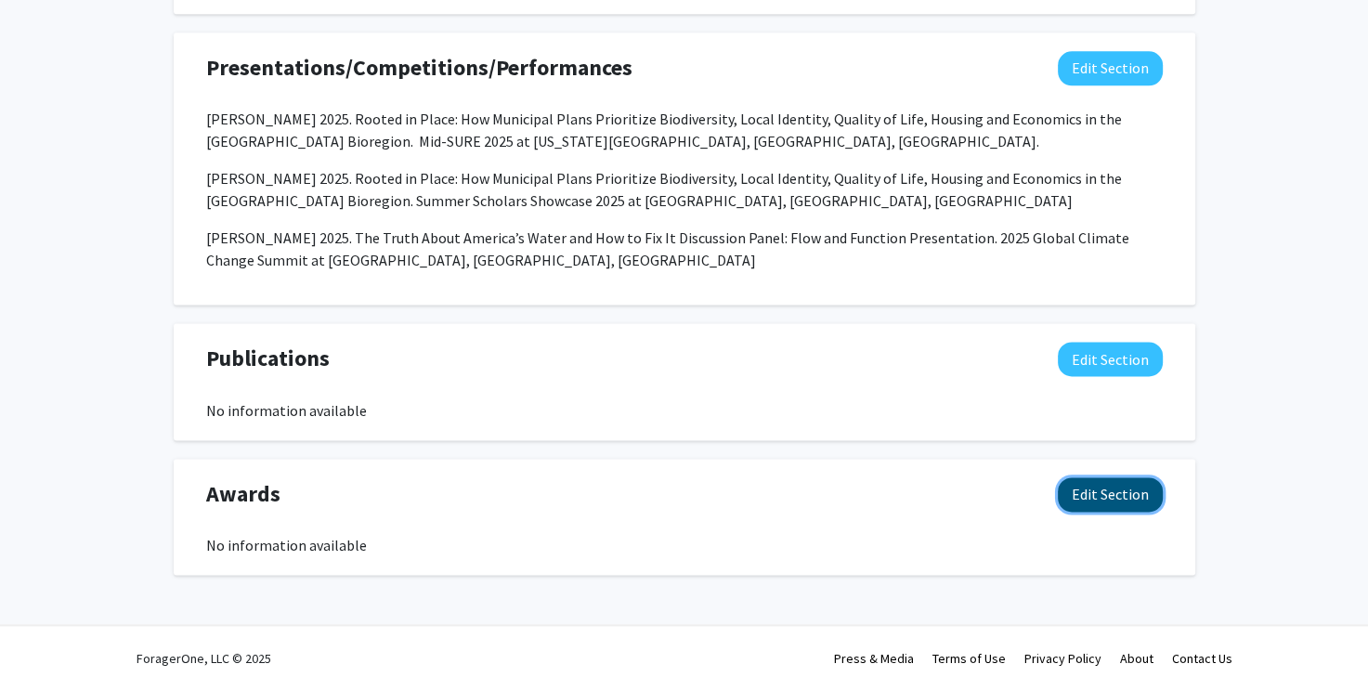
click at [1088, 495] on button "Edit Section" at bounding box center [1110, 494] width 105 height 34
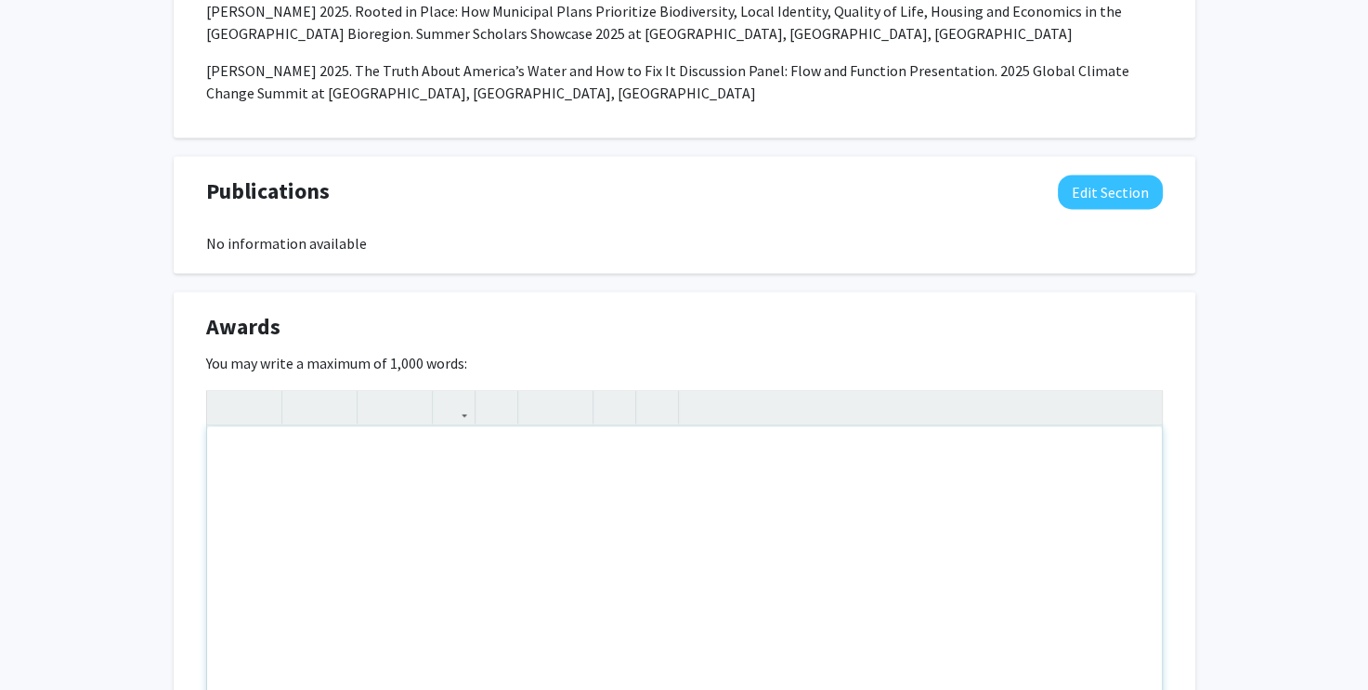
scroll to position [2644, 0]
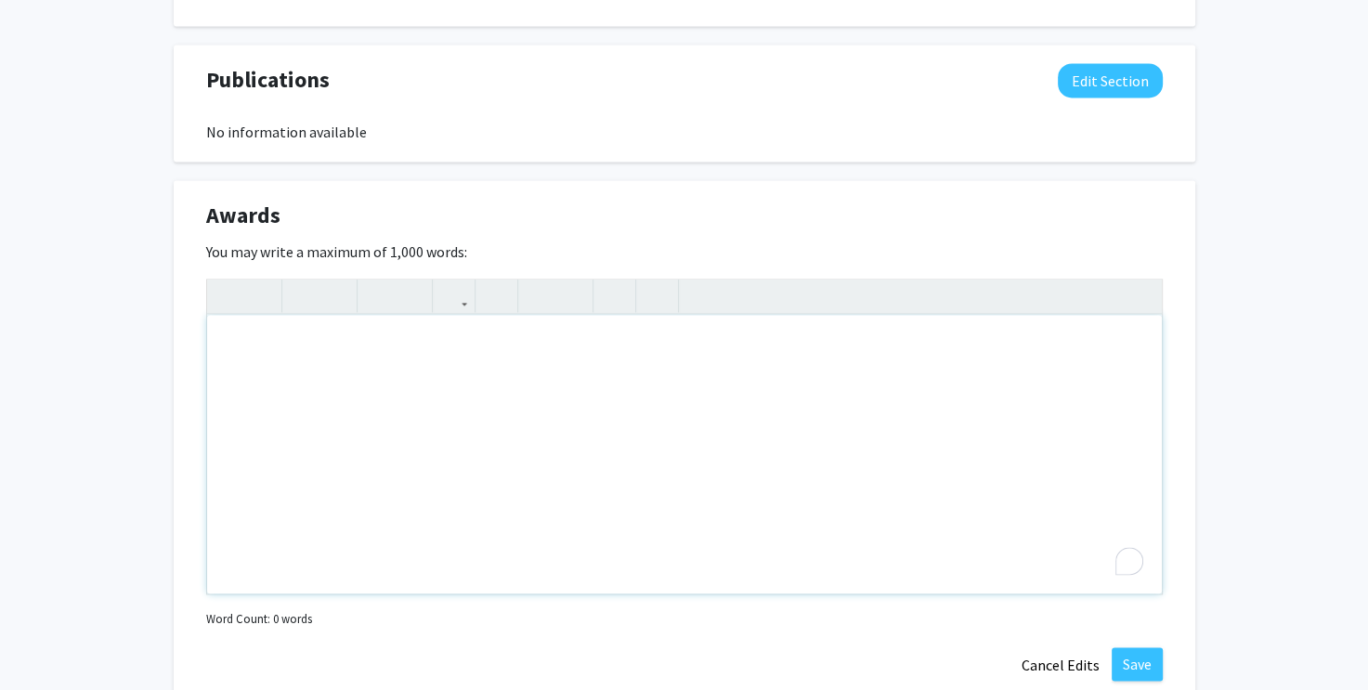
click at [285, 359] on div "To enrich screen reader interactions, please activate Accessibility in Grammarl…" at bounding box center [684, 454] width 955 height 279
paste div "To enrich screen reader interactions, please activate Accessibility in Grammarl…"
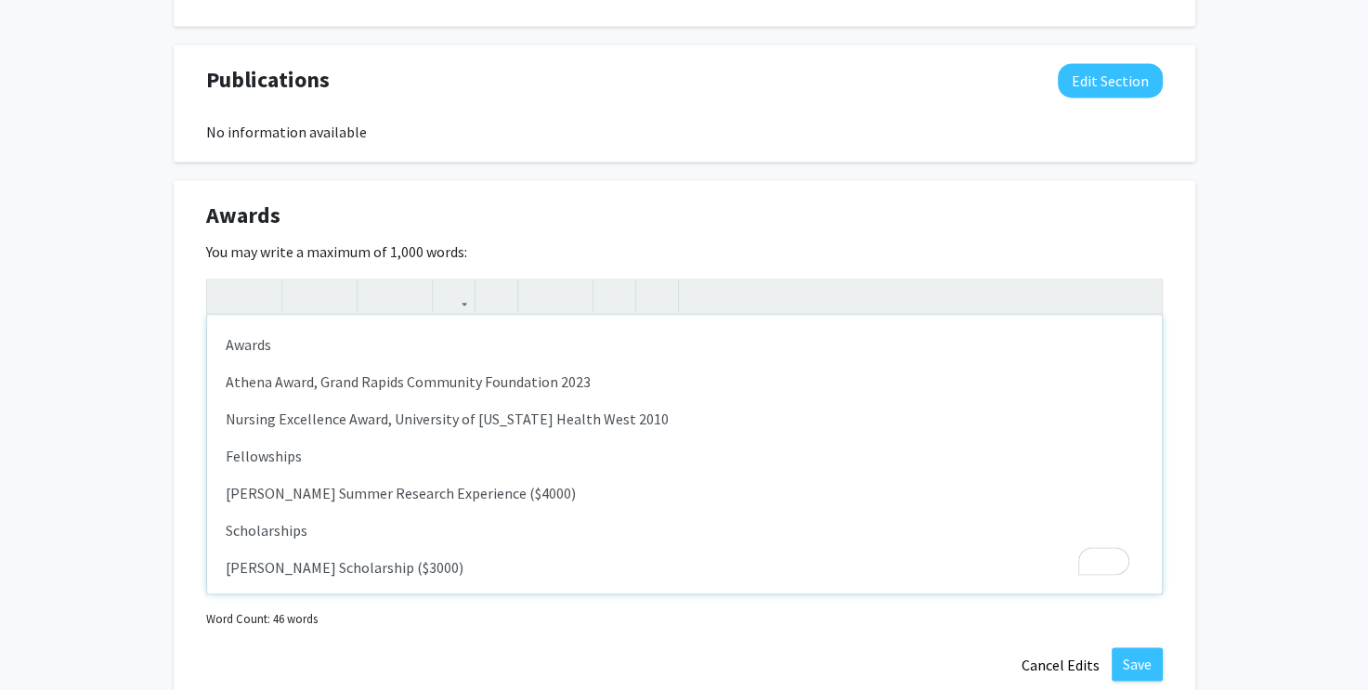
type textarea "<p>Awards&nbsp;</p><p>Athena Award, Grand Rapids Community Foundation 2023&nbsp…"
drag, startPoint x: 315, startPoint y: 353, endPoint x: 214, endPoint y: 343, distance: 101.7
click at [214, 343] on div "Awards Athena Award, Grand Rapids Community Foundation 2023 Nursing Excellence …" at bounding box center [684, 454] width 955 height 279
click at [221, 381] on div "Athena Award, Grand Rapids Community Foundation 2023 Nursing Excellence Award, …" at bounding box center [684, 454] width 955 height 279
type textarea "<p><span style="font-size: 1rem;">Athena Award, Grand Rapids Community Foundati…"
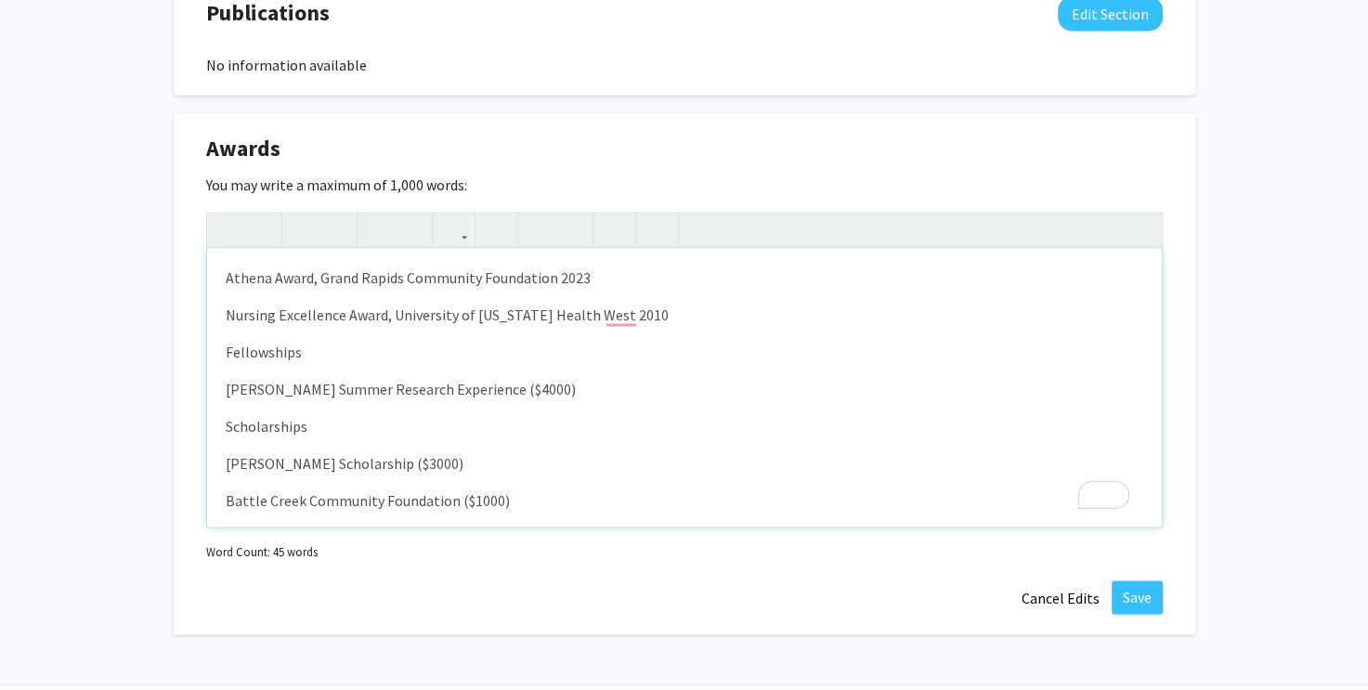
scroll to position [2770, 0]
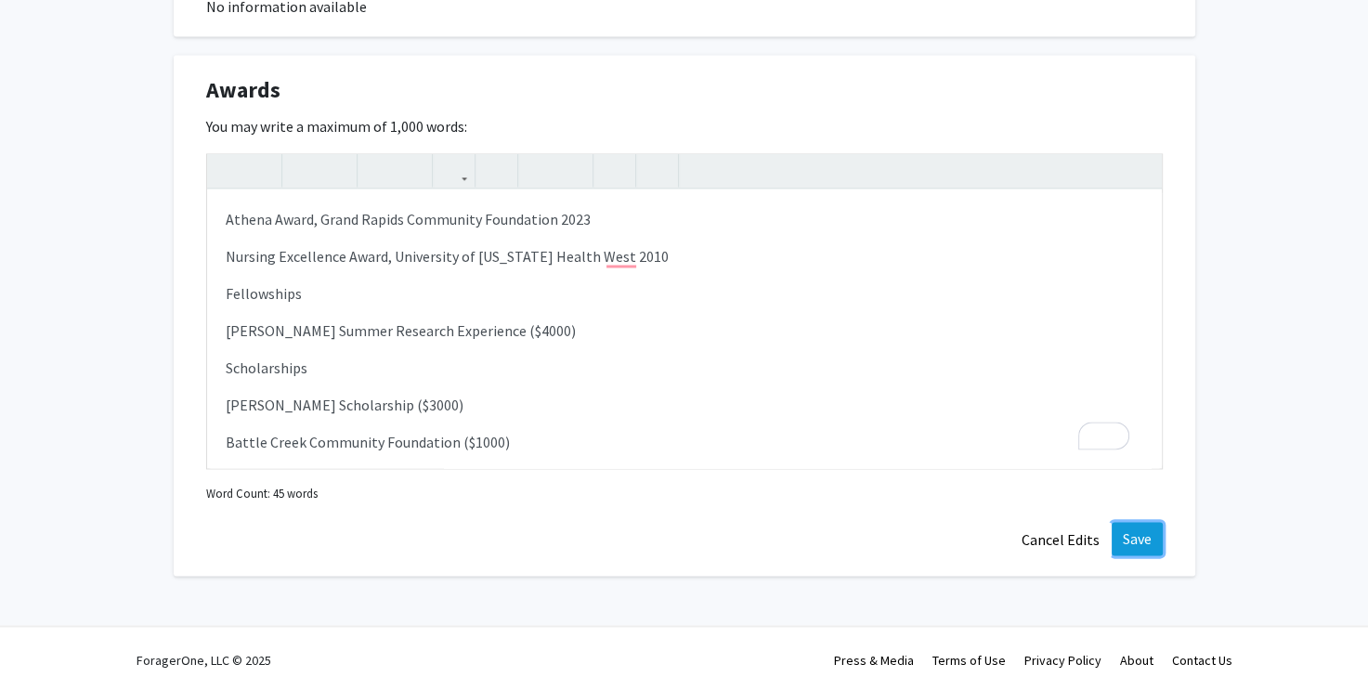
click at [1137, 541] on button "Save" at bounding box center [1136, 538] width 51 height 33
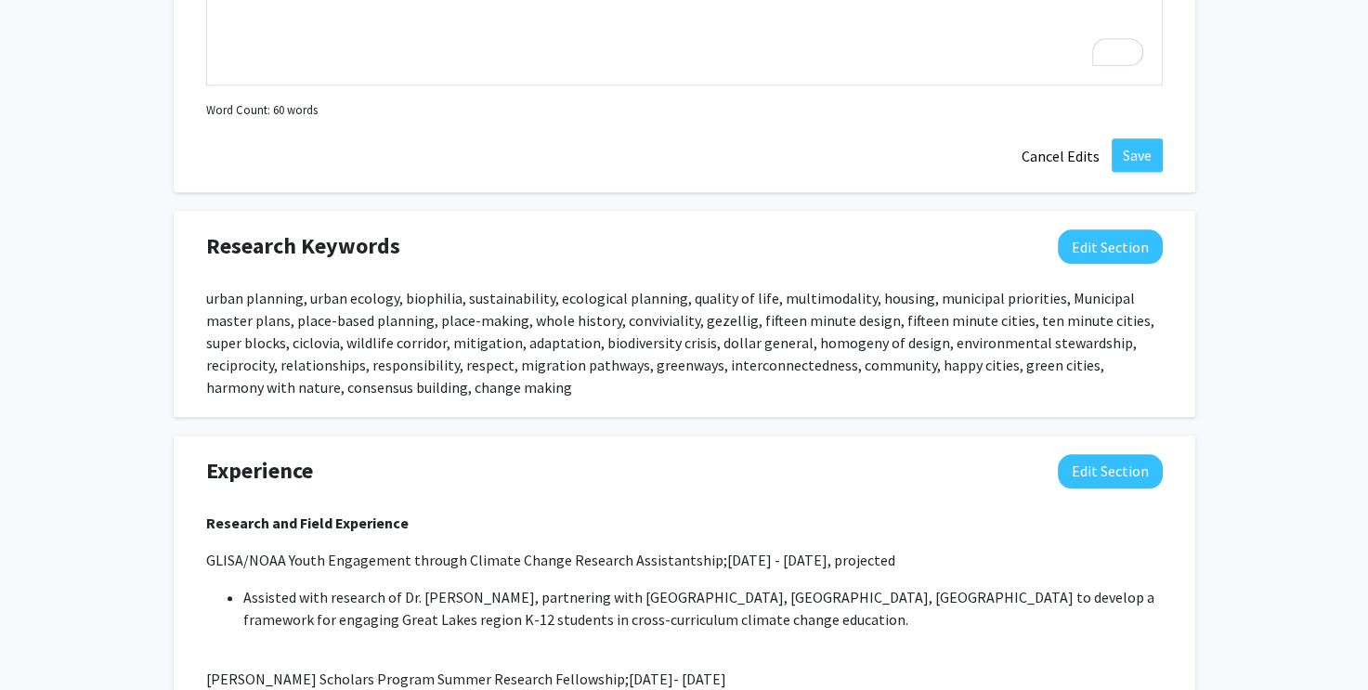
scroll to position [1579, 0]
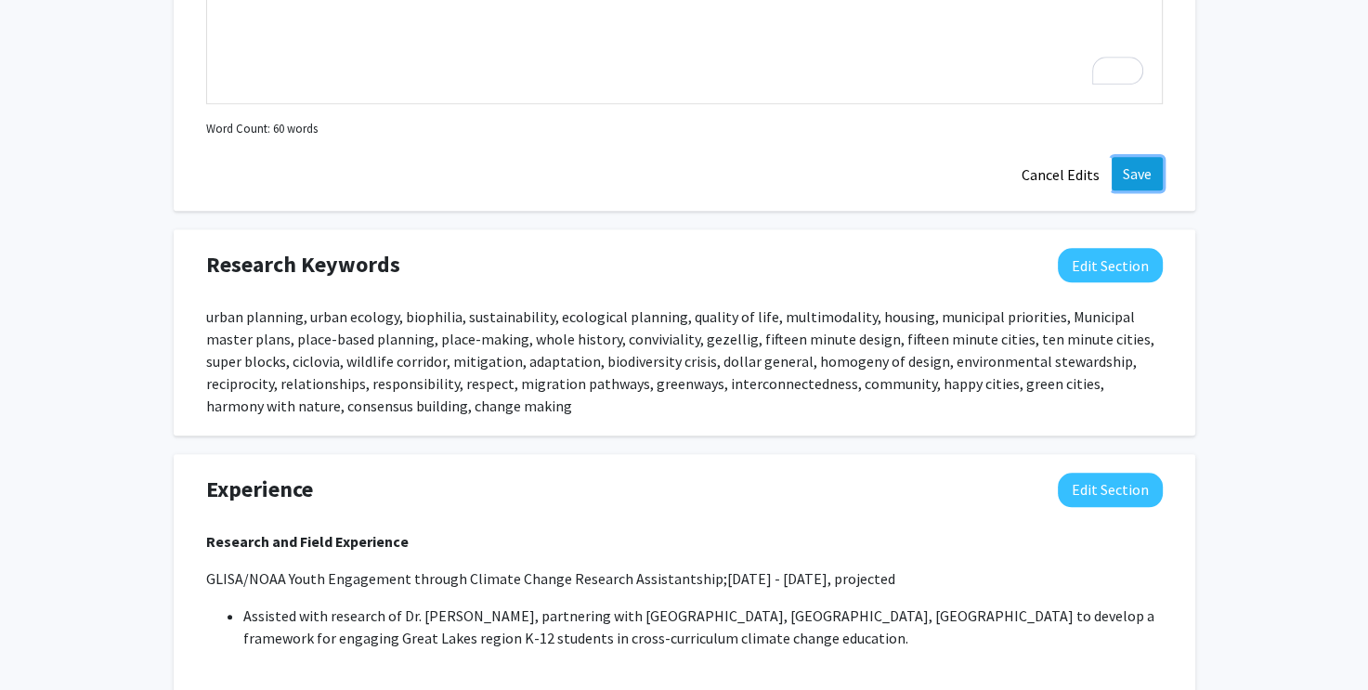
click at [1150, 164] on button "Save" at bounding box center [1136, 173] width 51 height 33
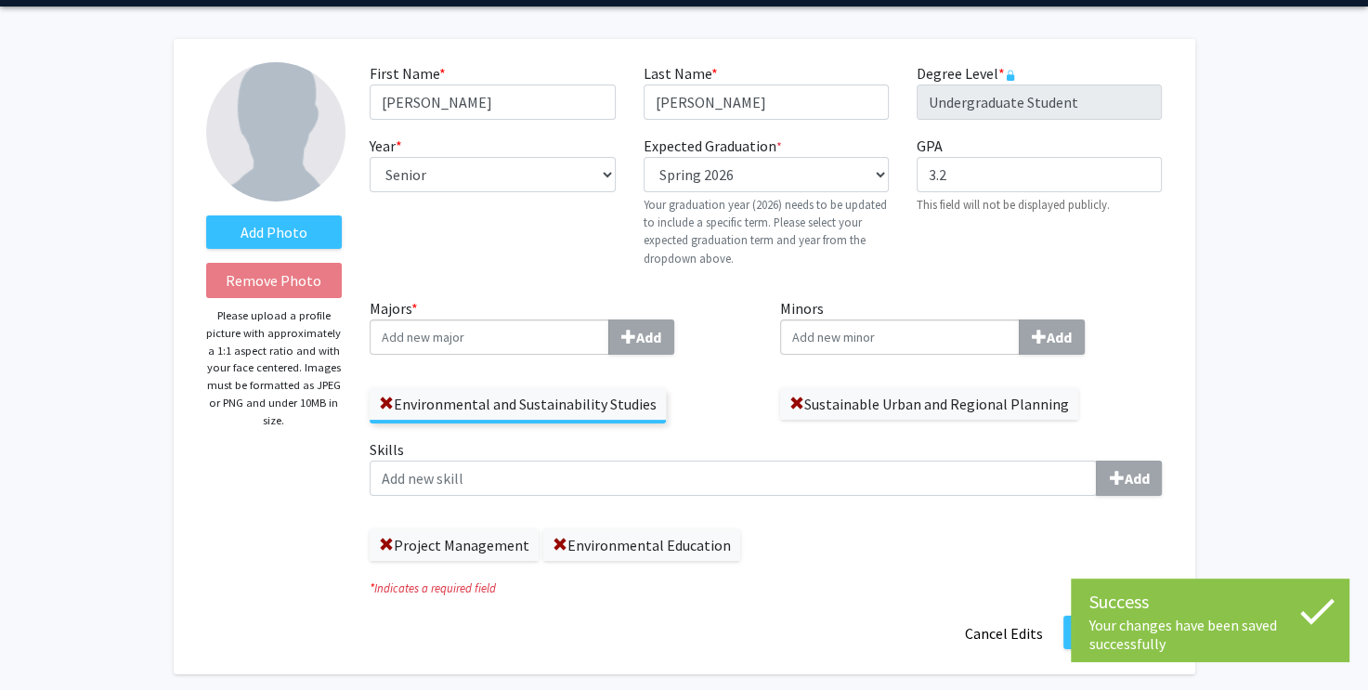
scroll to position [0, 0]
